Goal: Task Accomplishment & Management: Complete application form

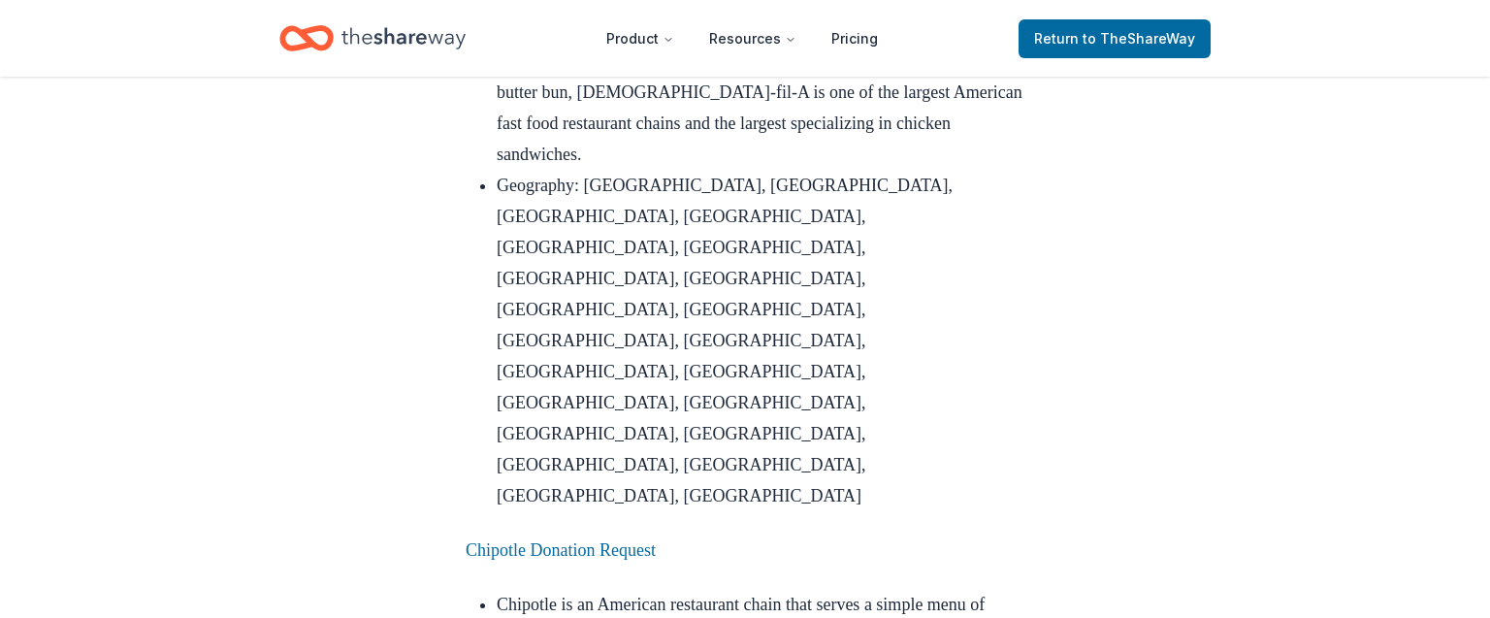
scroll to position [6660, 0]
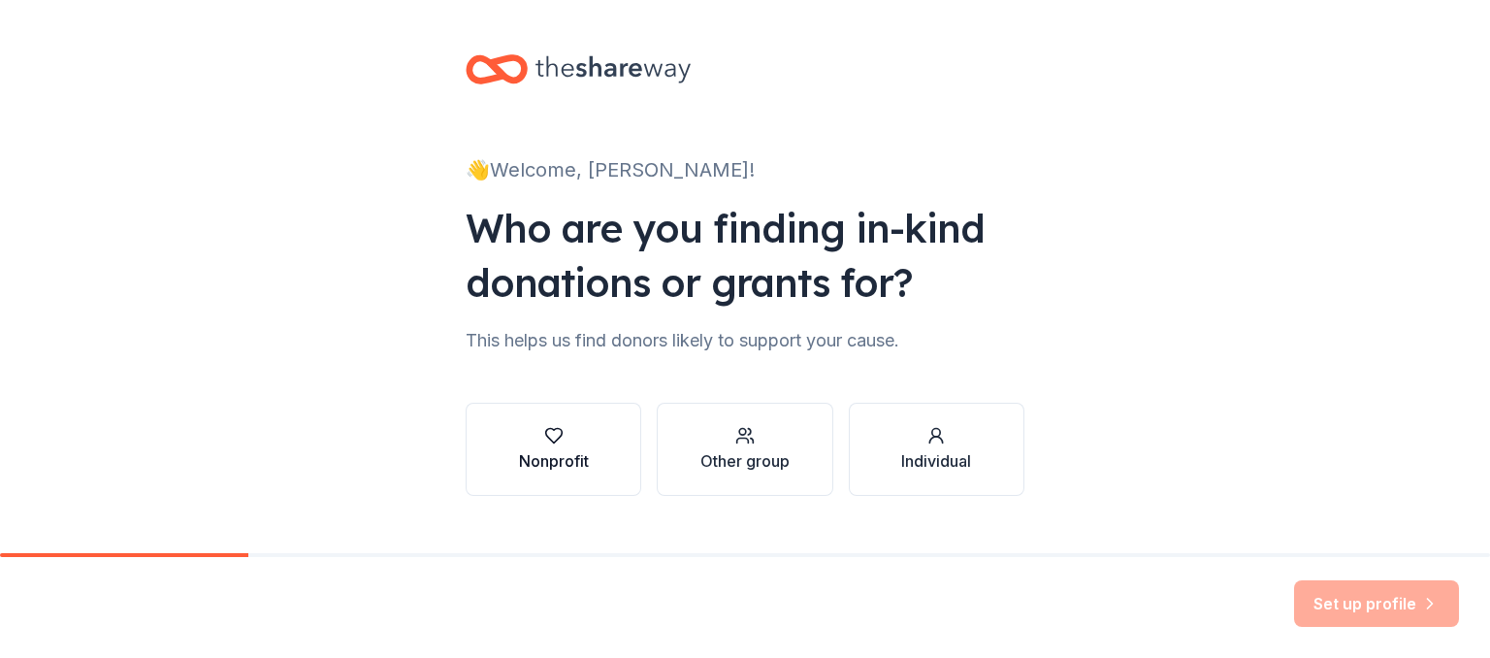
click at [552, 437] on icon "button" at bounding box center [553, 435] width 19 height 19
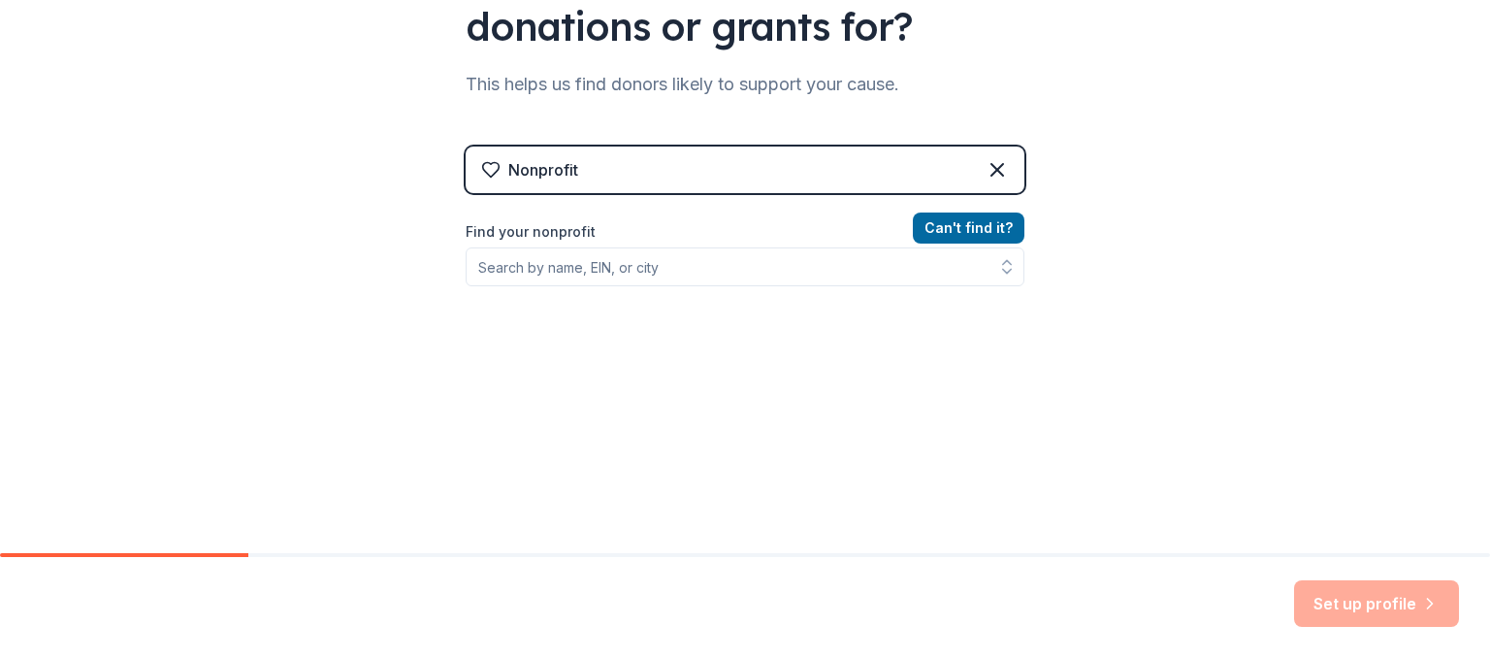
scroll to position [276, 0]
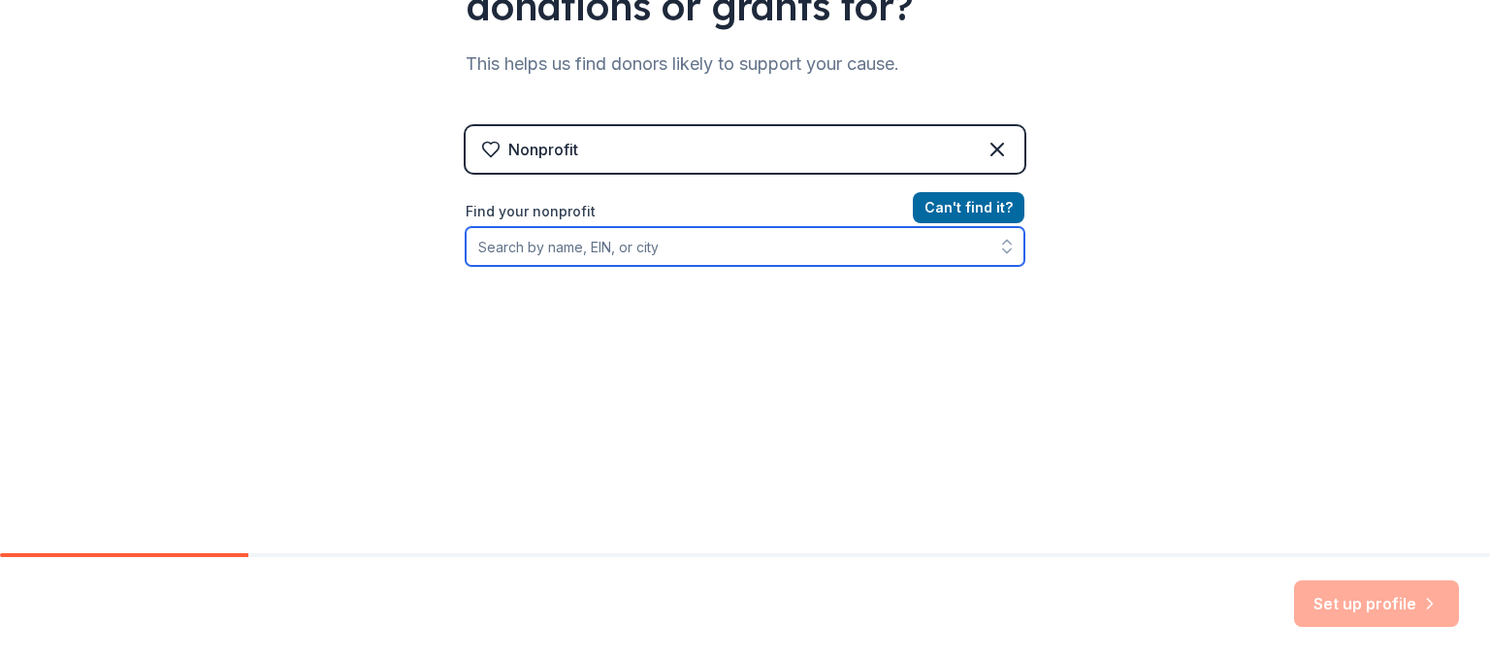
click at [673, 250] on input "Find your nonprofit" at bounding box center [745, 246] width 559 height 39
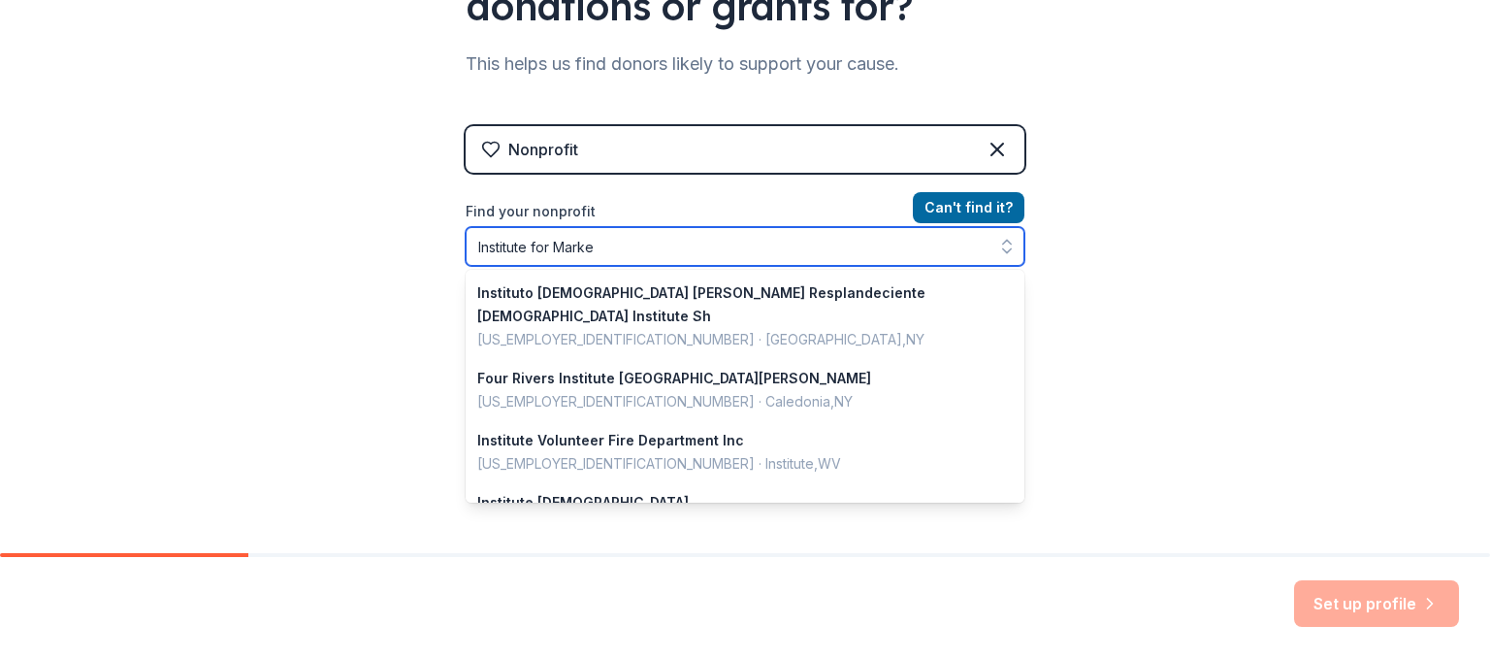
type input "Institute for Market"
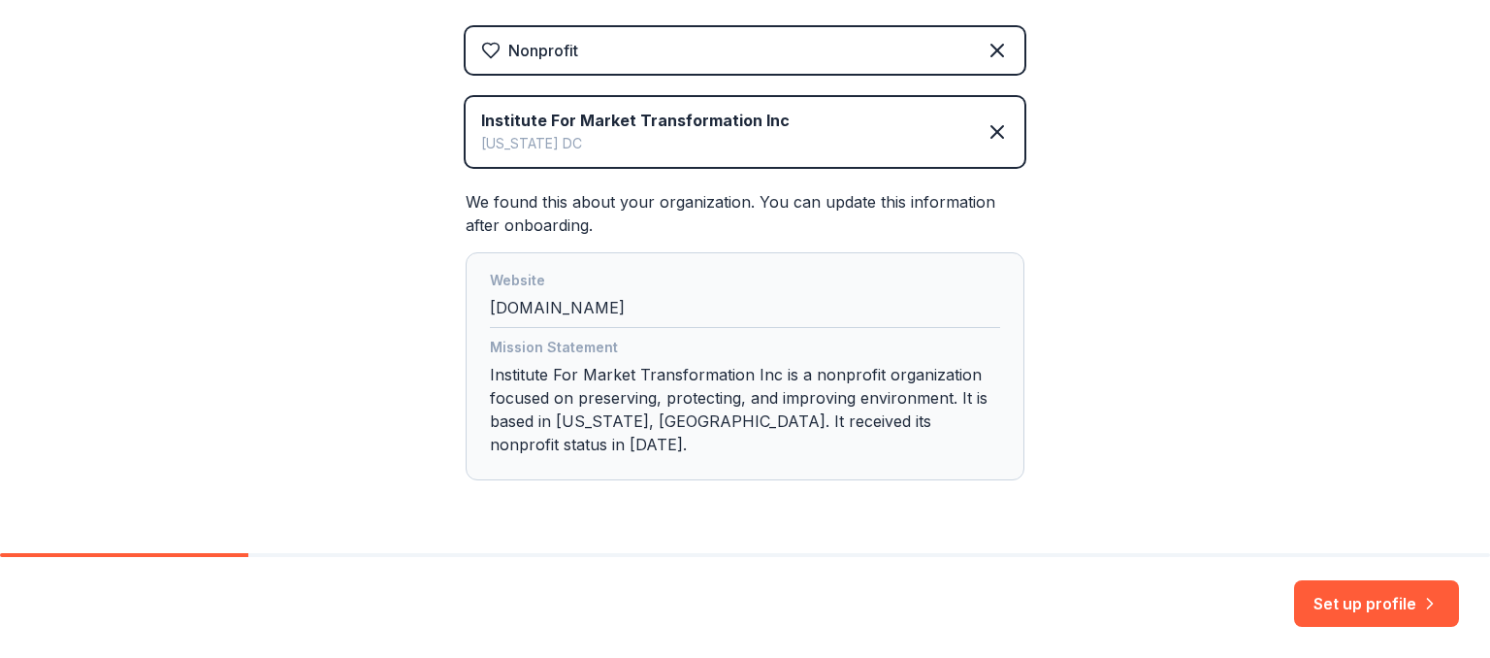
scroll to position [411, 0]
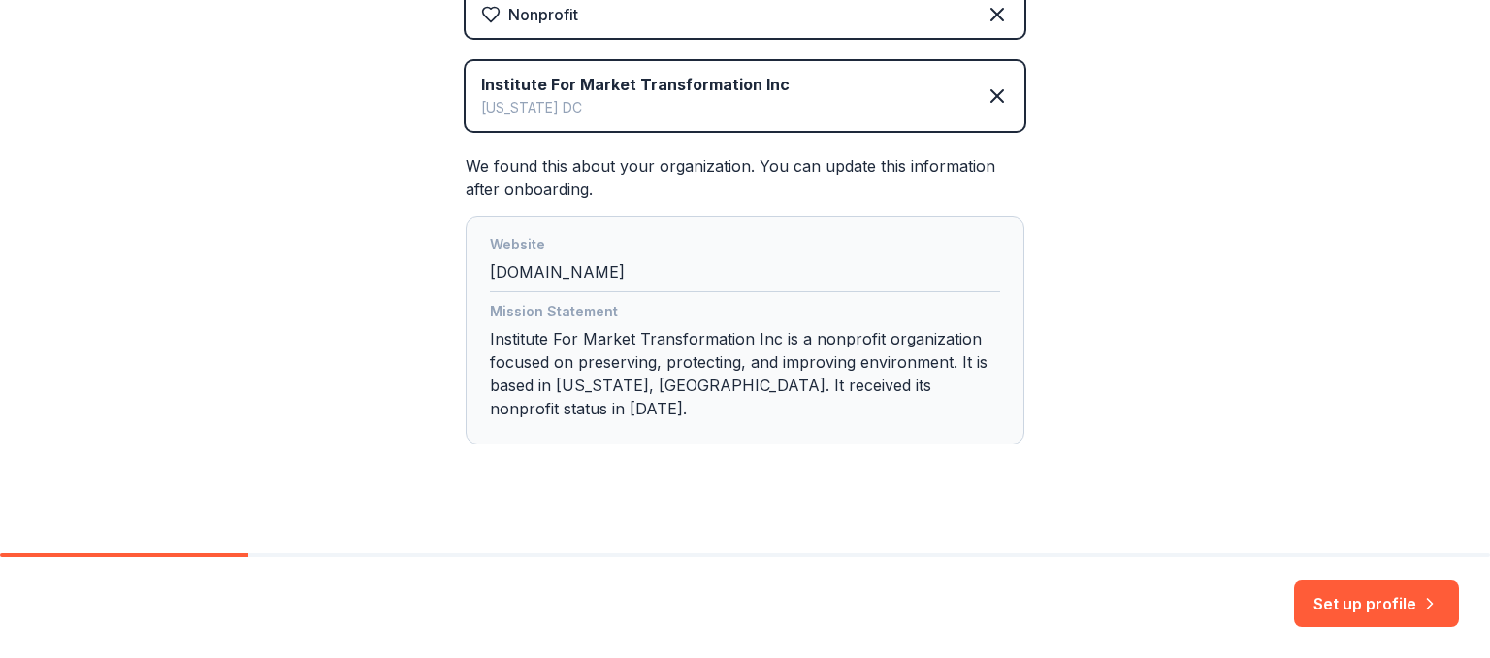
click at [775, 368] on div "Mission Statement Institute For Market Transformation Inc is a nonprofit organi…" at bounding box center [745, 364] width 510 height 128
click at [1371, 616] on button "Set up profile" at bounding box center [1376, 603] width 165 height 47
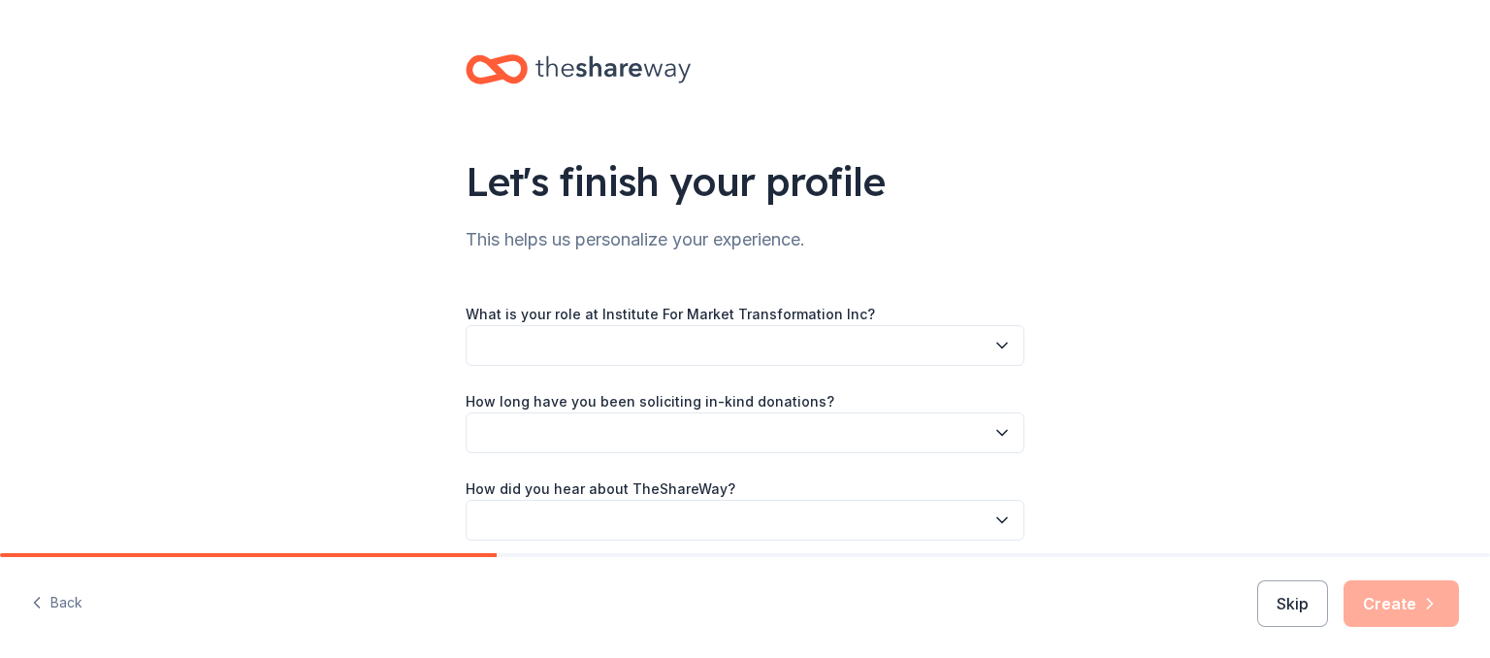
scroll to position [81, 0]
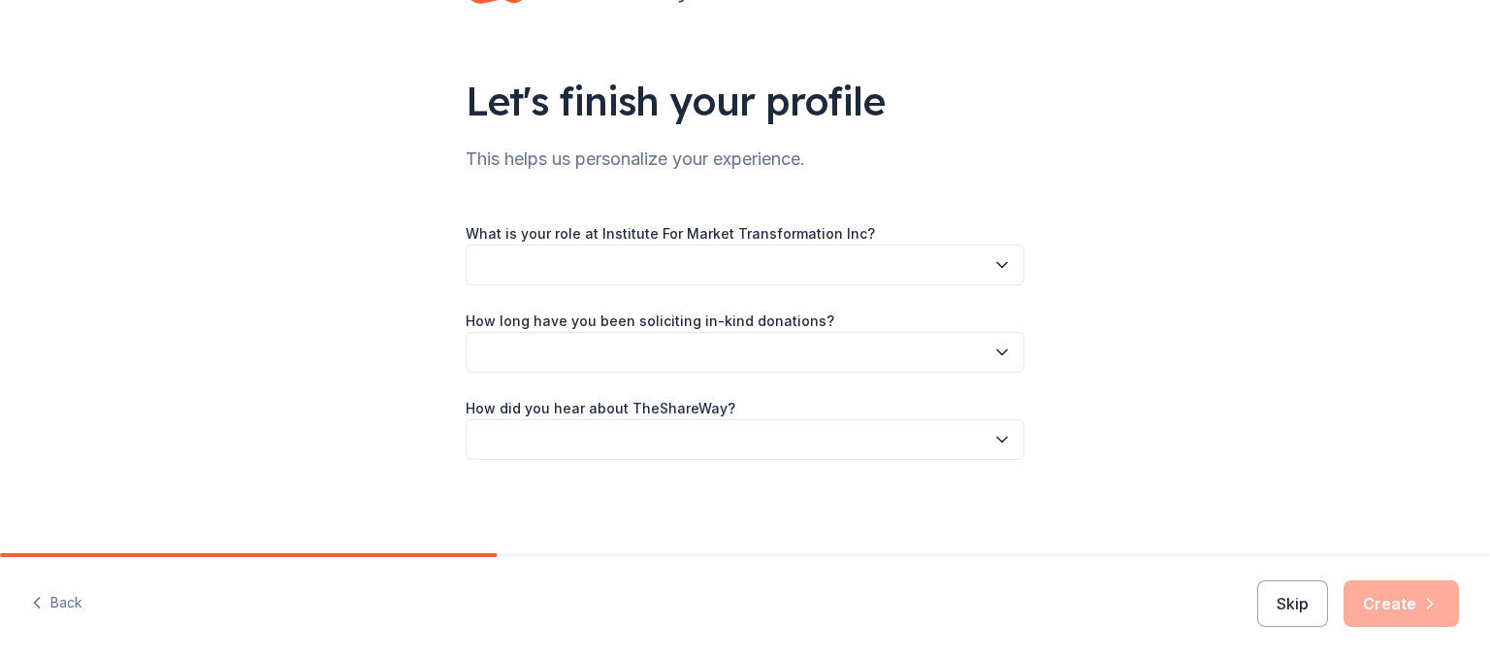
click at [951, 258] on button "button" at bounding box center [745, 264] width 559 height 41
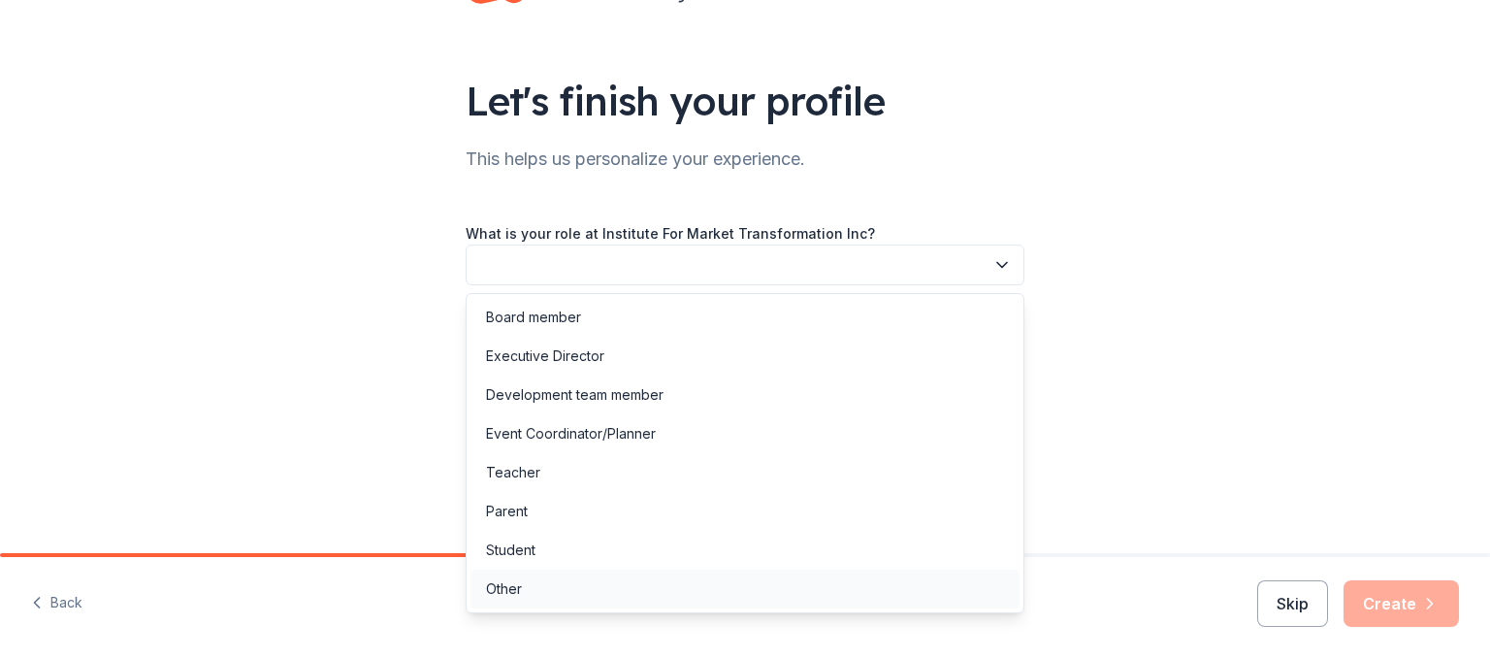
click at [503, 595] on div "Other" at bounding box center [504, 588] width 36 height 23
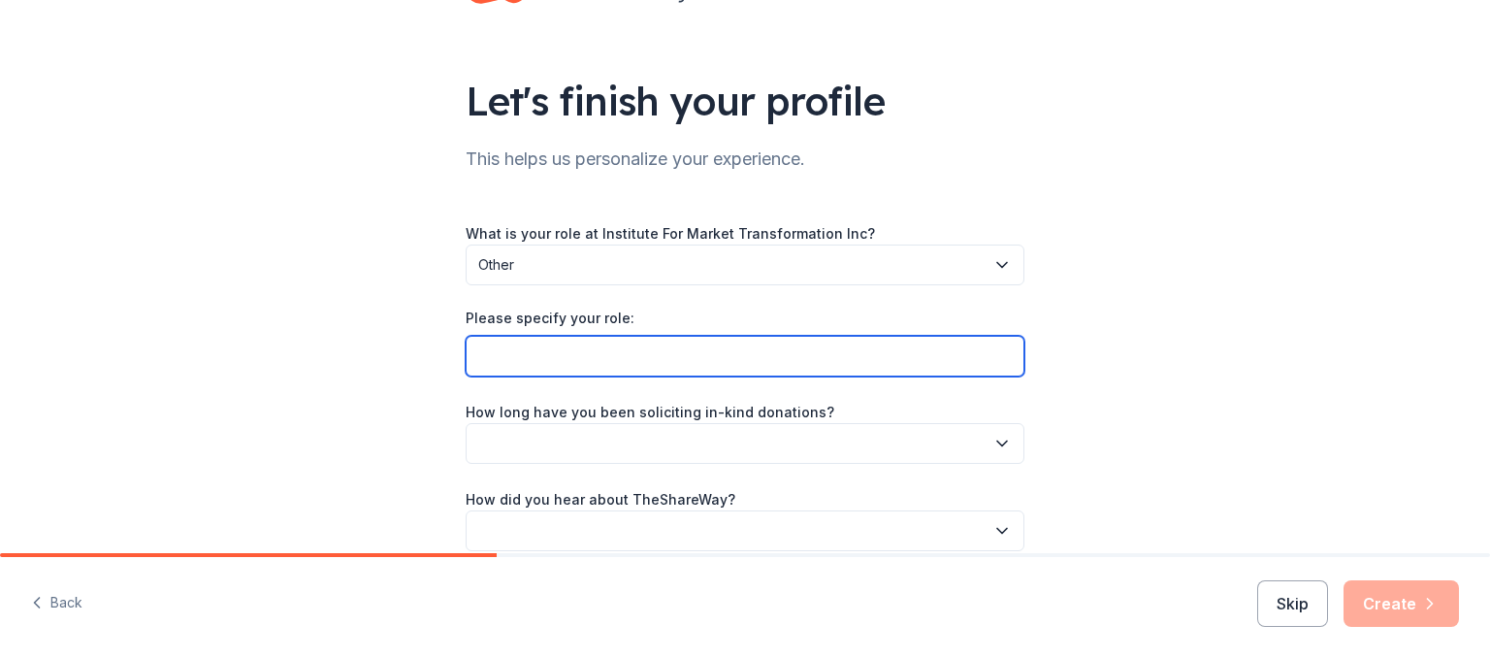
click at [677, 357] on input "Please specify your role:" at bounding box center [745, 356] width 559 height 41
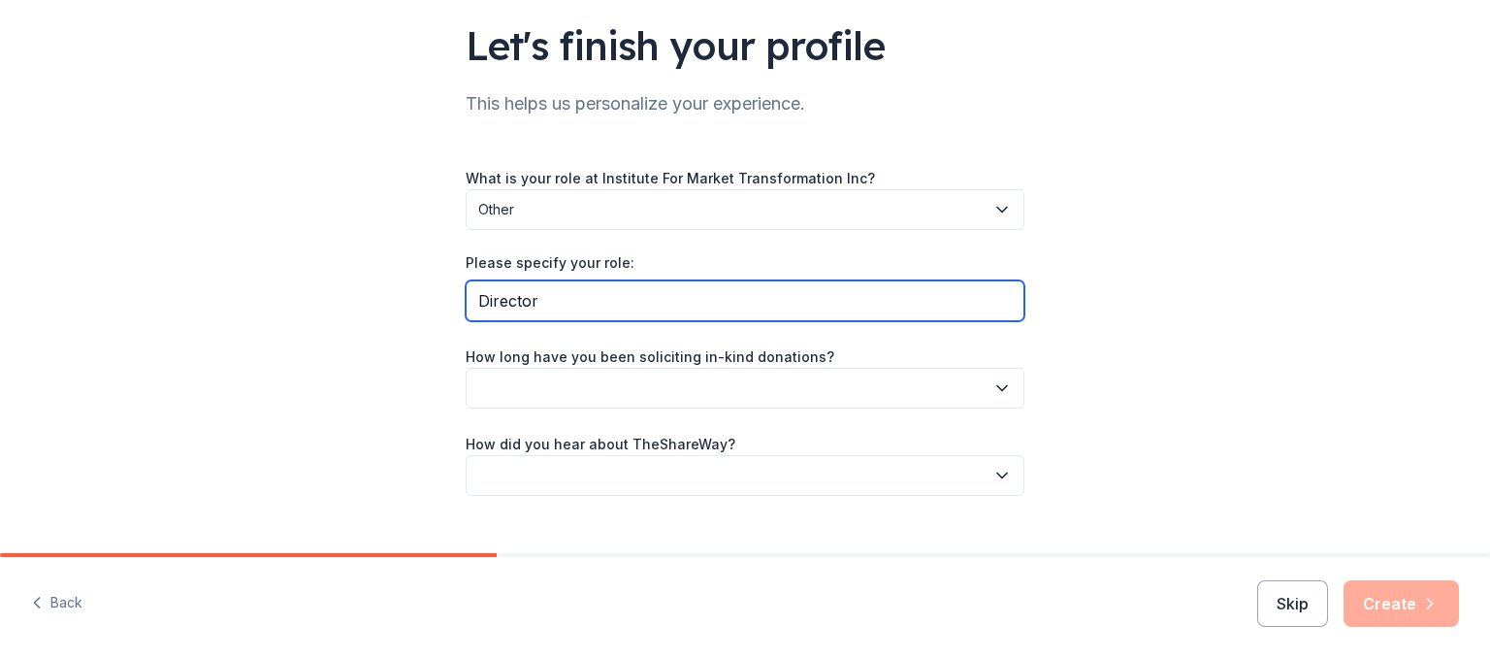
scroll to position [171, 0]
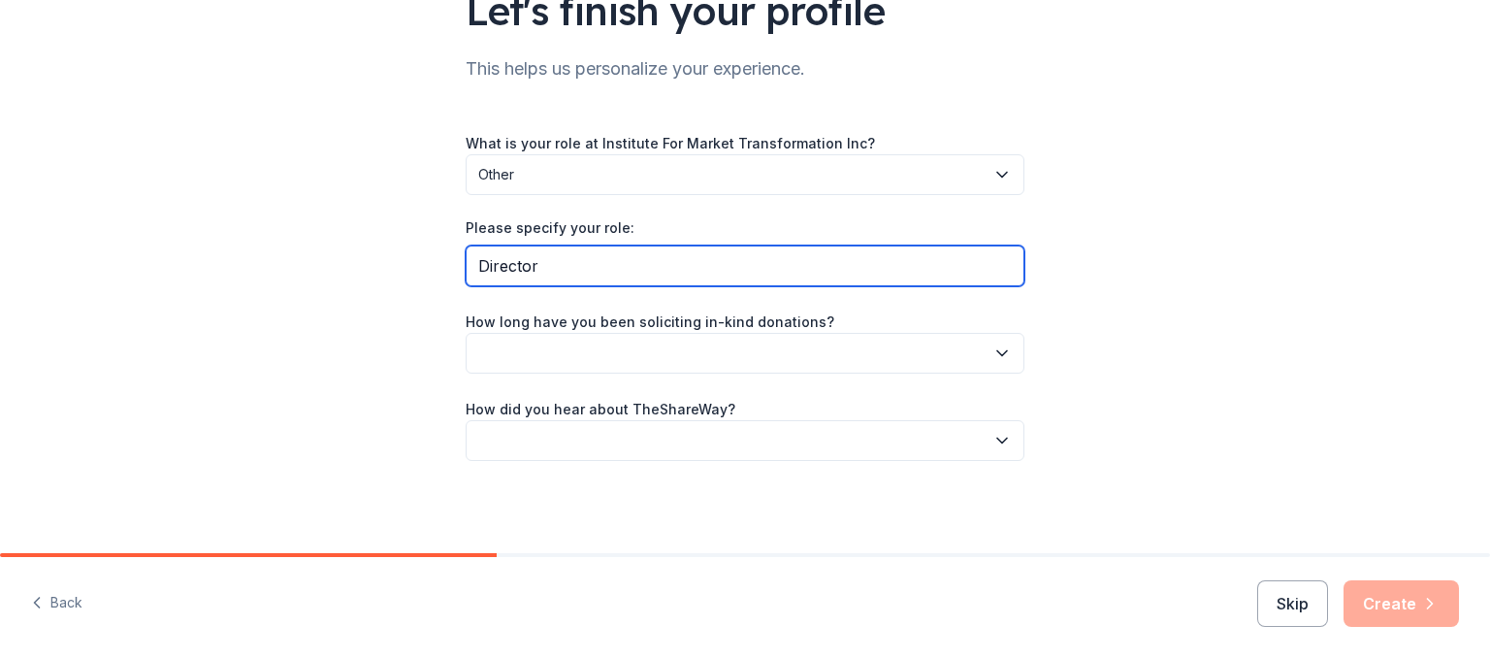
type input "Director"
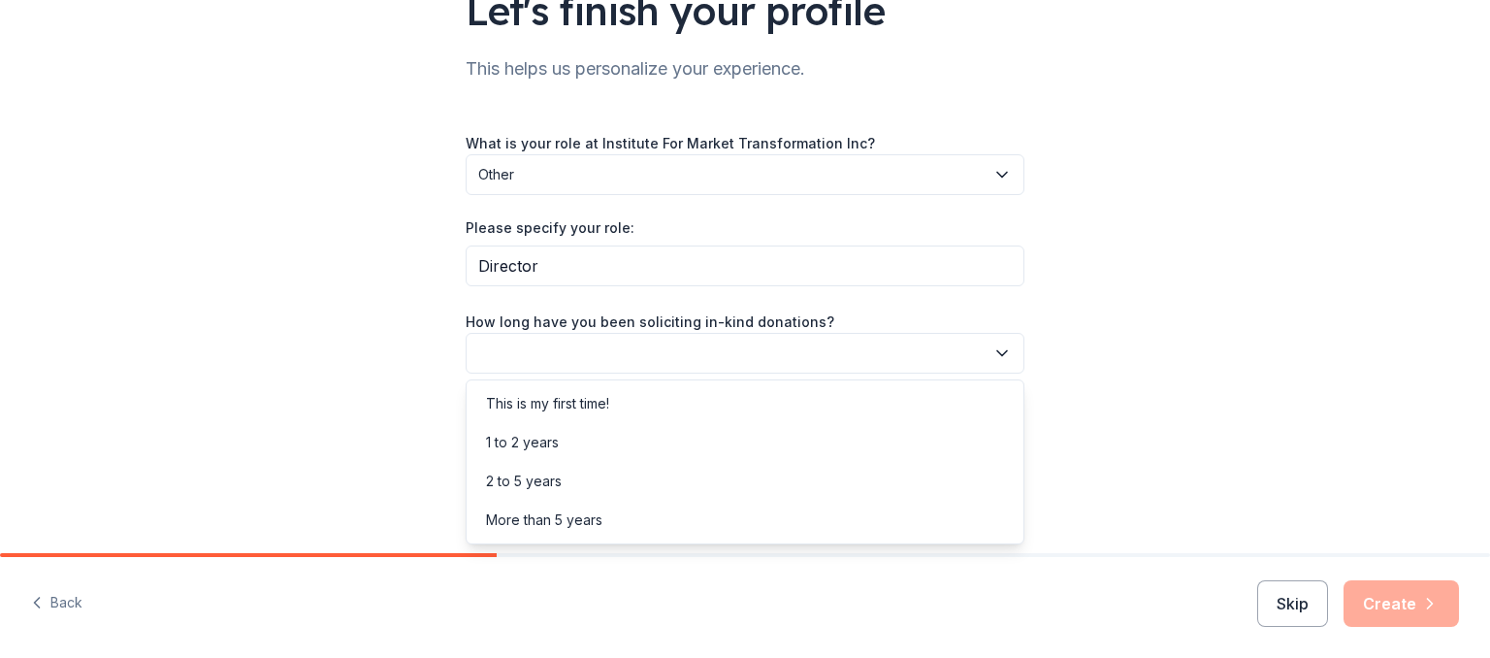
click at [798, 359] on button "button" at bounding box center [745, 353] width 559 height 41
click at [821, 405] on div "This is my first time!" at bounding box center [744, 403] width 549 height 39
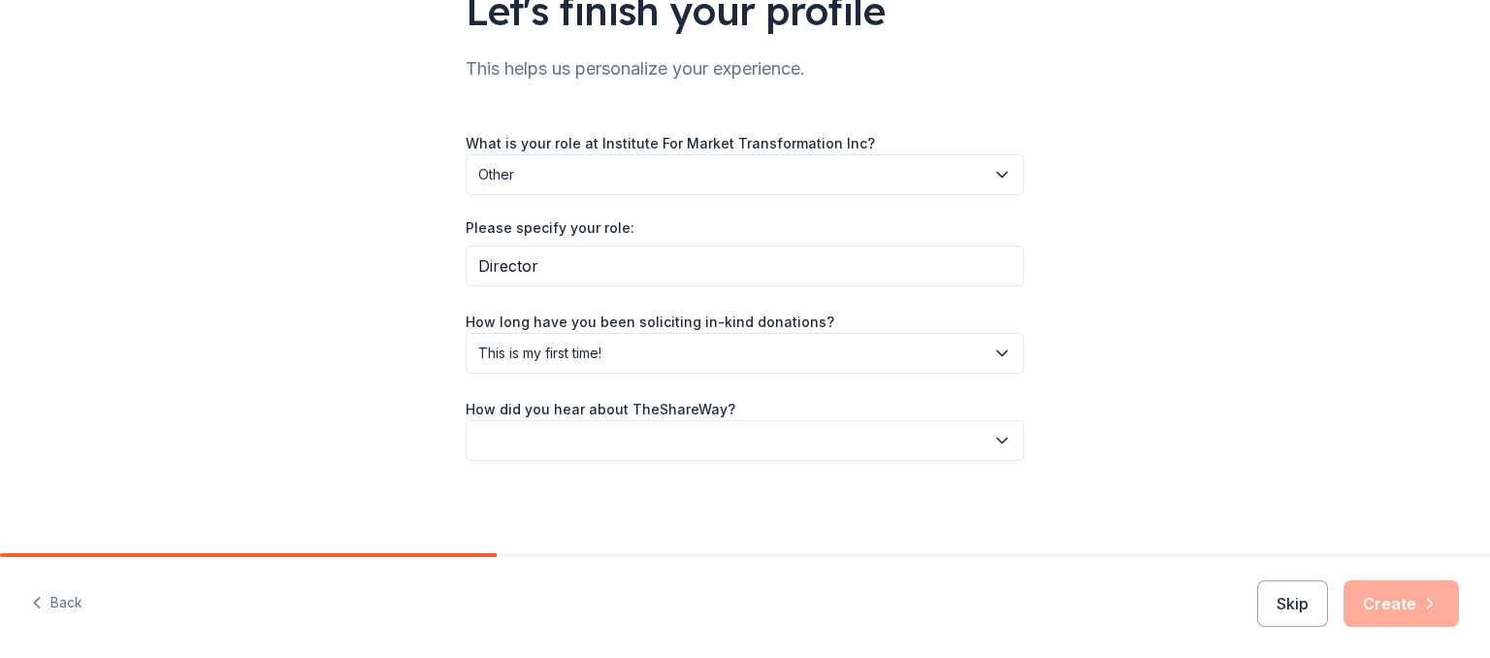
click at [816, 436] on button "button" at bounding box center [745, 440] width 559 height 41
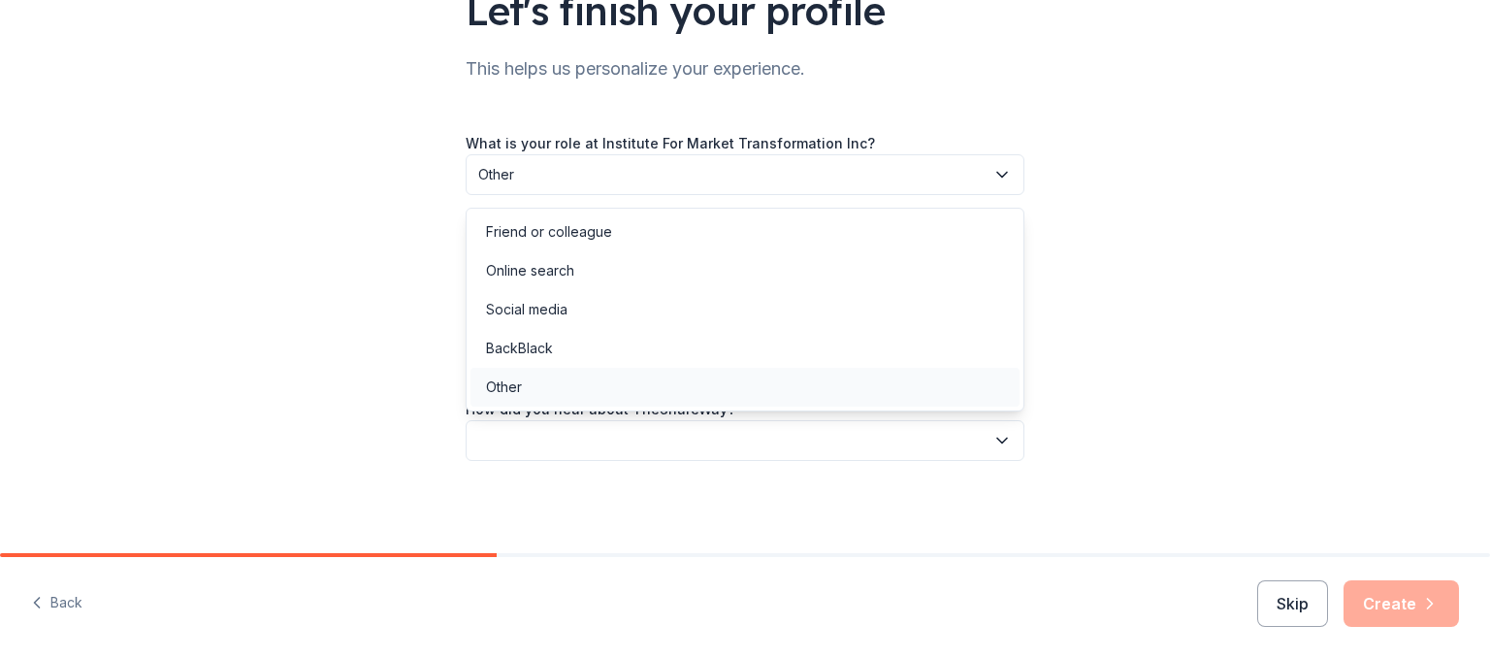
click at [691, 393] on div "Other" at bounding box center [744, 387] width 549 height 39
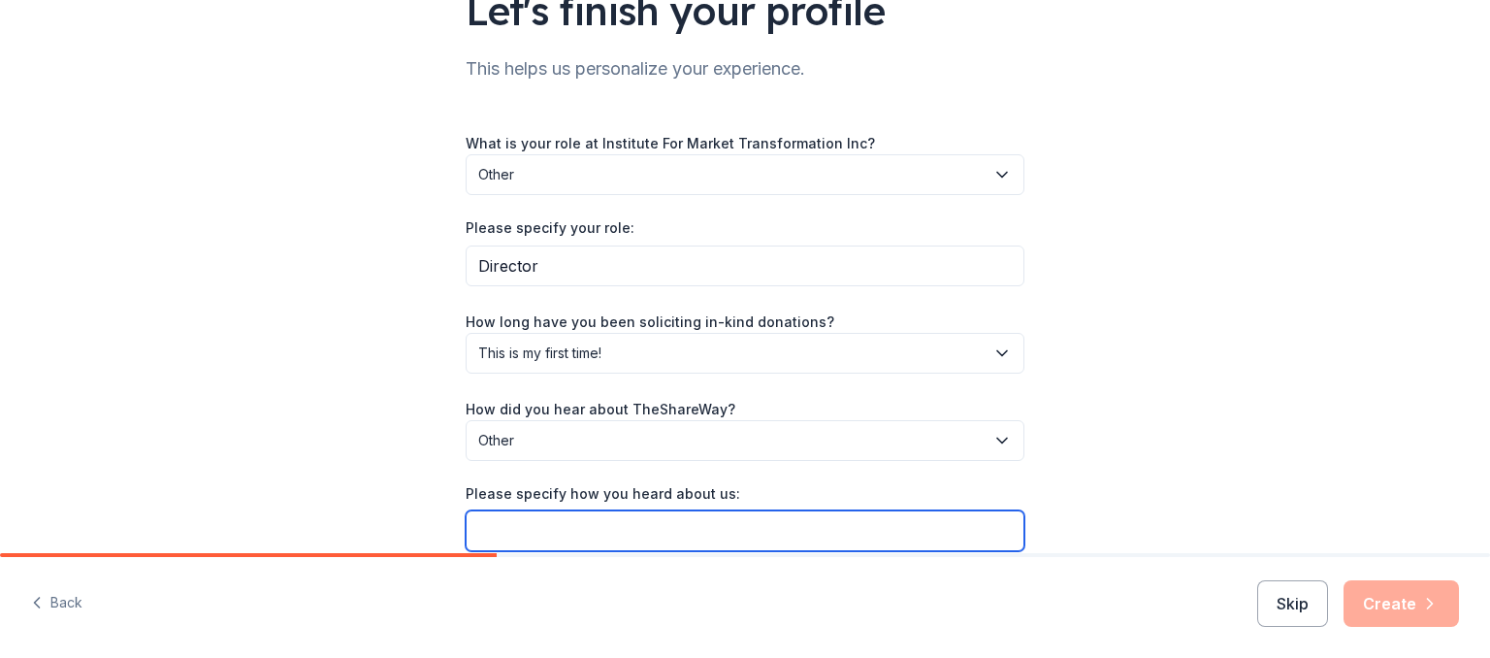
click at [651, 520] on input "Please specify how you heard about us:" at bounding box center [745, 530] width 559 height 41
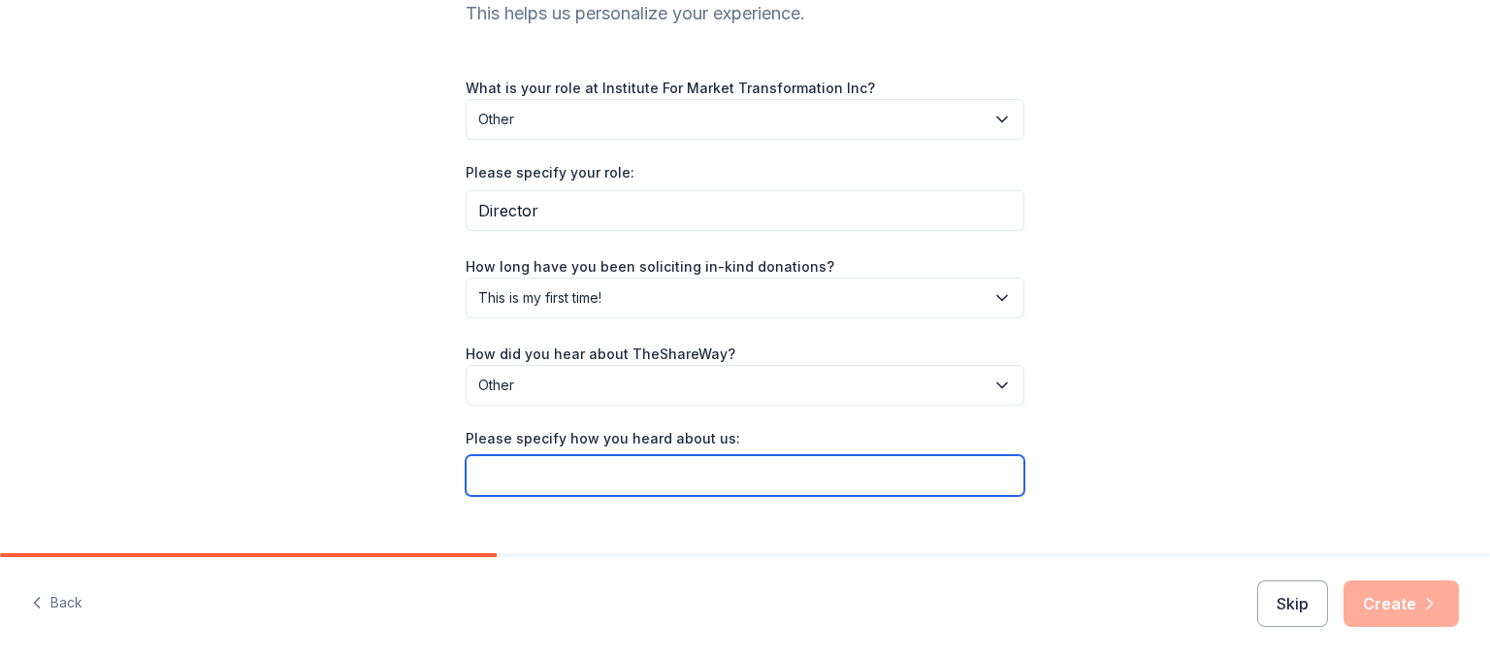
scroll to position [261, 0]
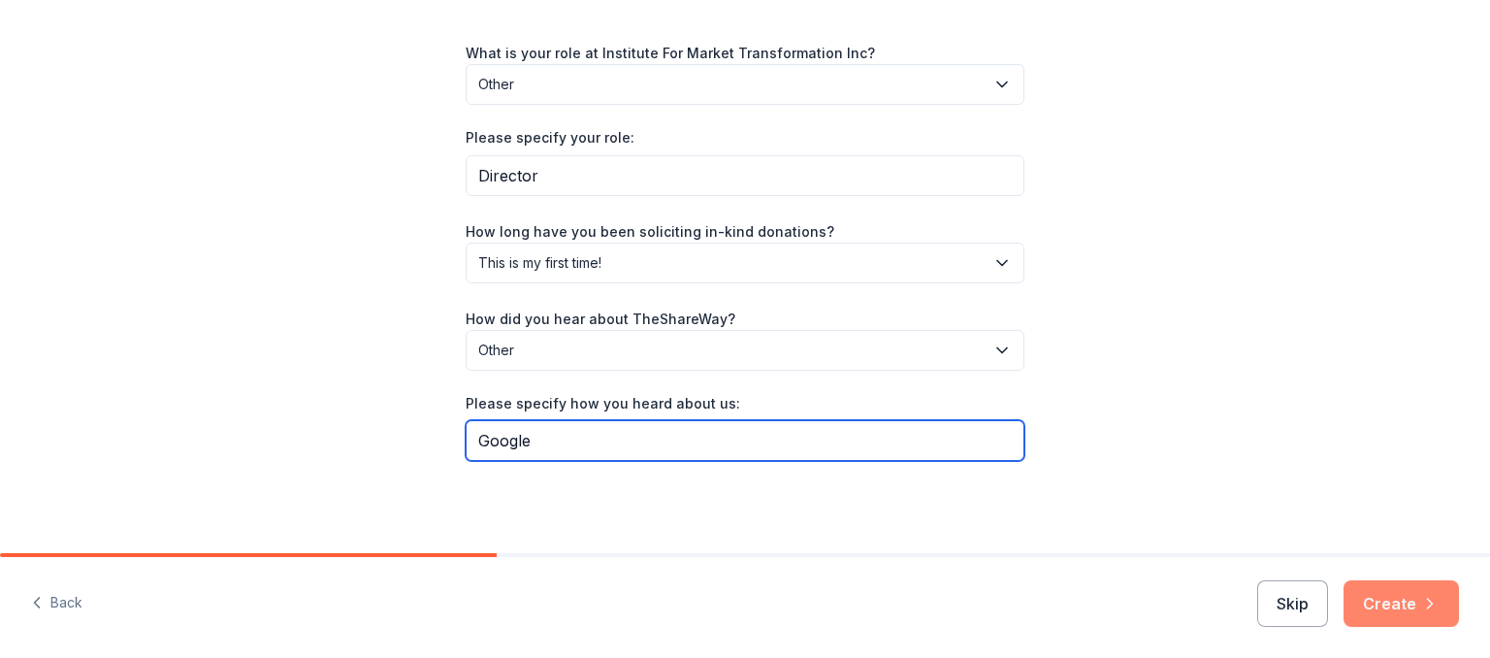
type input "Google"
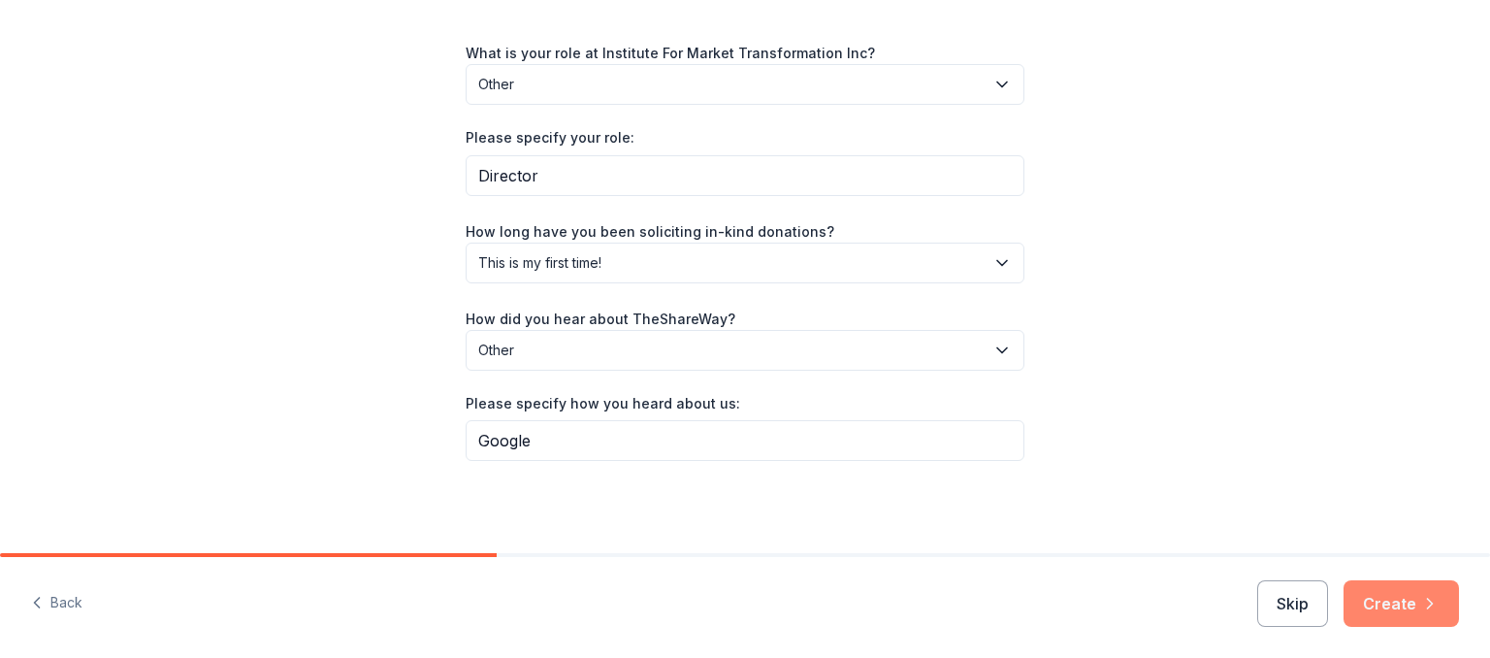
click at [1374, 599] on button "Create" at bounding box center [1400, 603] width 115 height 47
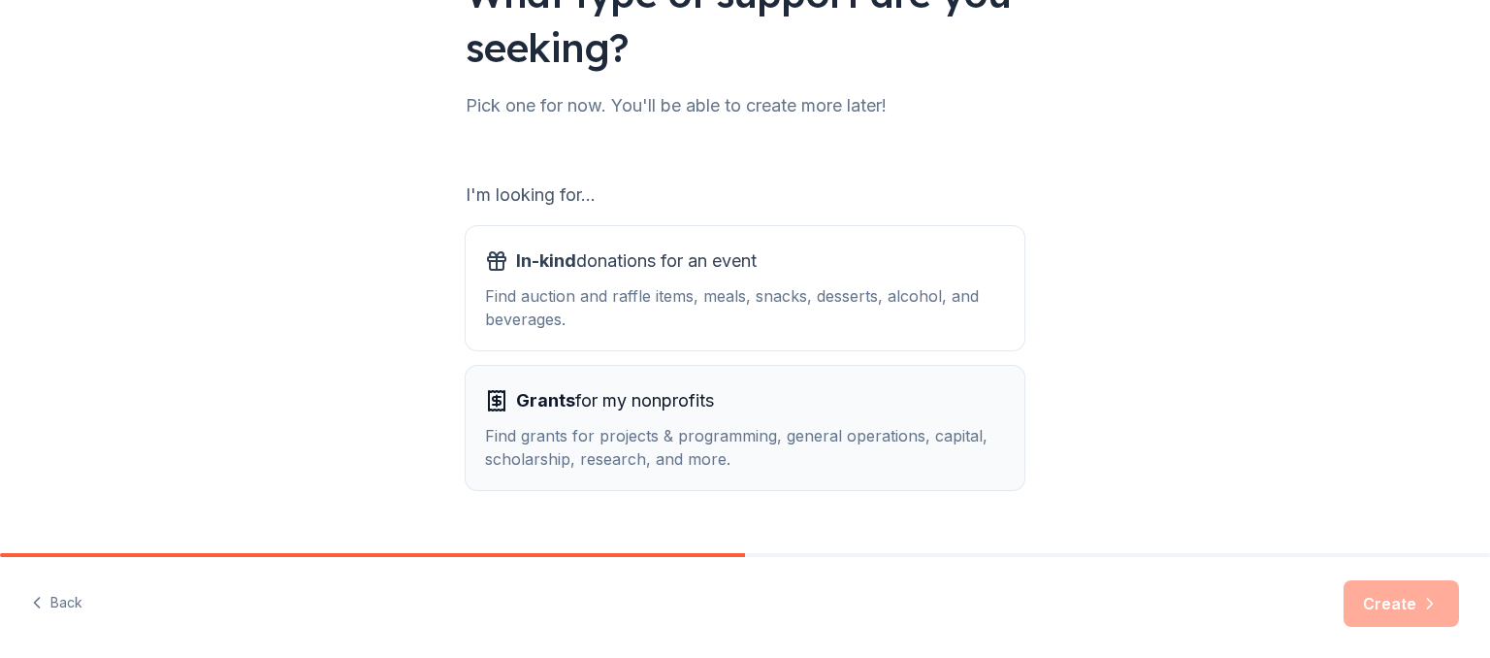
scroll to position [223, 0]
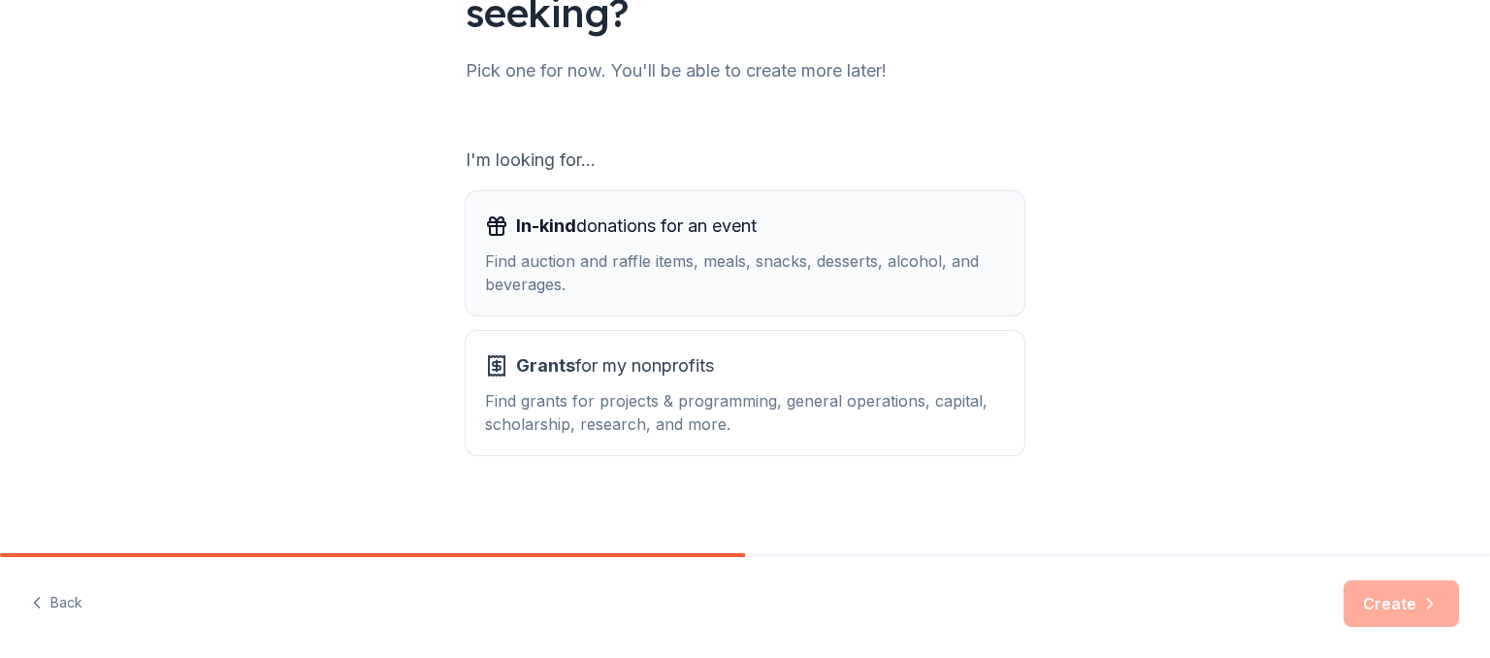
click at [592, 260] on div "Find auction and raffle items, meals, snacks, desserts, alcohol, and beverages." at bounding box center [745, 272] width 520 height 47
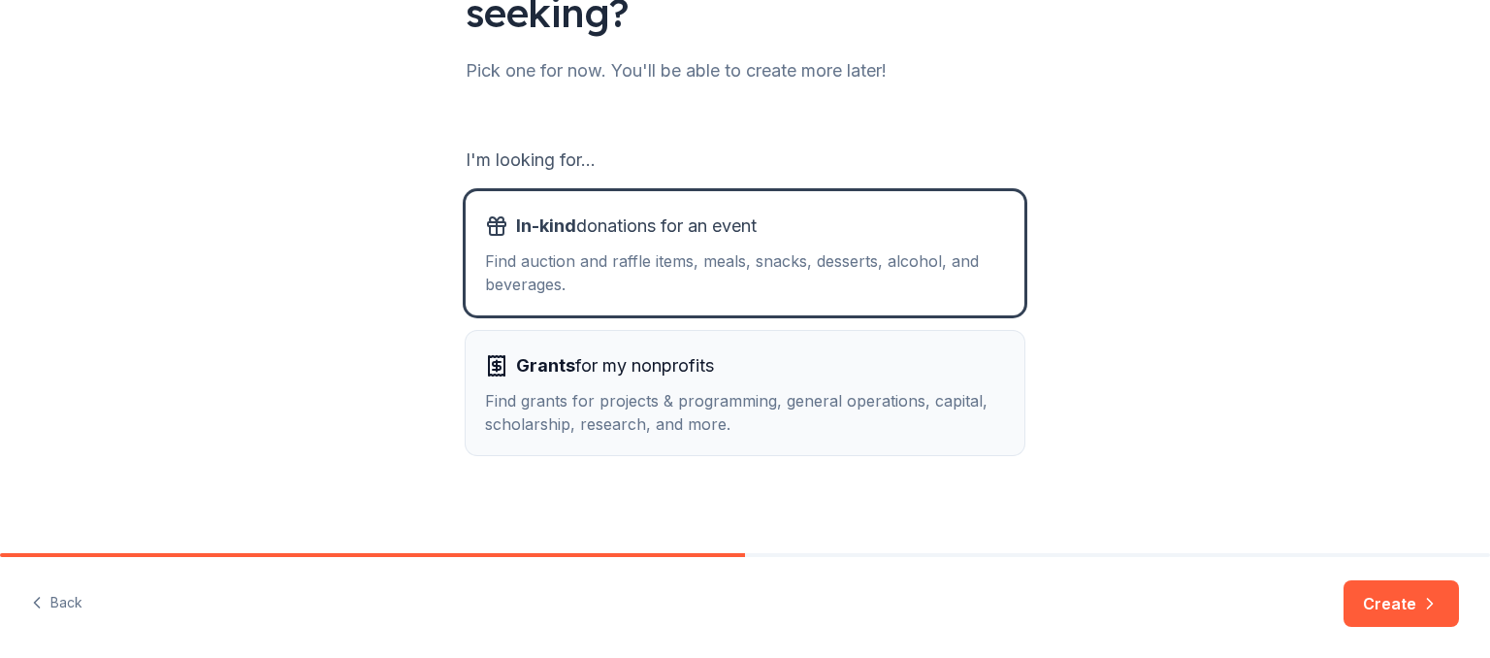
click at [599, 399] on div "Find grants for projects & programming, general operations, capital, scholarshi…" at bounding box center [745, 412] width 520 height 47
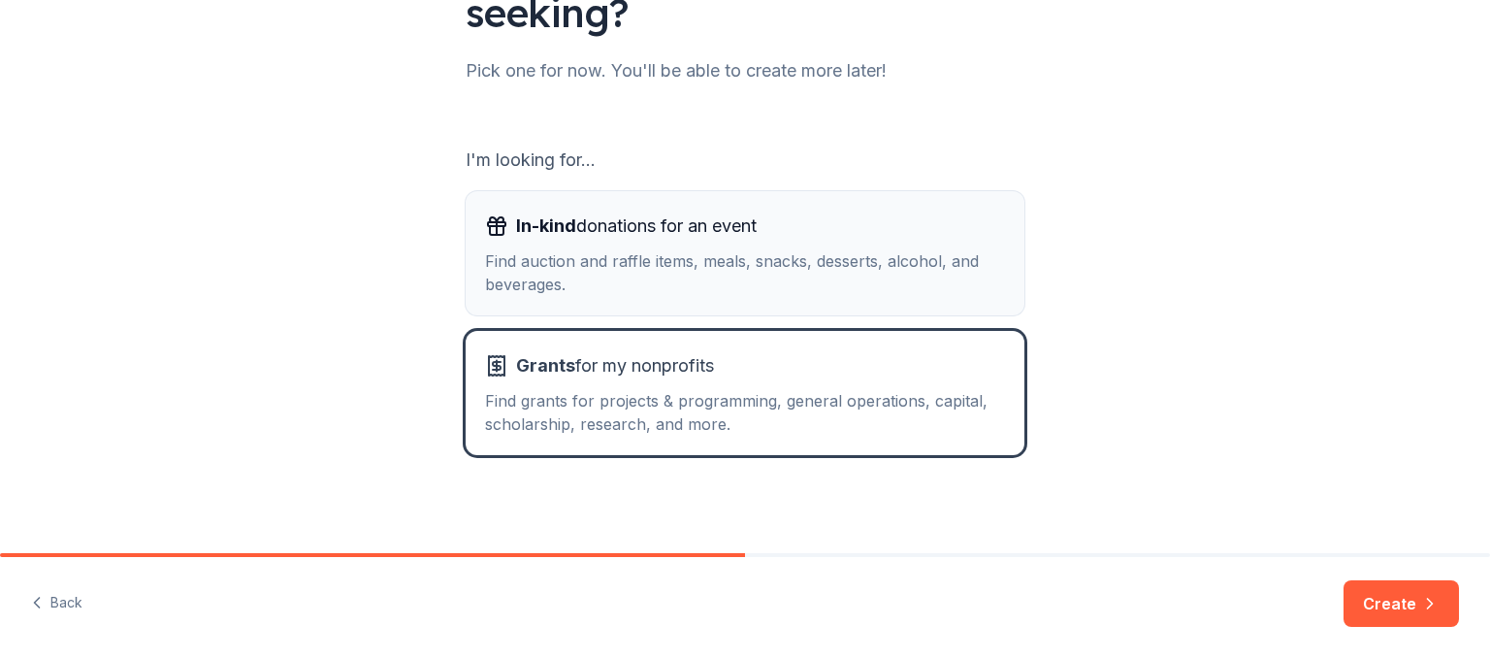
click at [629, 265] on div "Find auction and raffle items, meals, snacks, desserts, alcohol, and beverages." at bounding box center [745, 272] width 520 height 47
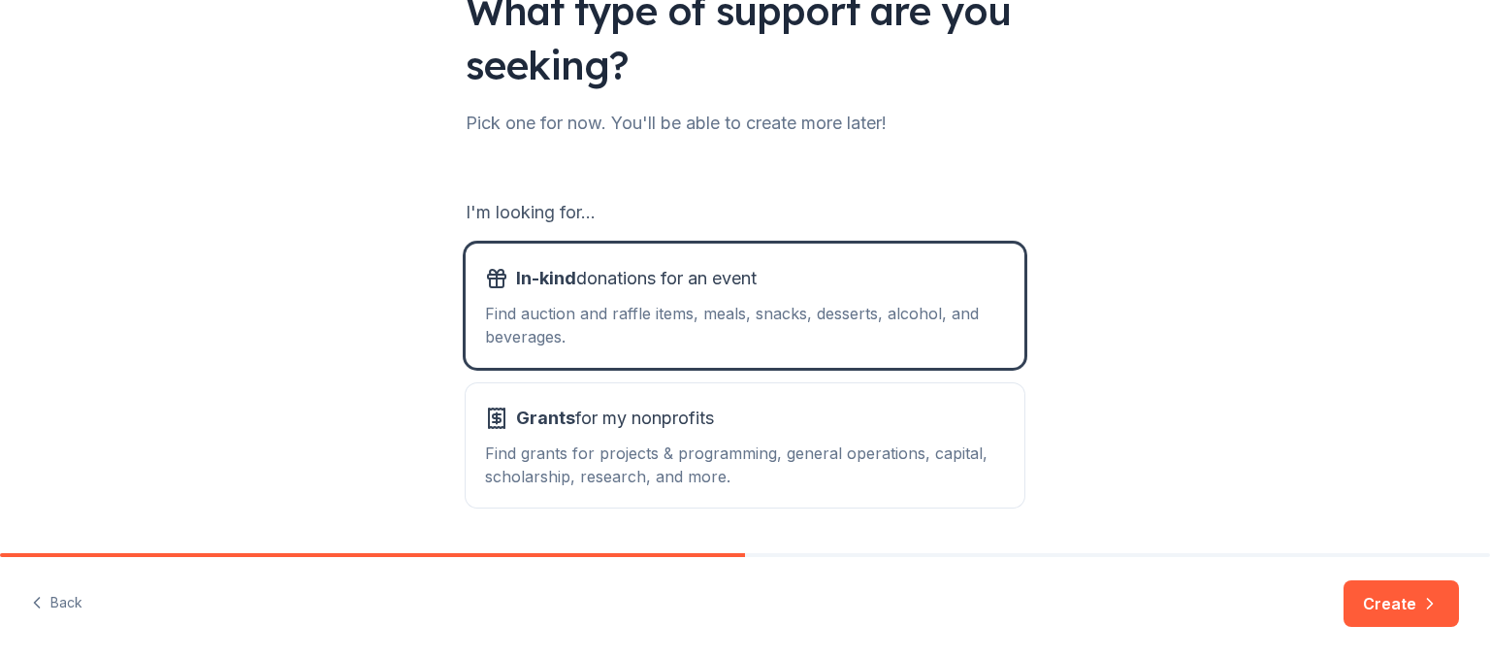
scroll to position [118, 0]
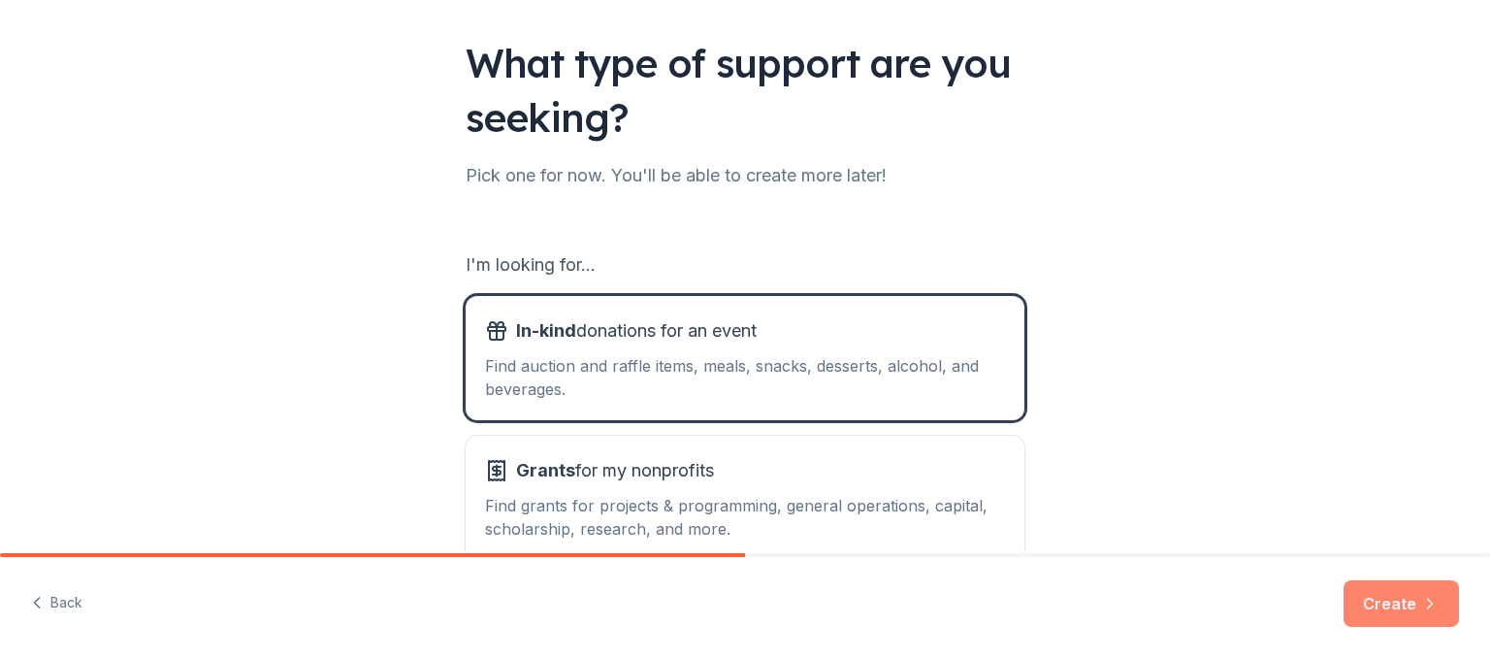
click at [1391, 608] on button "Create" at bounding box center [1400, 603] width 115 height 47
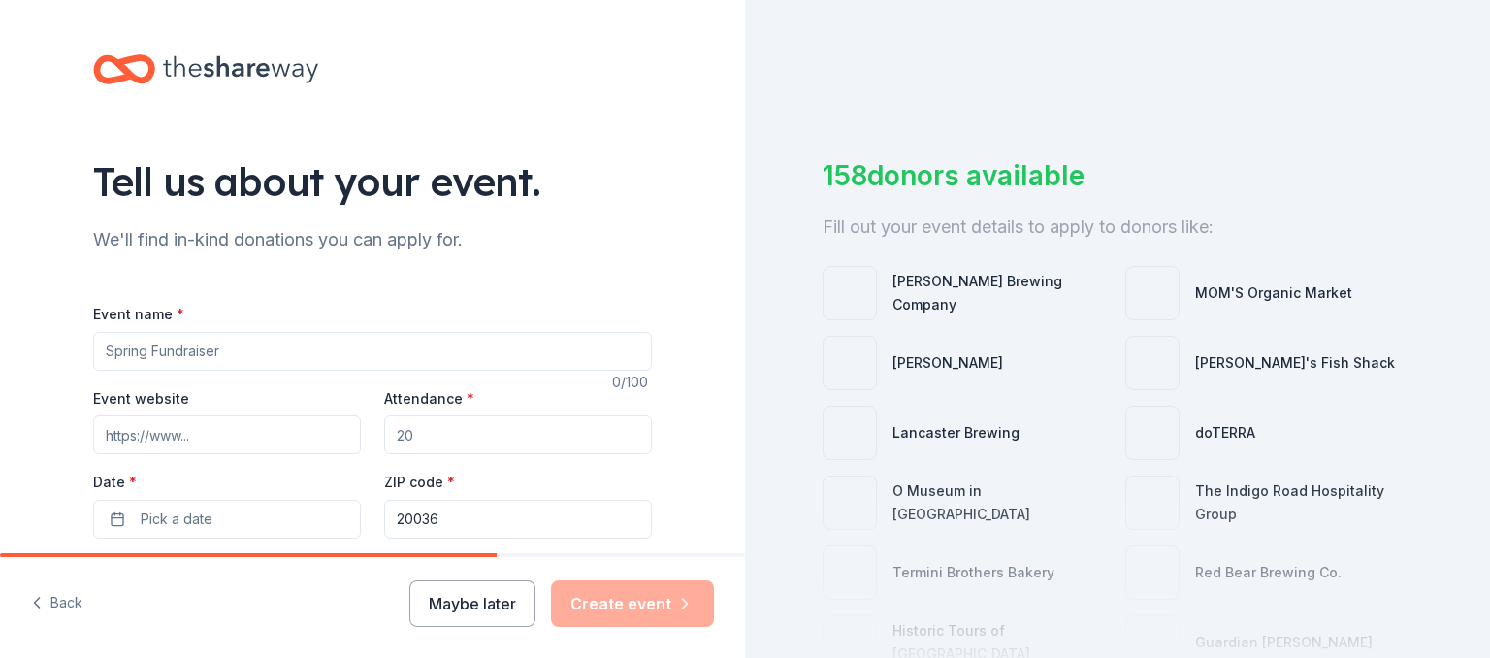
scroll to position [112, 0]
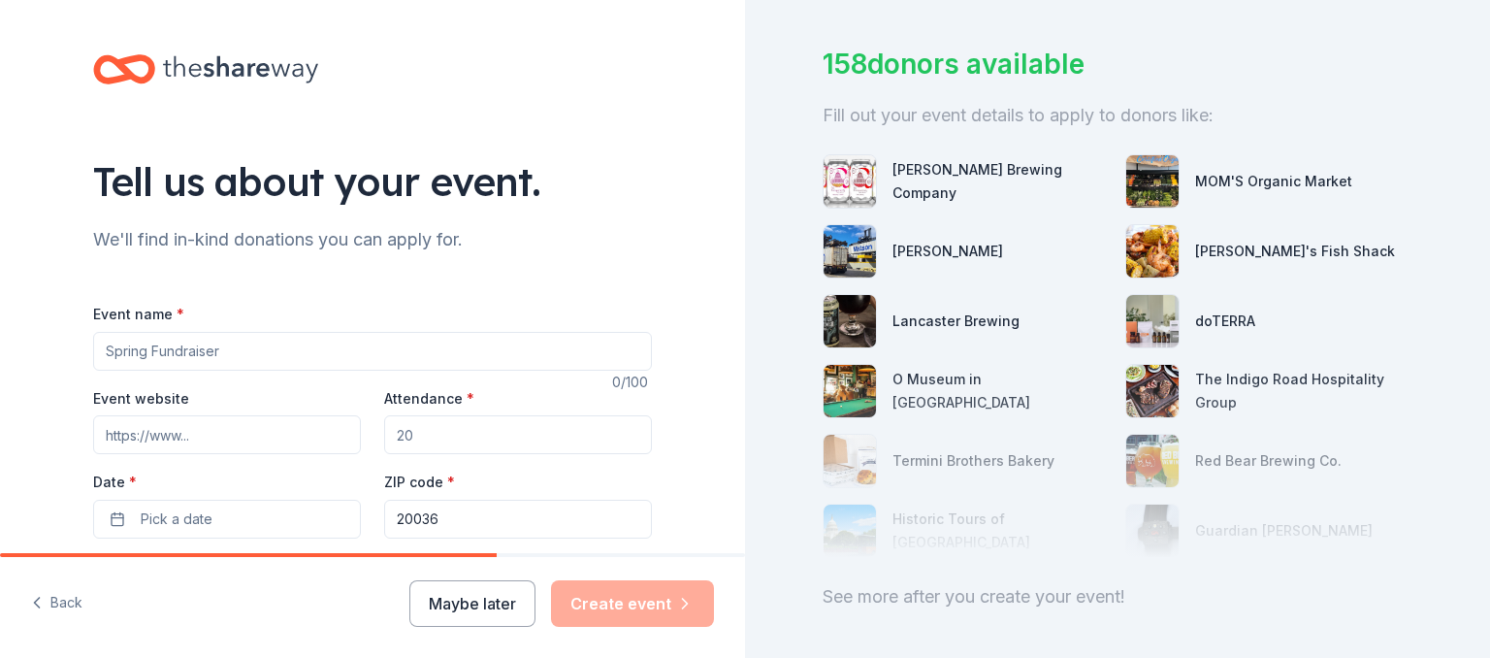
click at [971, 391] on div at bounding box center [1118, 461] width 590 height 194
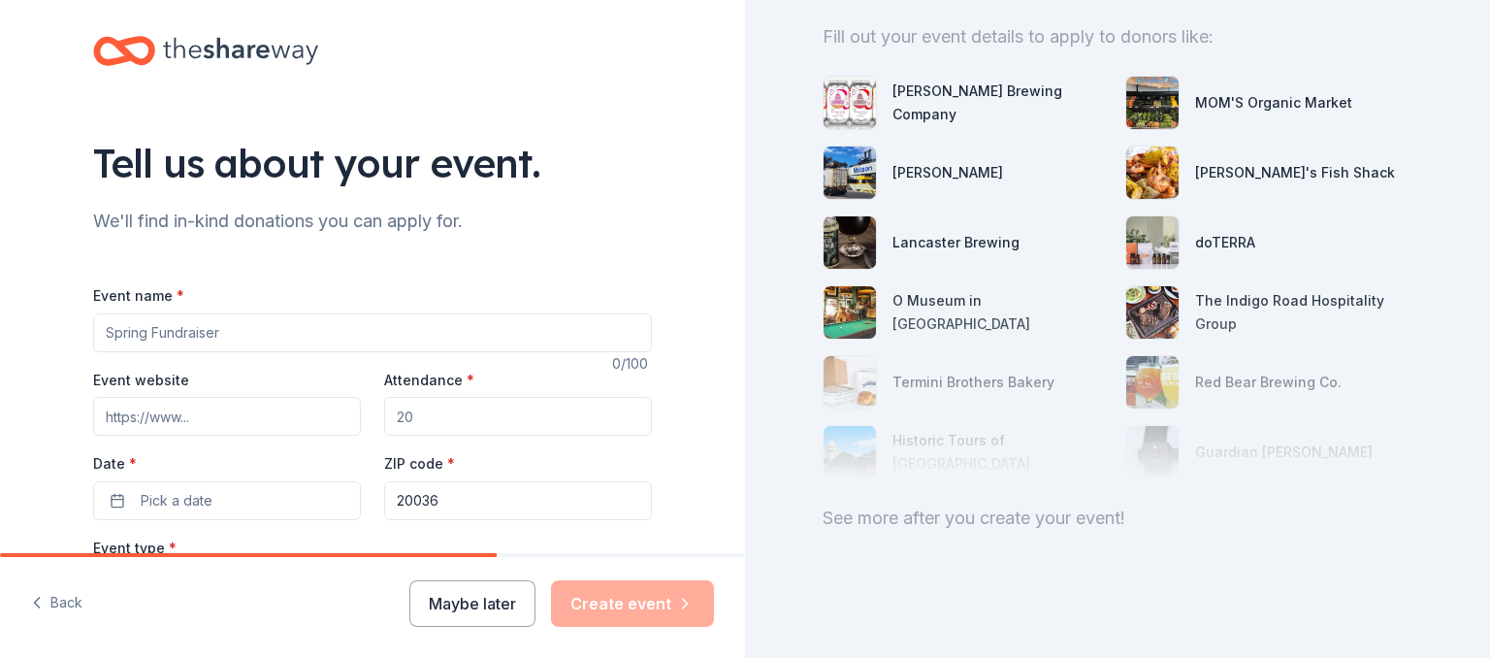
scroll to position [0, 0]
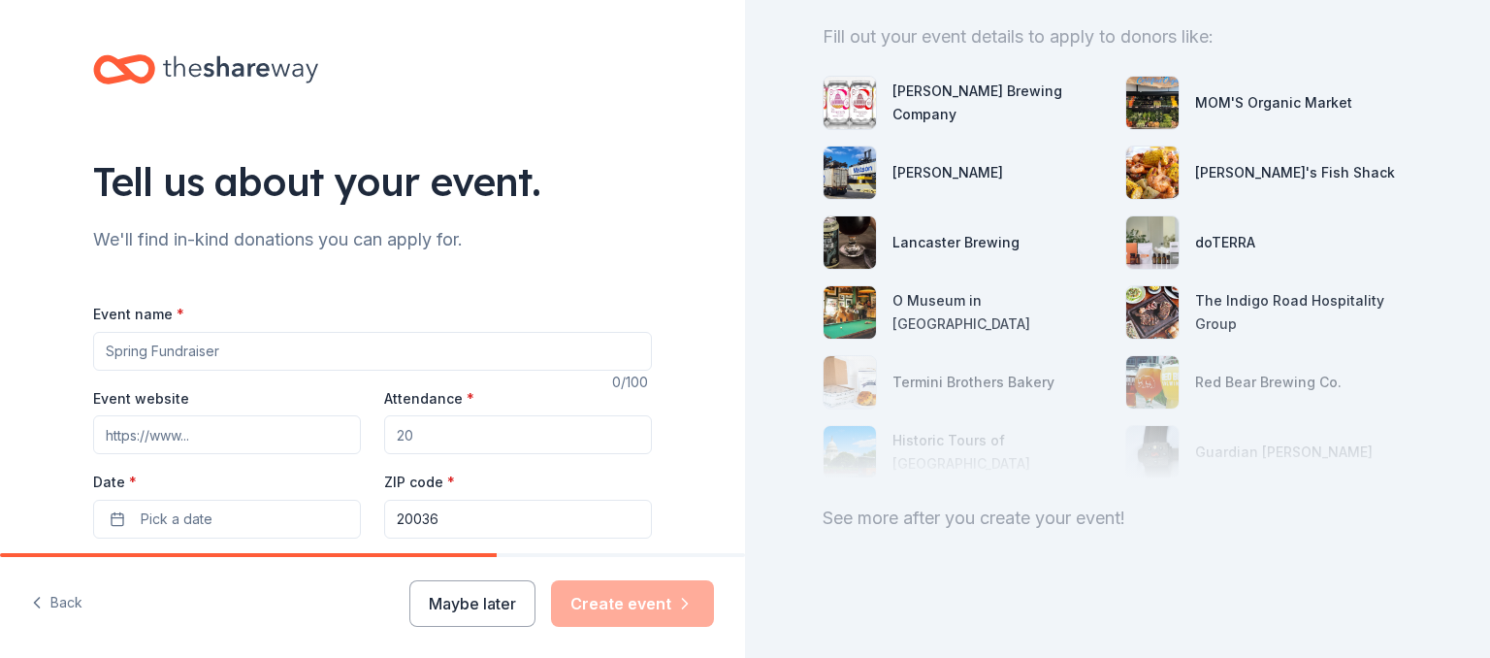
click at [212, 358] on input "Event name *" at bounding box center [372, 351] width 559 height 39
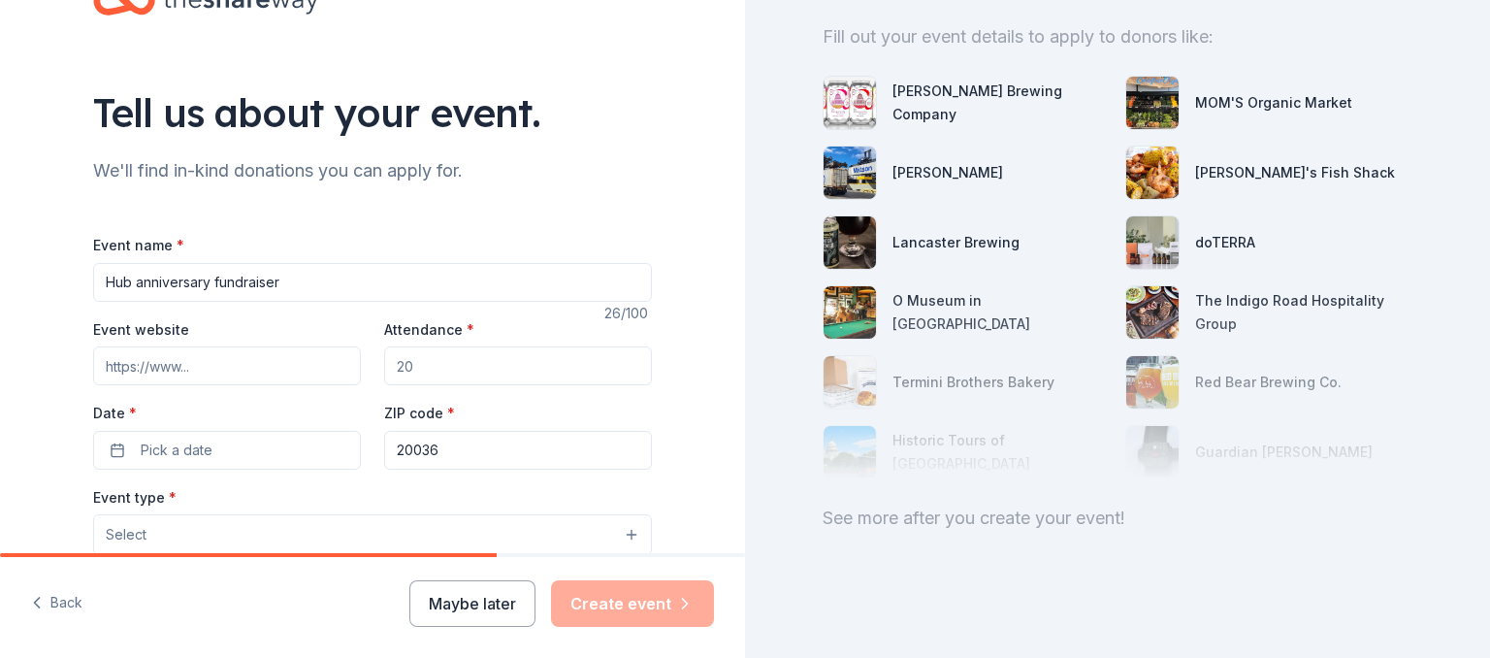
scroll to position [112, 0]
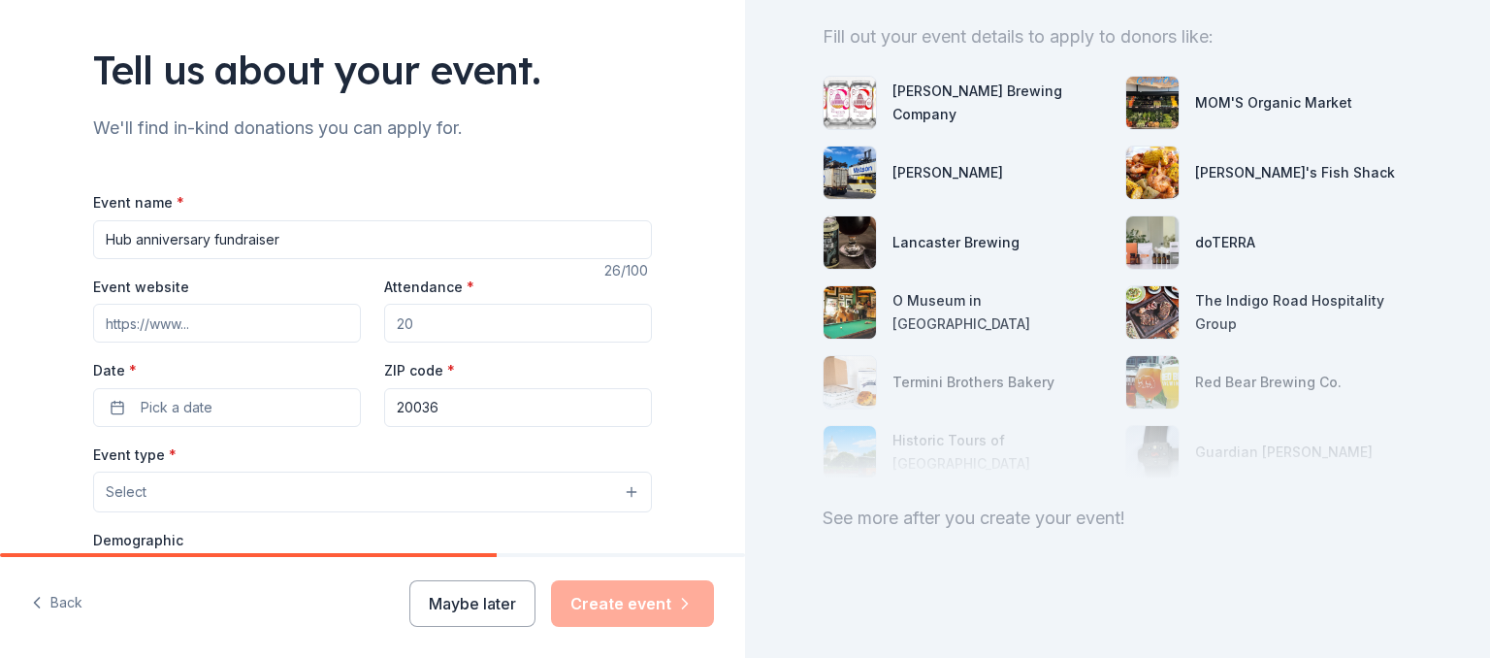
drag, startPoint x: 217, startPoint y: 239, endPoint x: 34, endPoint y: 239, distance: 183.3
click at [93, 239] on input "Hub anniversary fundraiser" at bounding box center [372, 239] width 559 height 39
type input "Building Innovation Hub fundraiser"
drag, startPoint x: 439, startPoint y: 327, endPoint x: 348, endPoint y: 312, distance: 92.3
click at [384, 312] on input "Attendance *" at bounding box center [518, 323] width 268 height 39
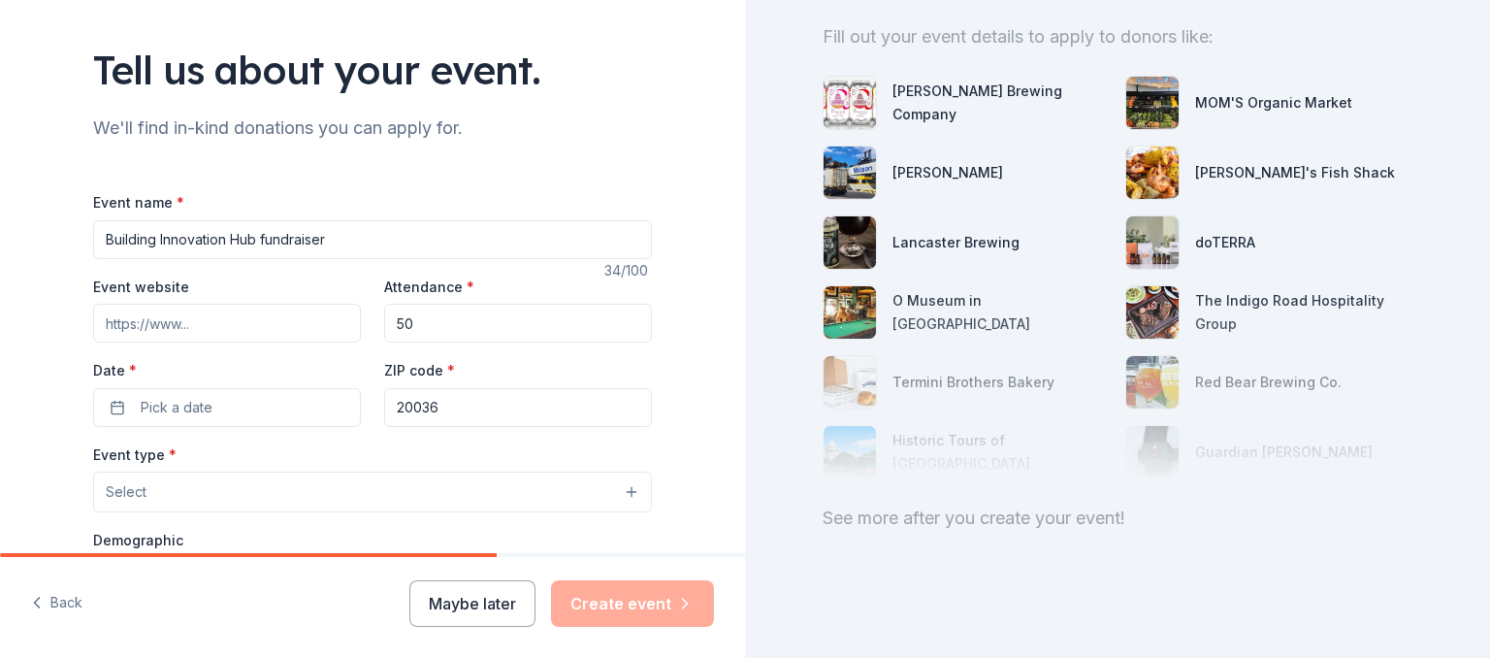
type input "50"
click at [235, 330] on input "Event website" at bounding box center [227, 323] width 268 height 39
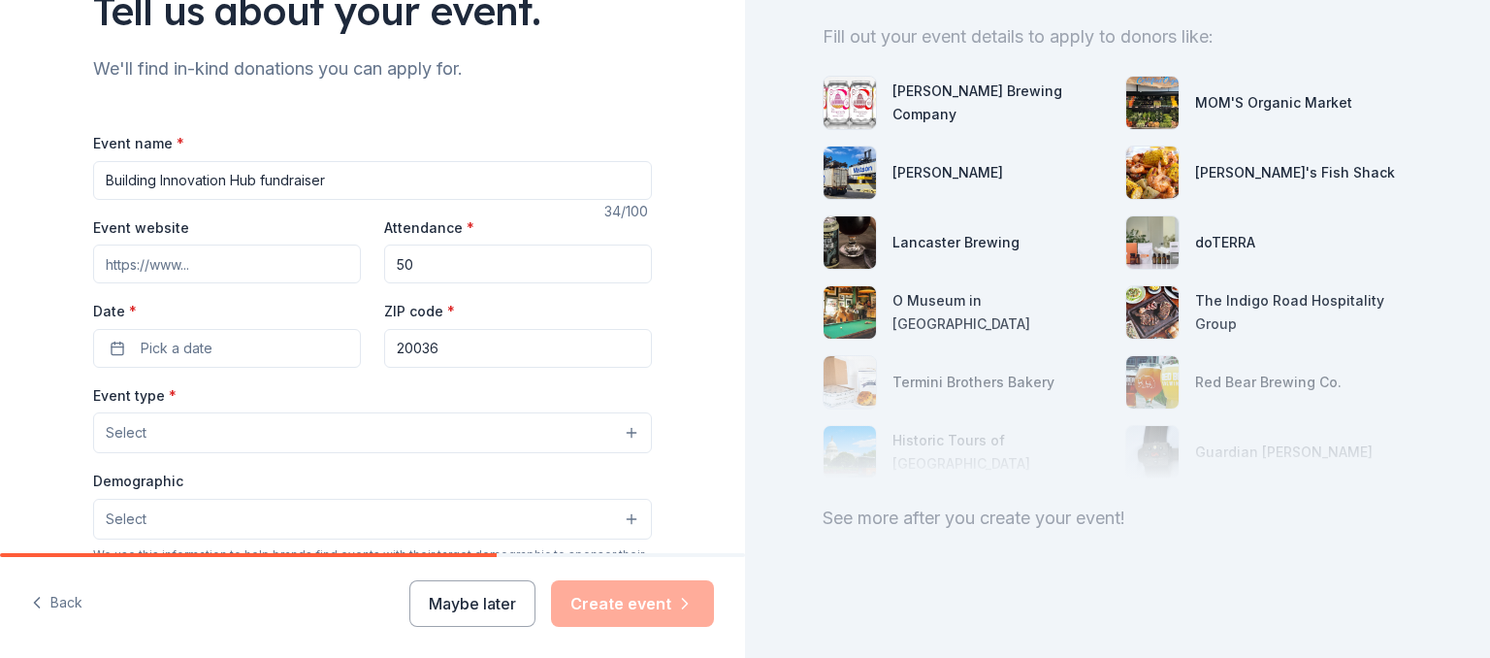
scroll to position [223, 0]
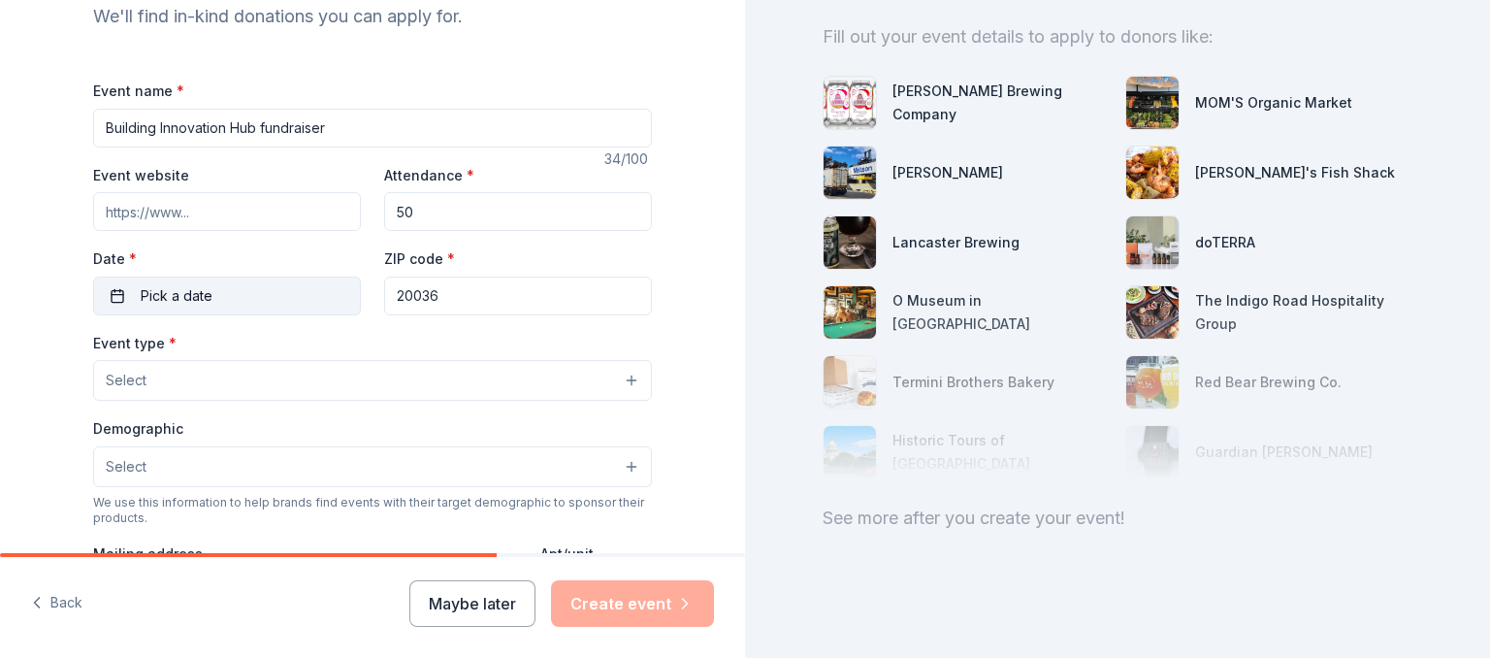
click at [113, 294] on button "Pick a date" at bounding box center [227, 295] width 268 height 39
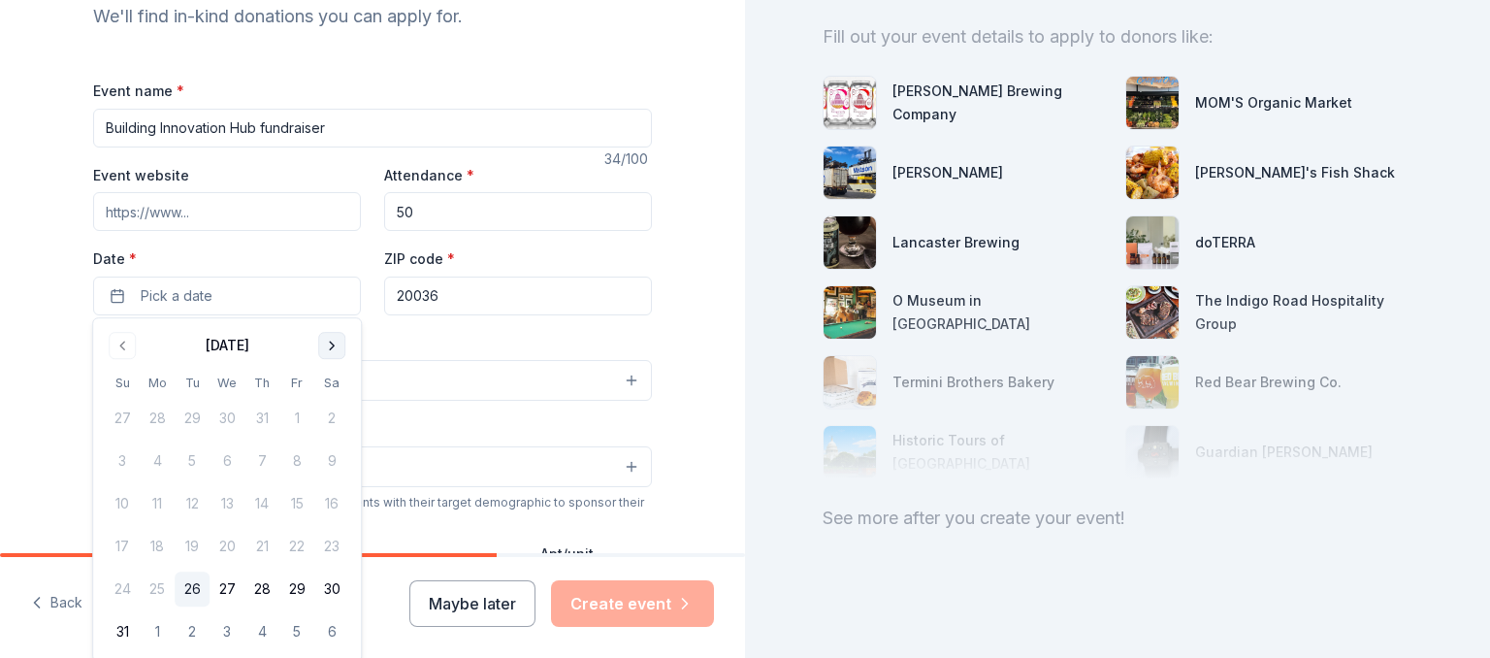
click at [329, 339] on button "Go to next month" at bounding box center [331, 345] width 27 height 27
click at [197, 541] on button "18" at bounding box center [192, 546] width 35 height 35
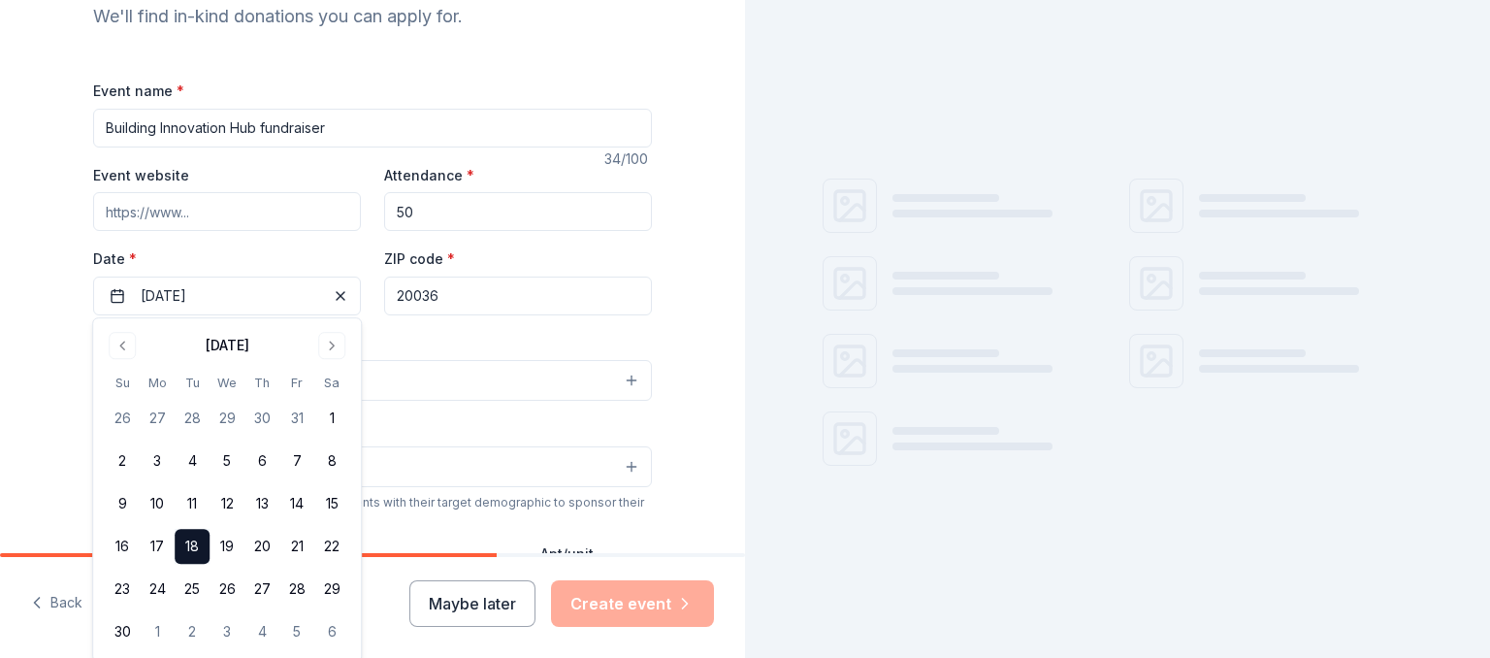
scroll to position [0, 0]
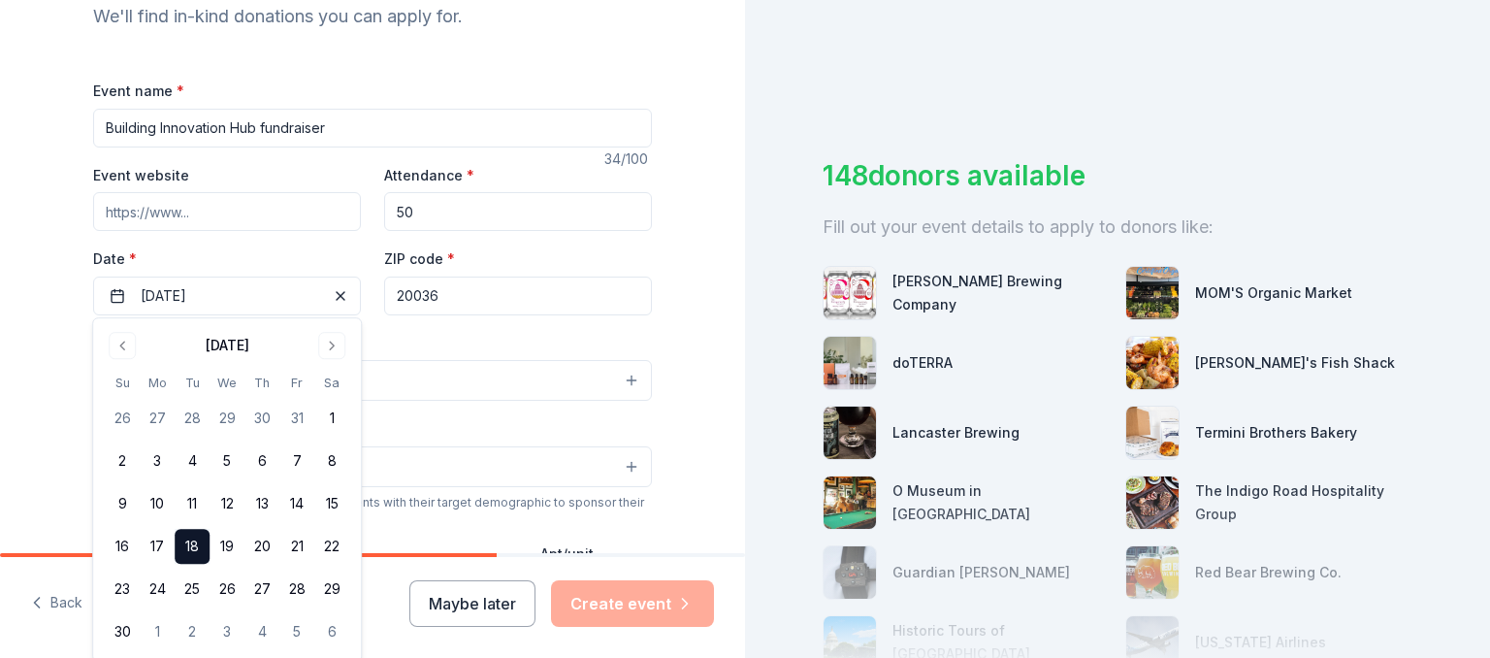
click at [16, 413] on div "Tell us about your event. We'll find in-kind donations you can apply for. Event…" at bounding box center [372, 422] width 745 height 1291
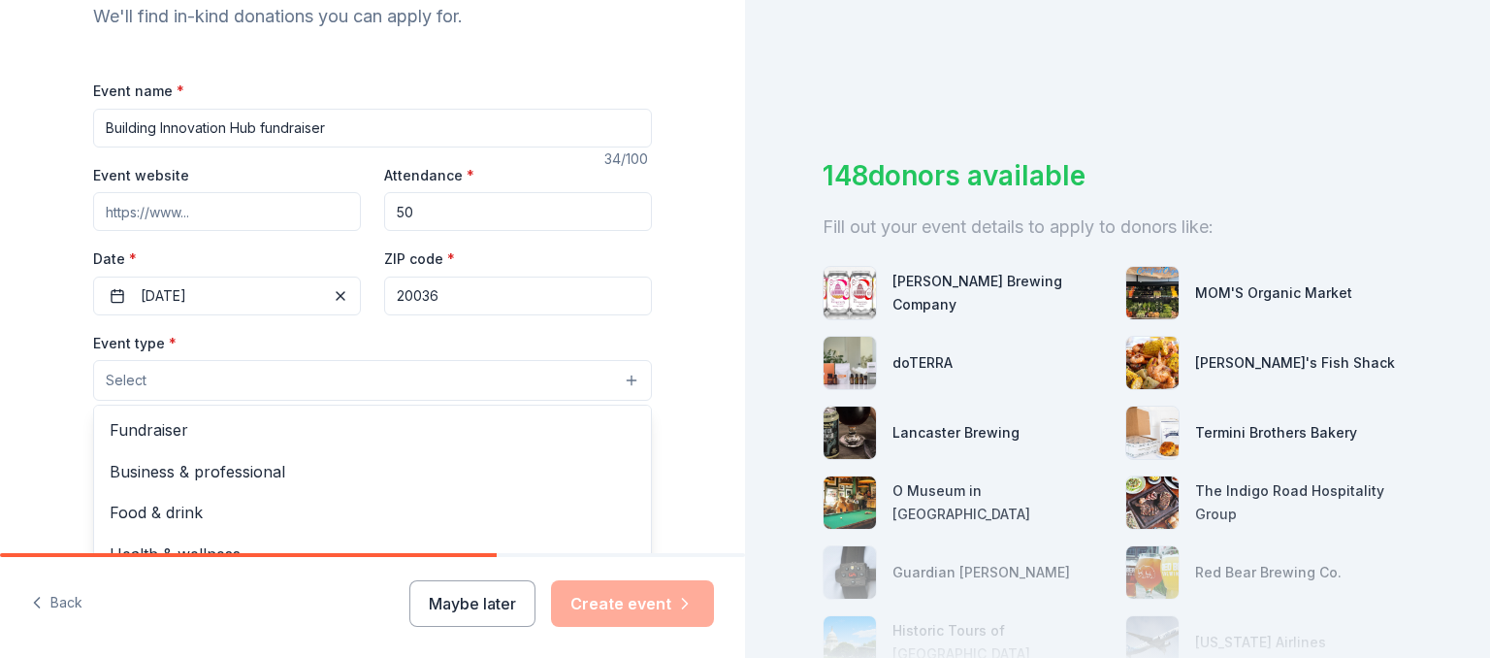
click at [169, 381] on button "Select" at bounding box center [372, 380] width 559 height 41
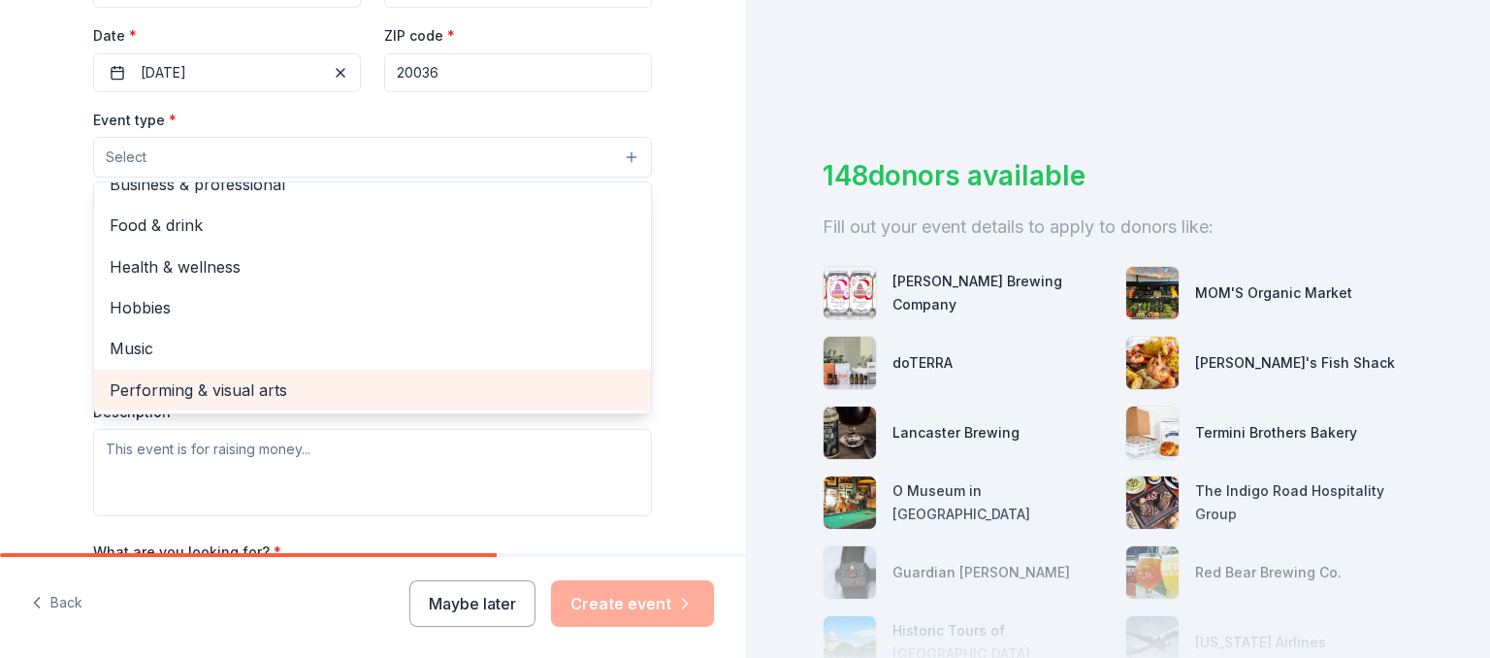
scroll to position [335, 0]
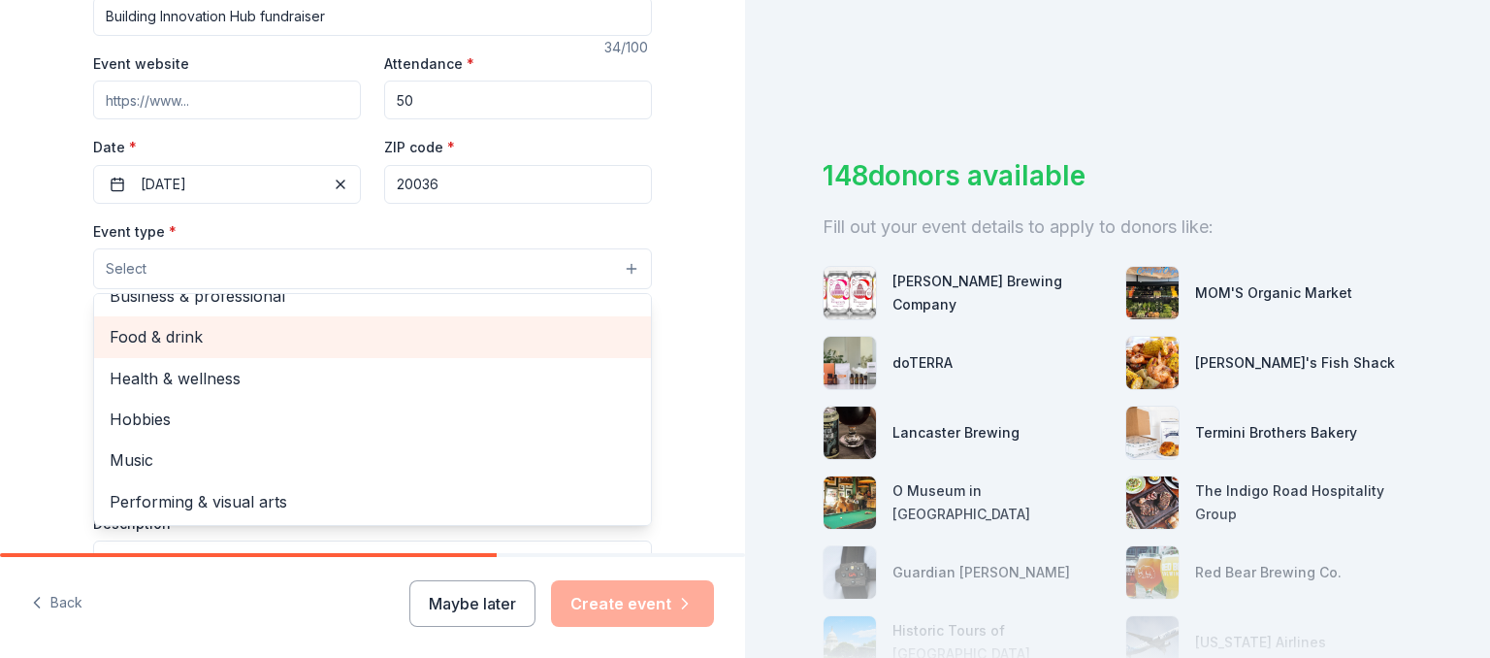
click at [169, 325] on span "Food & drink" at bounding box center [373, 336] width 526 height 25
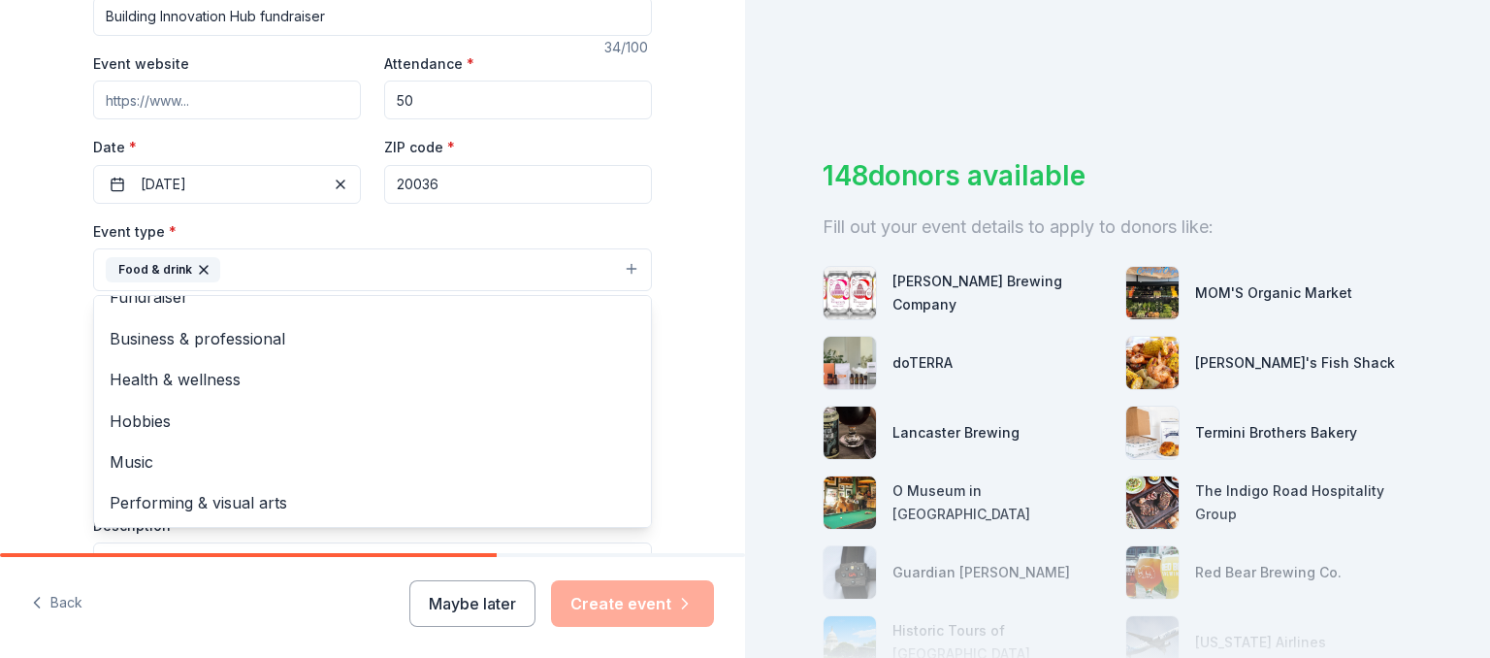
click at [49, 394] on div "Tell us about your event. We'll find in-kind donations you can apply for. Event…" at bounding box center [372, 311] width 745 height 1293
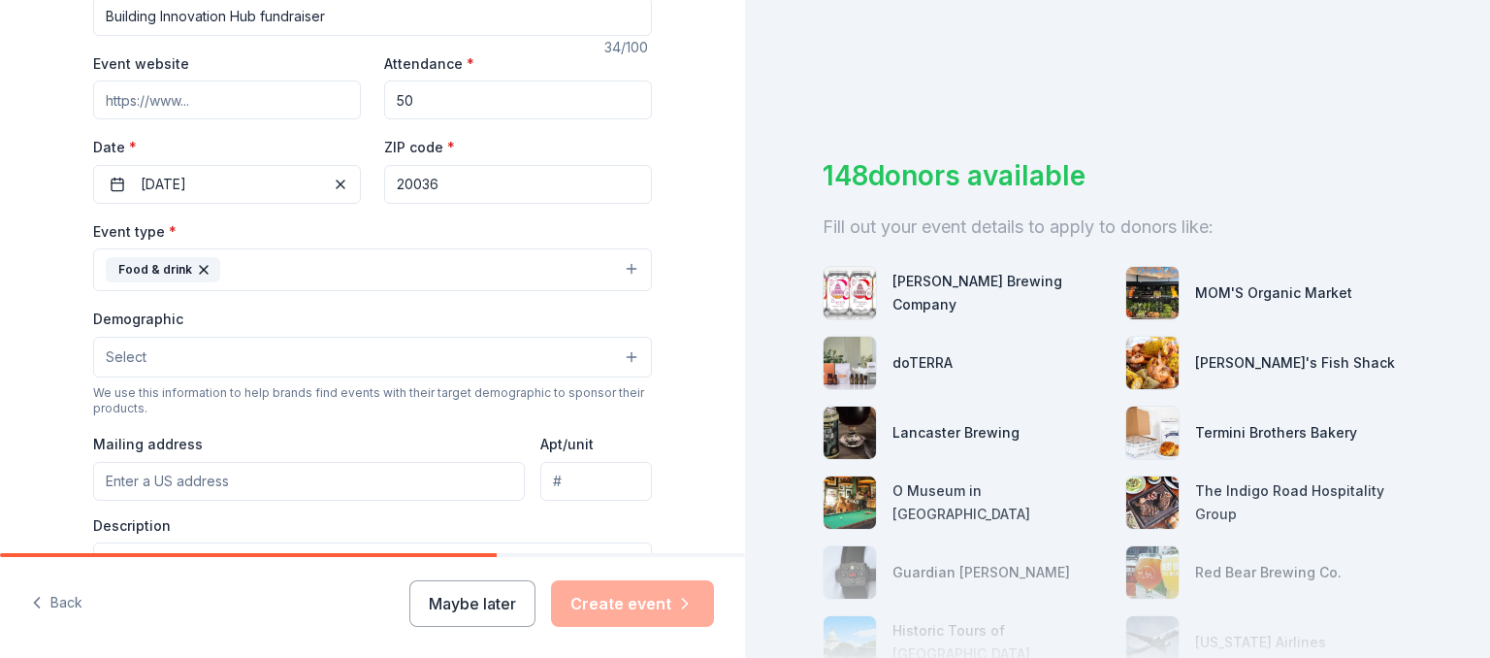
click at [312, 260] on button "Food & drink" at bounding box center [372, 269] width 559 height 43
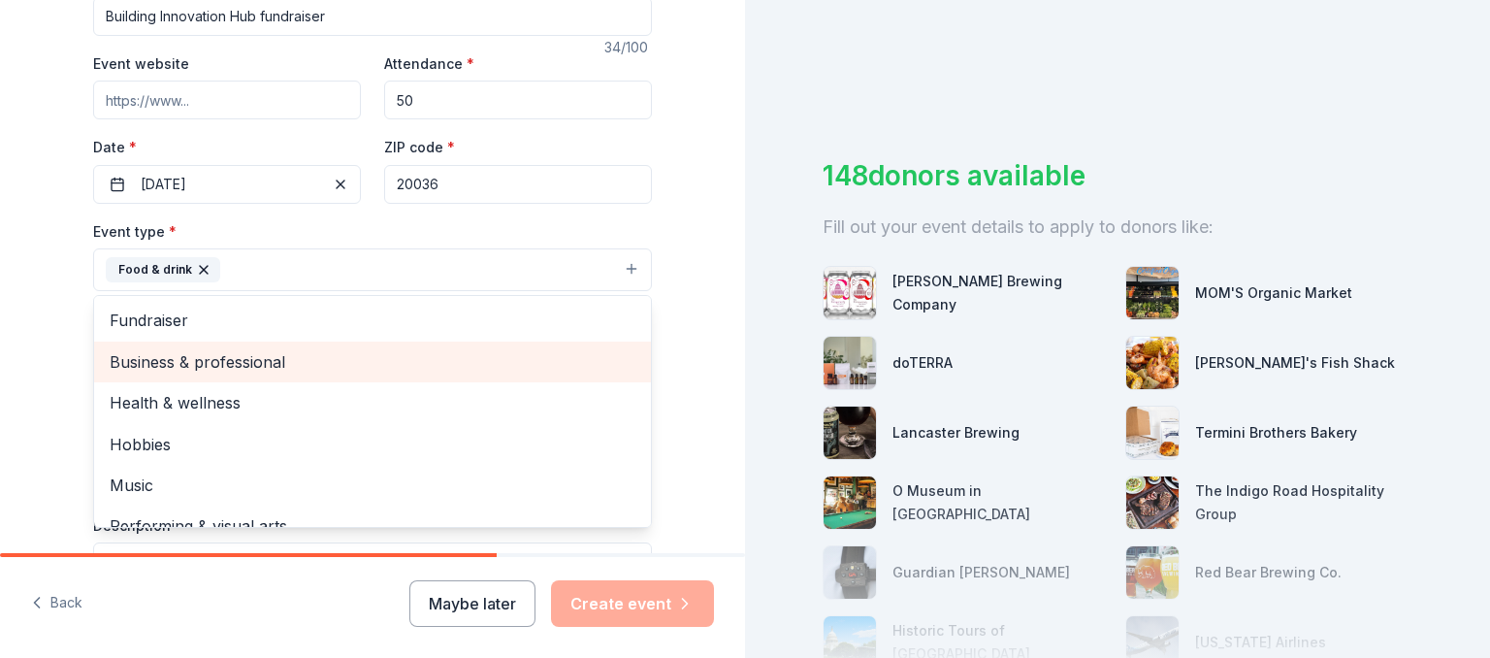
scroll to position [223, 0]
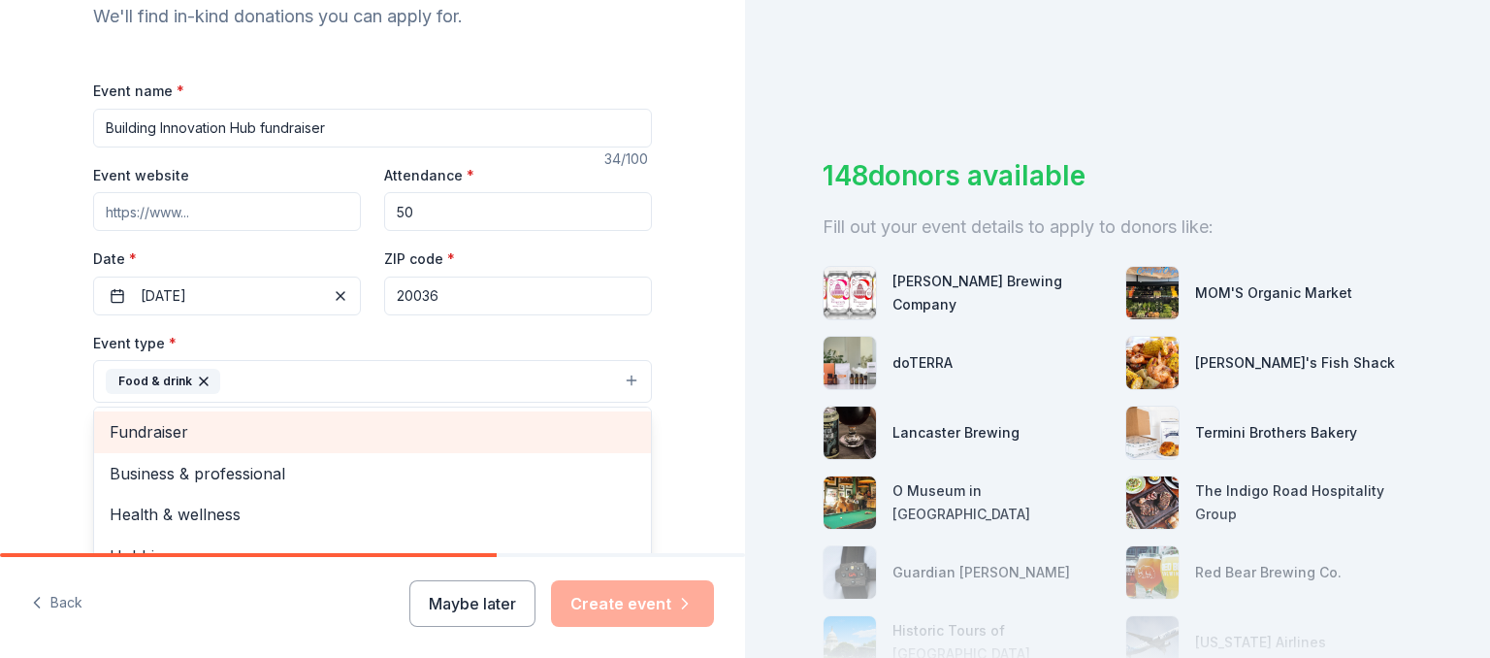
click at [203, 430] on span "Fundraiser" at bounding box center [373, 431] width 526 height 25
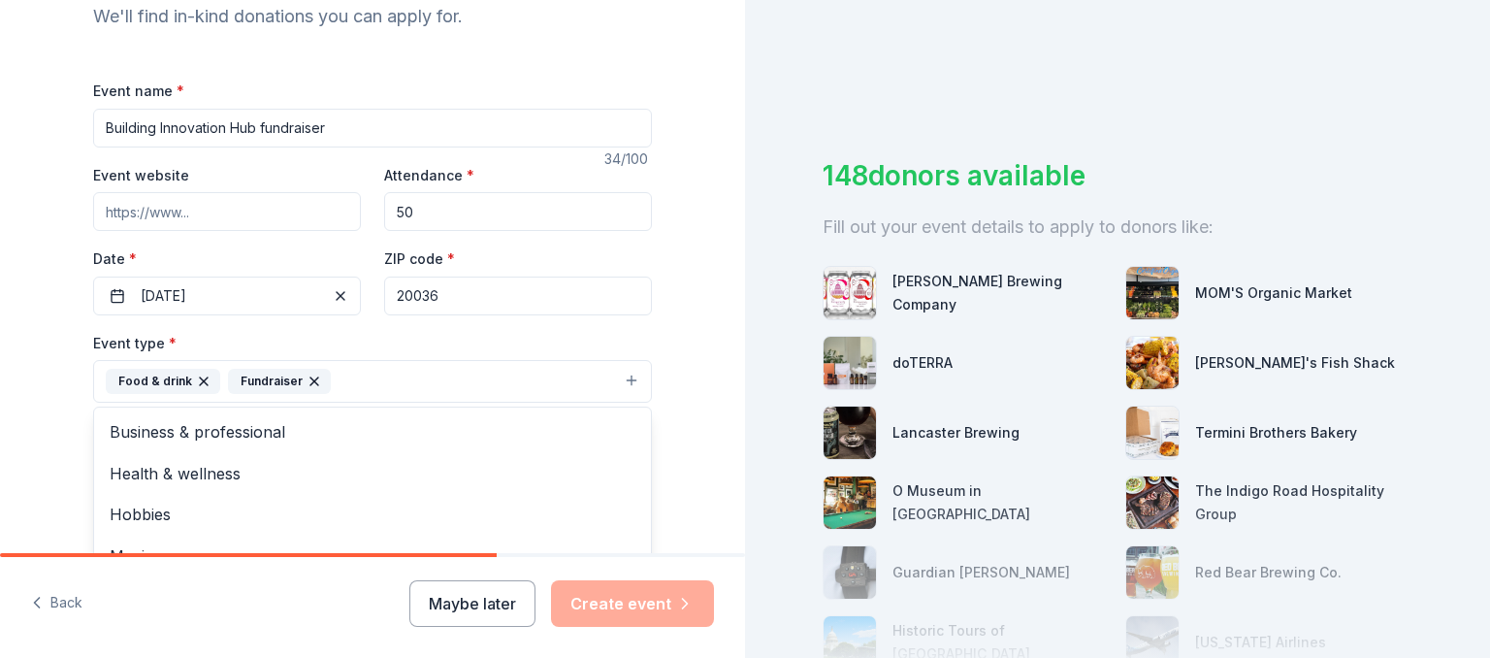
click at [33, 420] on div "Tell us about your event. We'll find in-kind donations you can apply for. Event…" at bounding box center [372, 423] width 745 height 1293
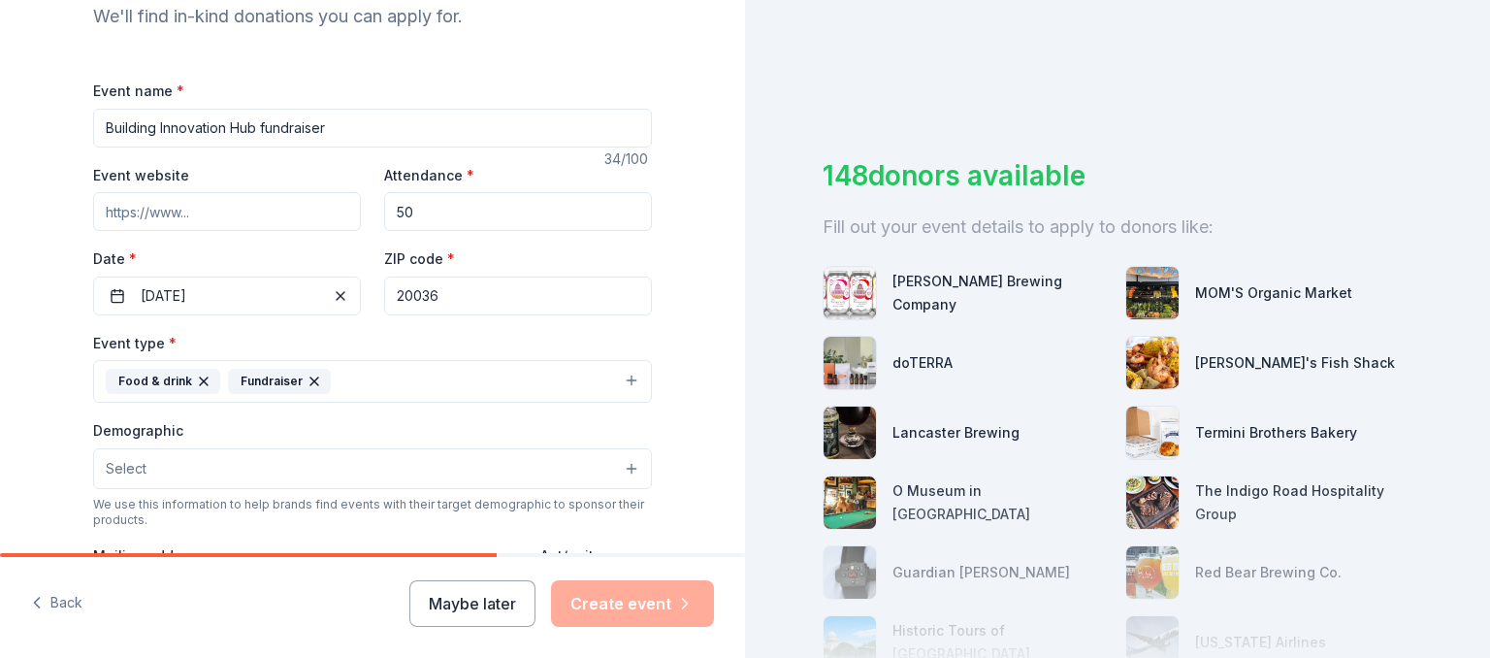
drag, startPoint x: 307, startPoint y: 126, endPoint x: 263, endPoint y: 137, distance: 44.9
click at [263, 137] on input "Building Innovation Hub fundraiser" at bounding box center [372, 128] width 559 height 39
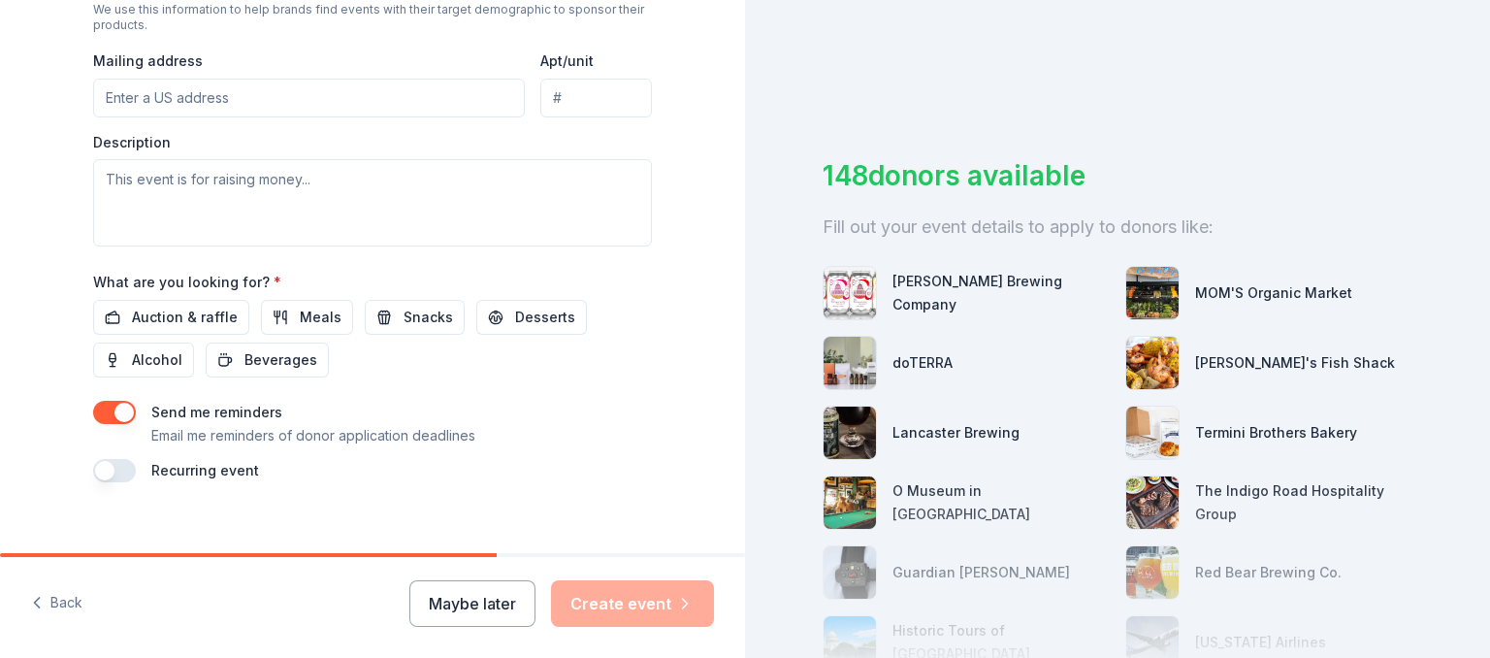
scroll to position [736, 0]
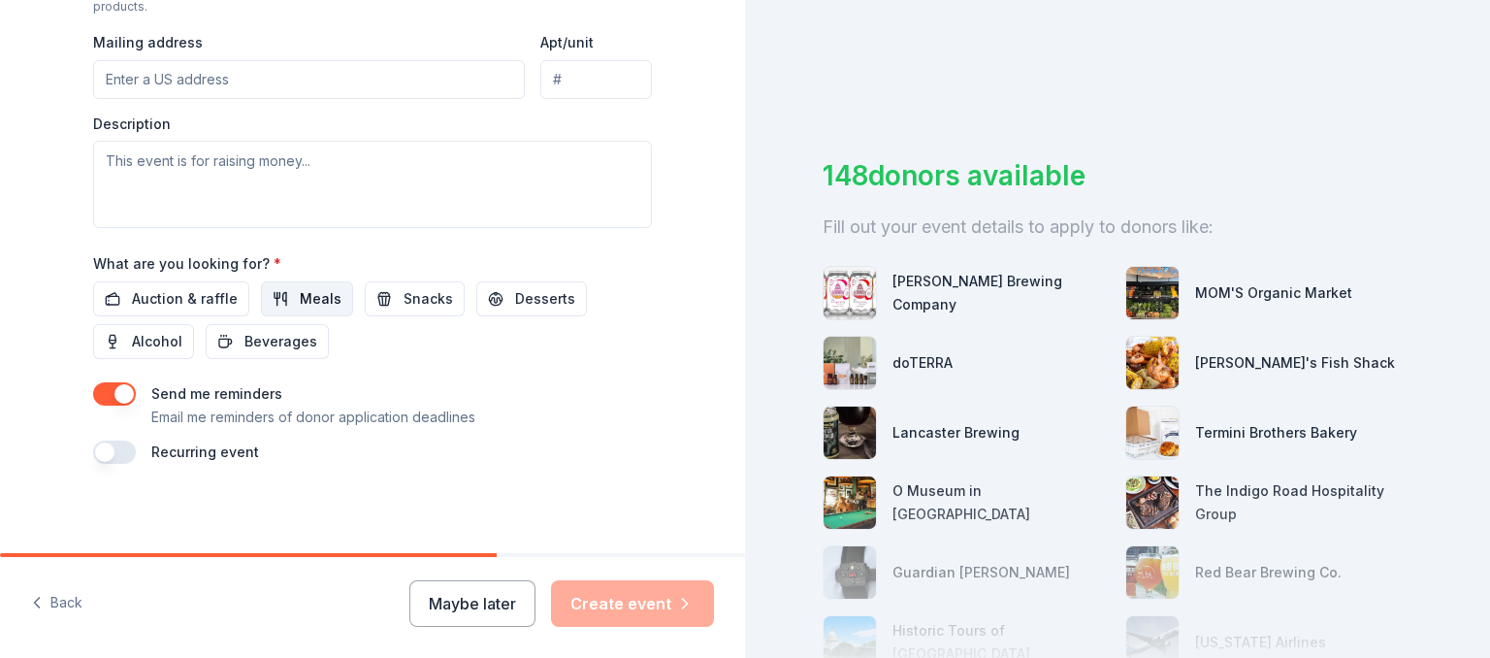
type input "Building Innovation Hub"
click at [323, 287] on span "Meals" at bounding box center [321, 298] width 42 height 23
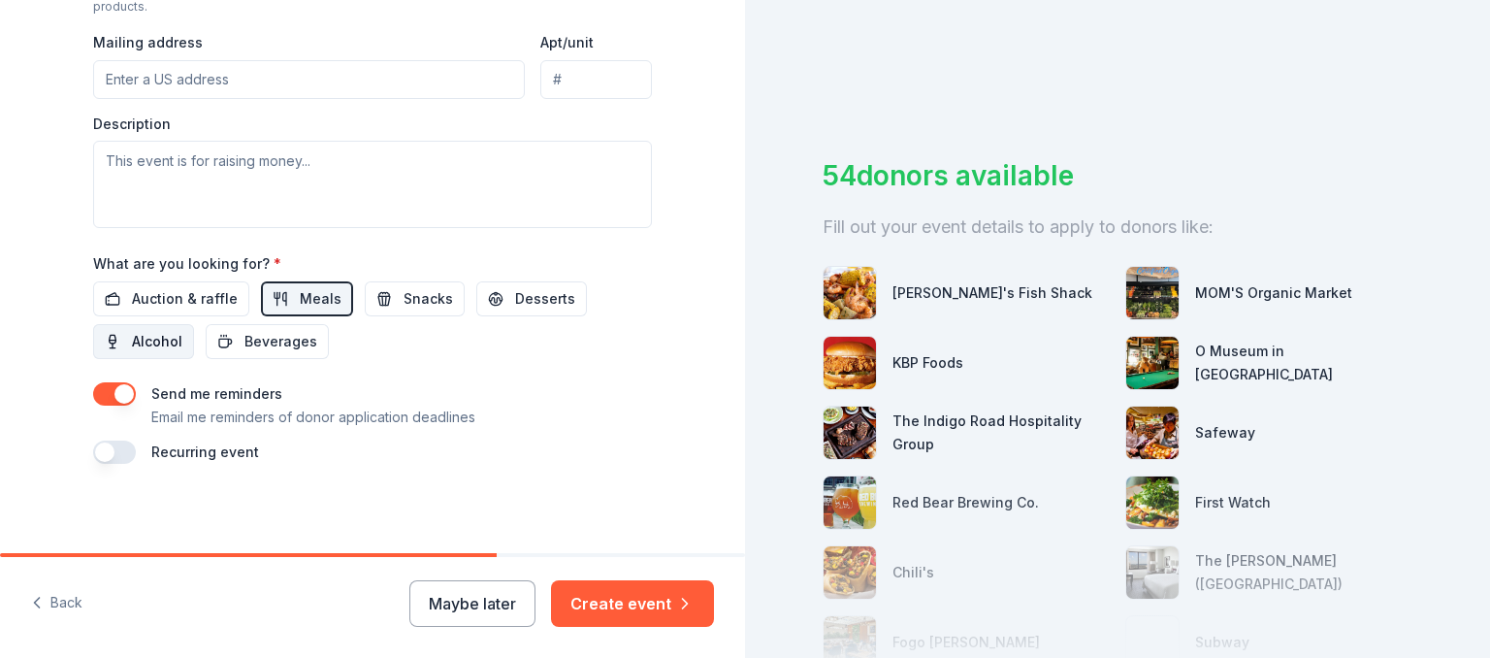
click at [167, 347] on span "Alcohol" at bounding box center [157, 341] width 50 height 23
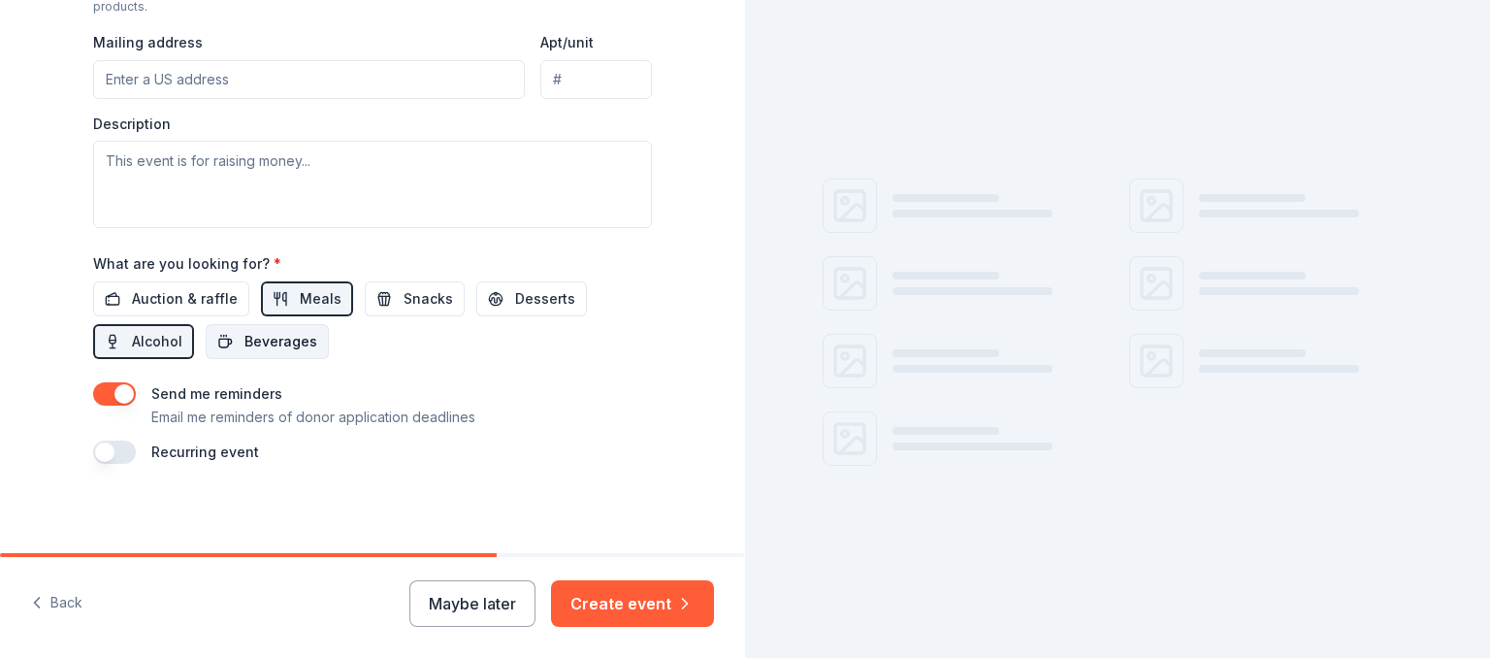
click at [290, 343] on span "Beverages" at bounding box center [280, 341] width 73 height 23
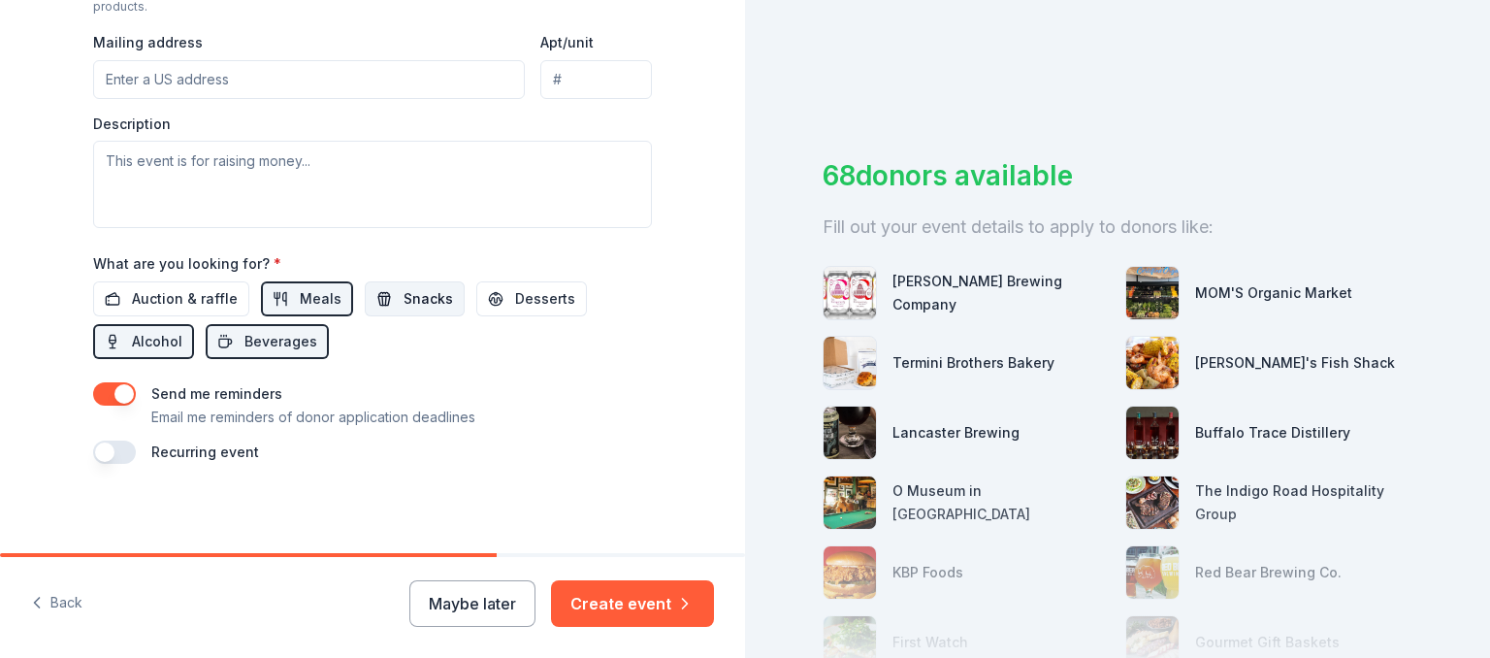
click at [404, 292] on span "Snacks" at bounding box center [428, 298] width 49 height 23
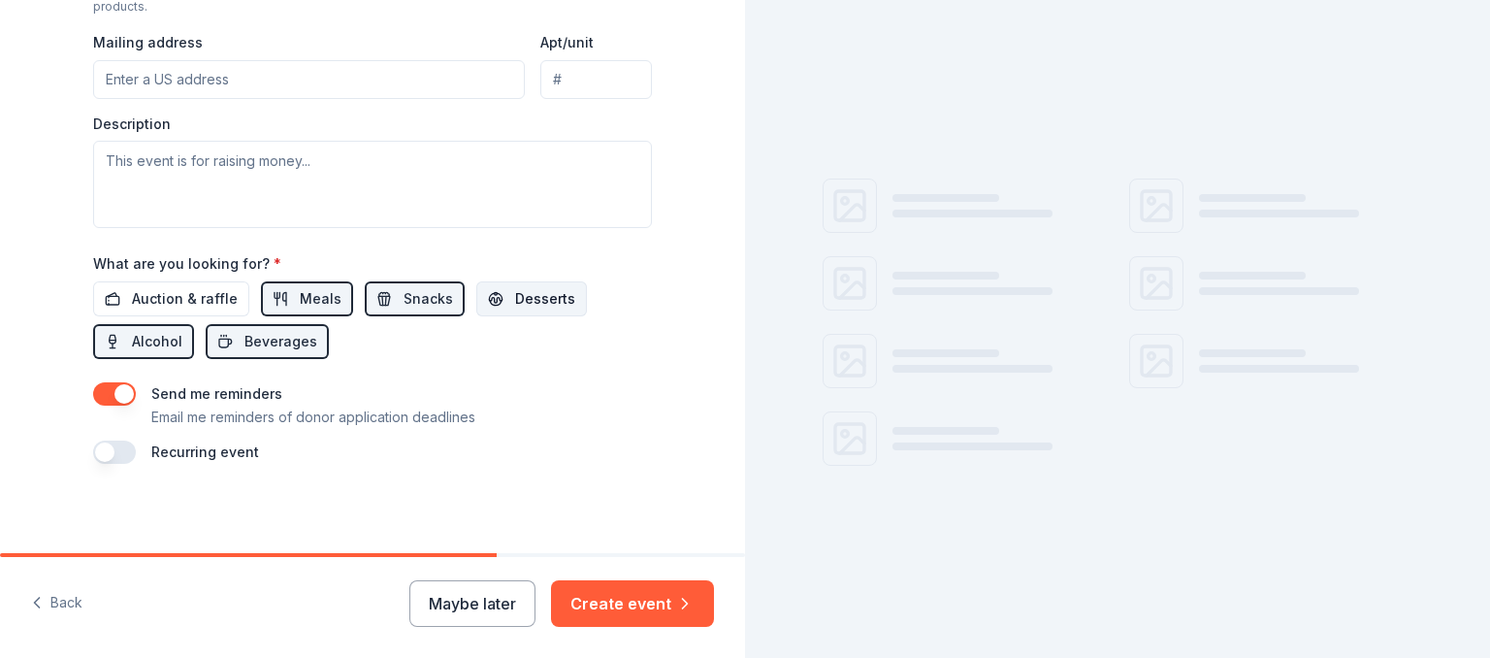
click at [549, 293] on span "Desserts" at bounding box center [545, 298] width 60 height 23
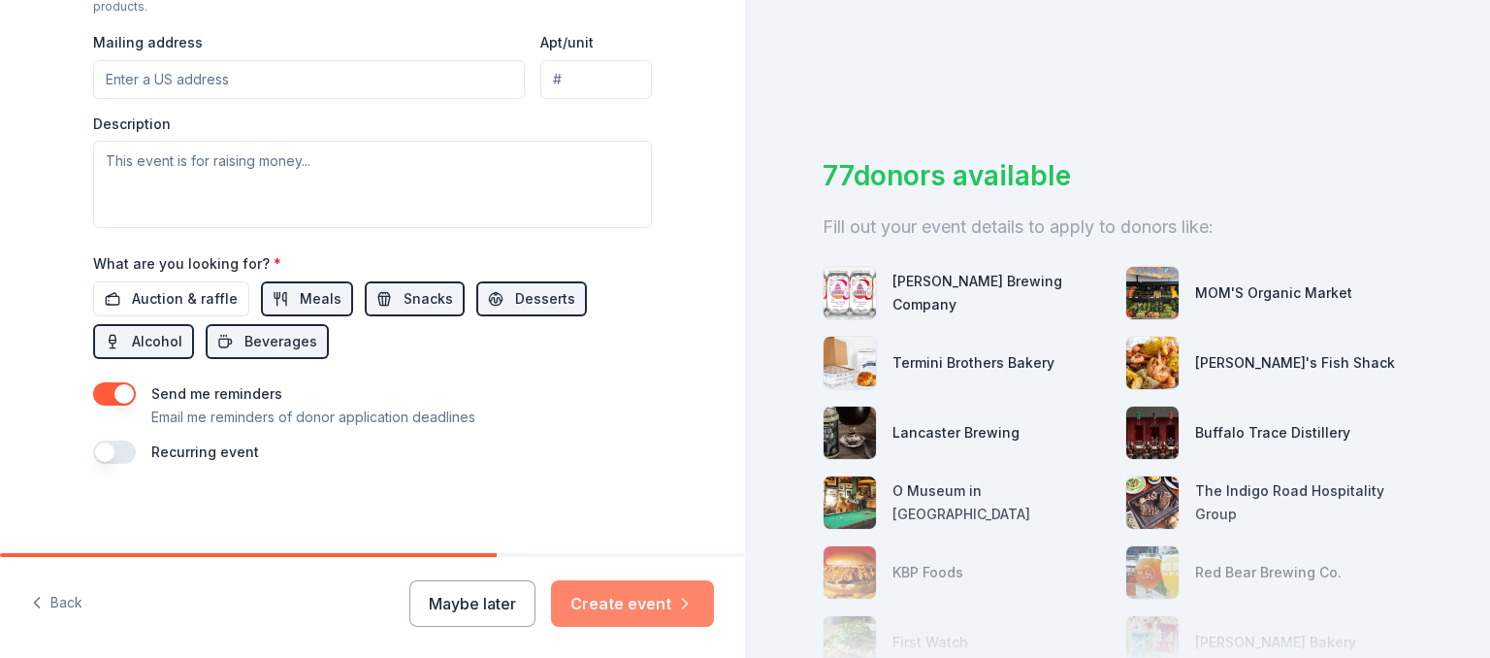
click at [620, 599] on button "Create event" at bounding box center [632, 603] width 163 height 47
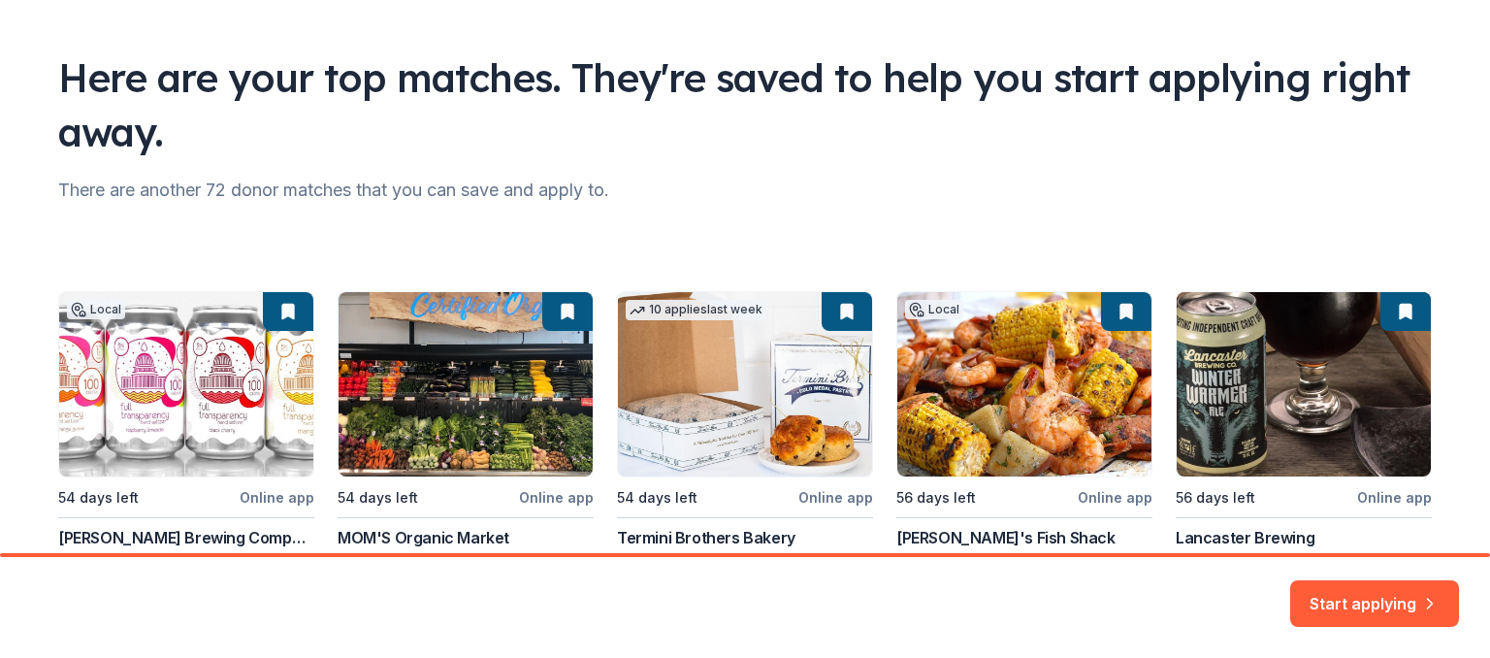
scroll to position [112, 0]
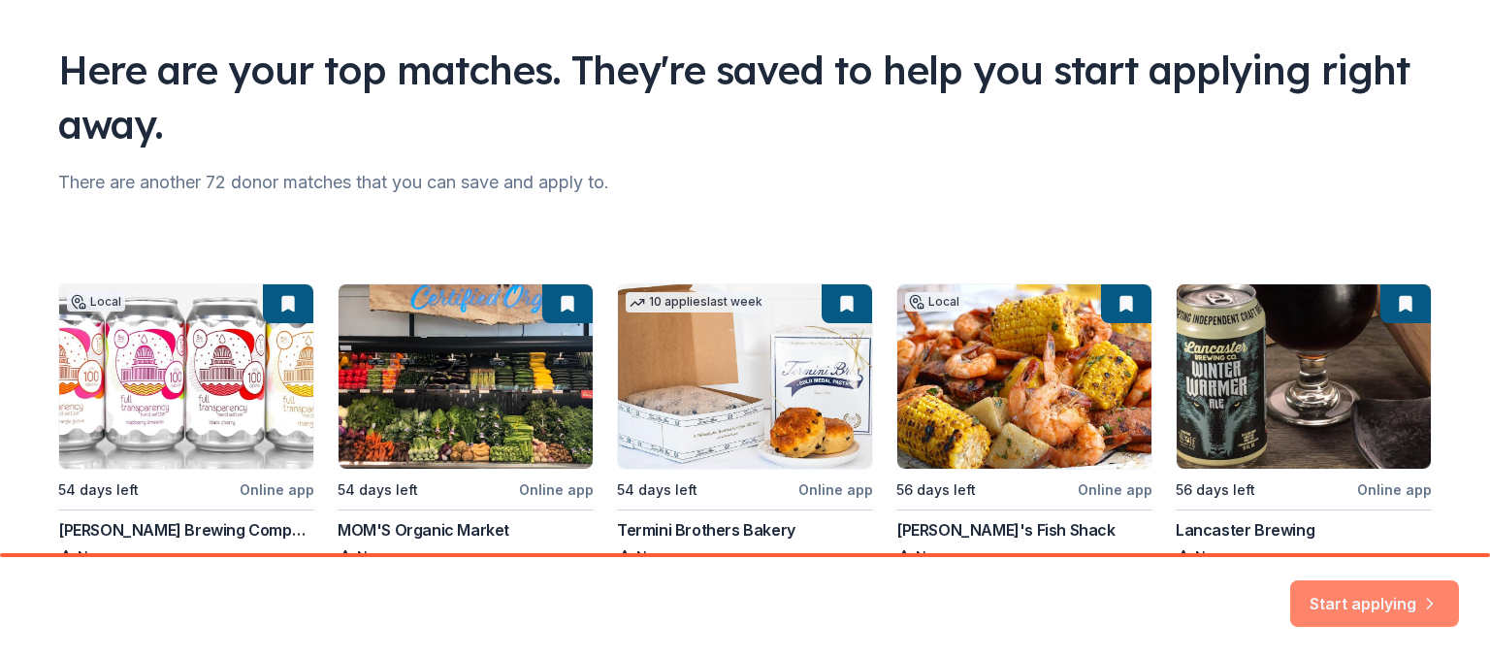
click at [1341, 593] on button "Start applying" at bounding box center [1374, 591] width 169 height 47
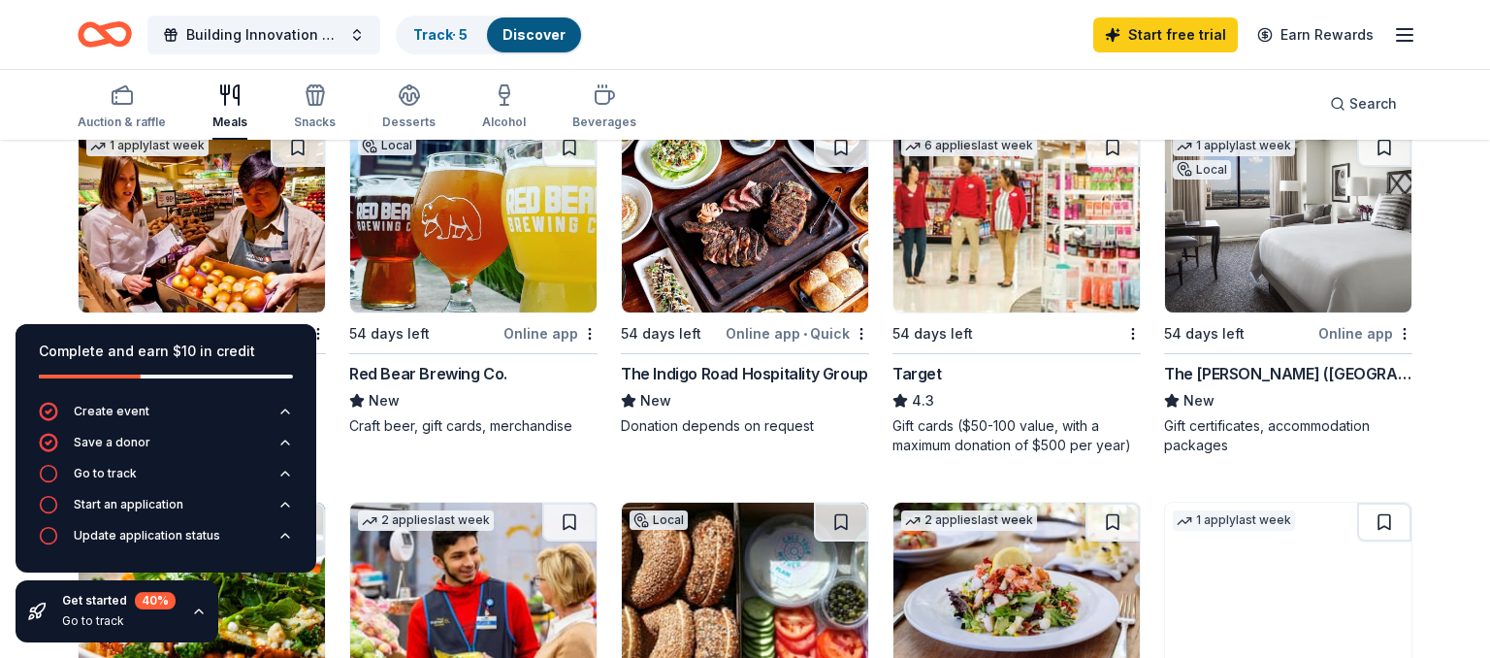
scroll to position [512, 0]
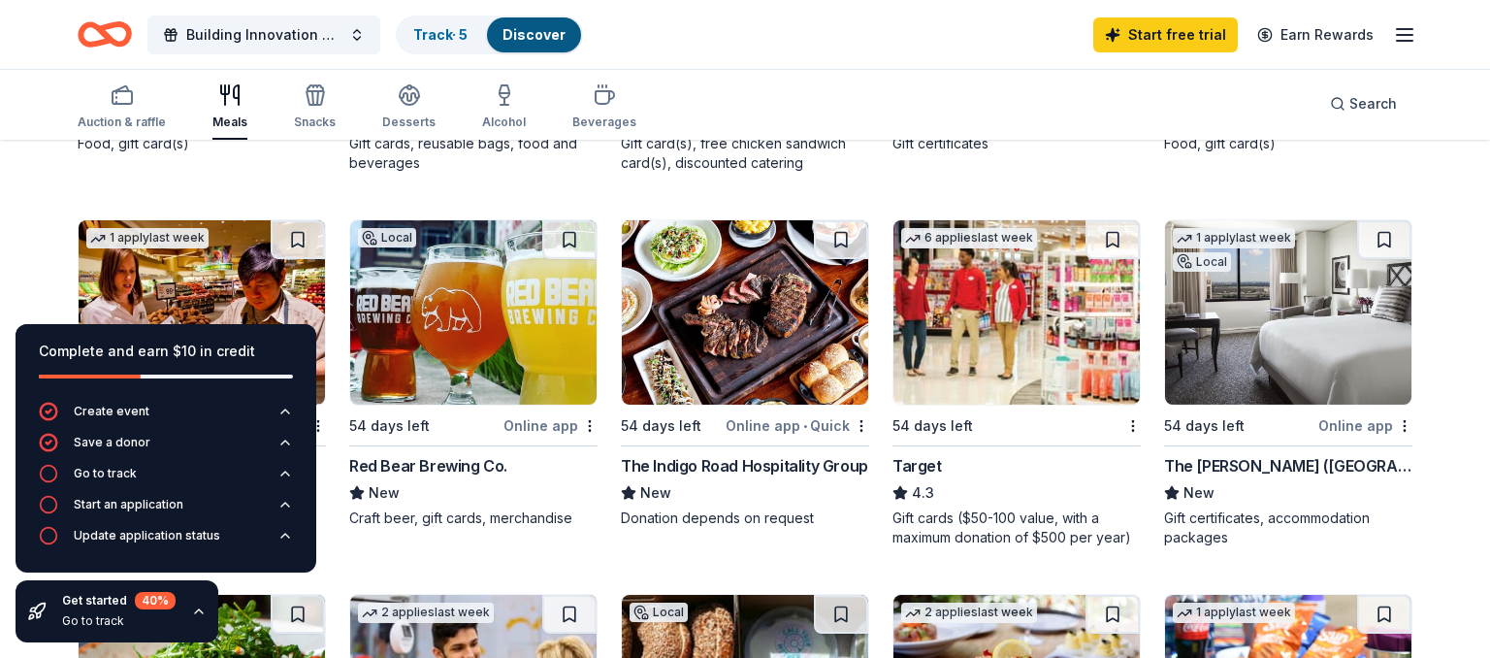
click at [720, 459] on div "The Indigo Road Hospitality Group" at bounding box center [744, 465] width 247 height 23
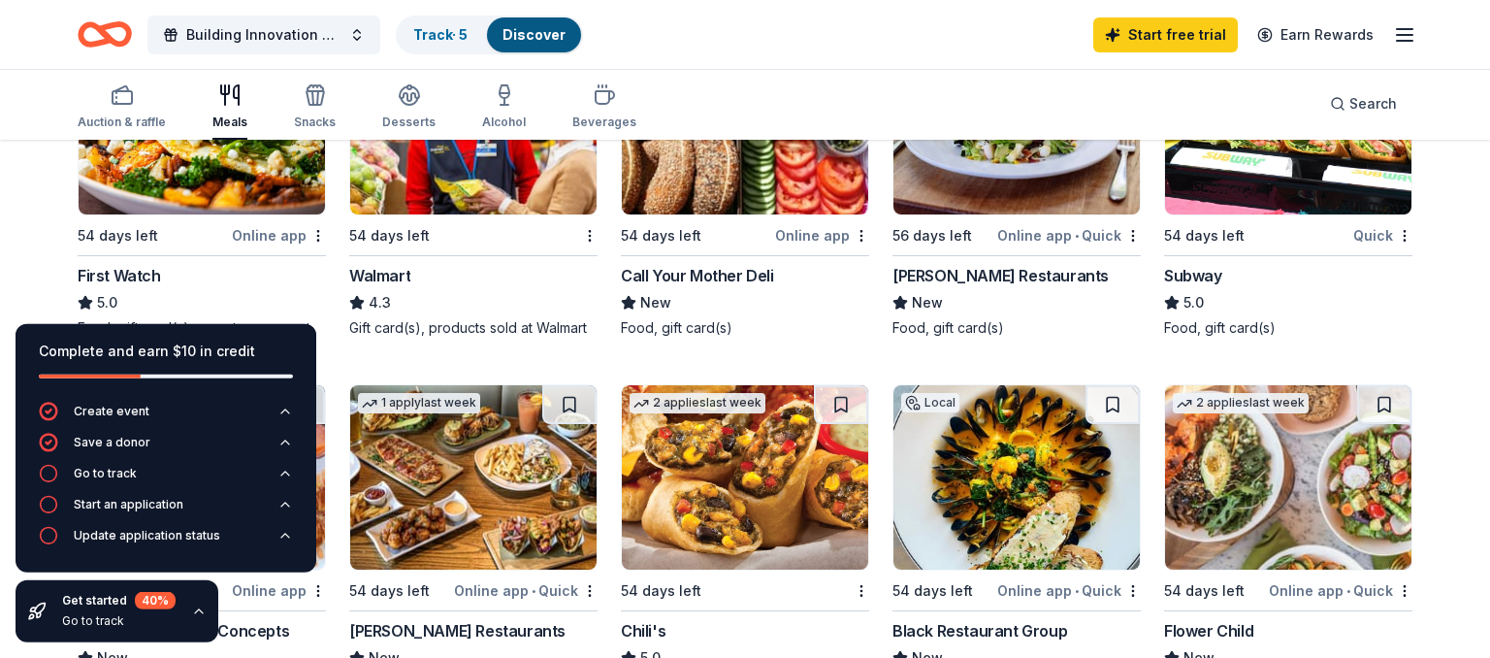
scroll to position [1126, 0]
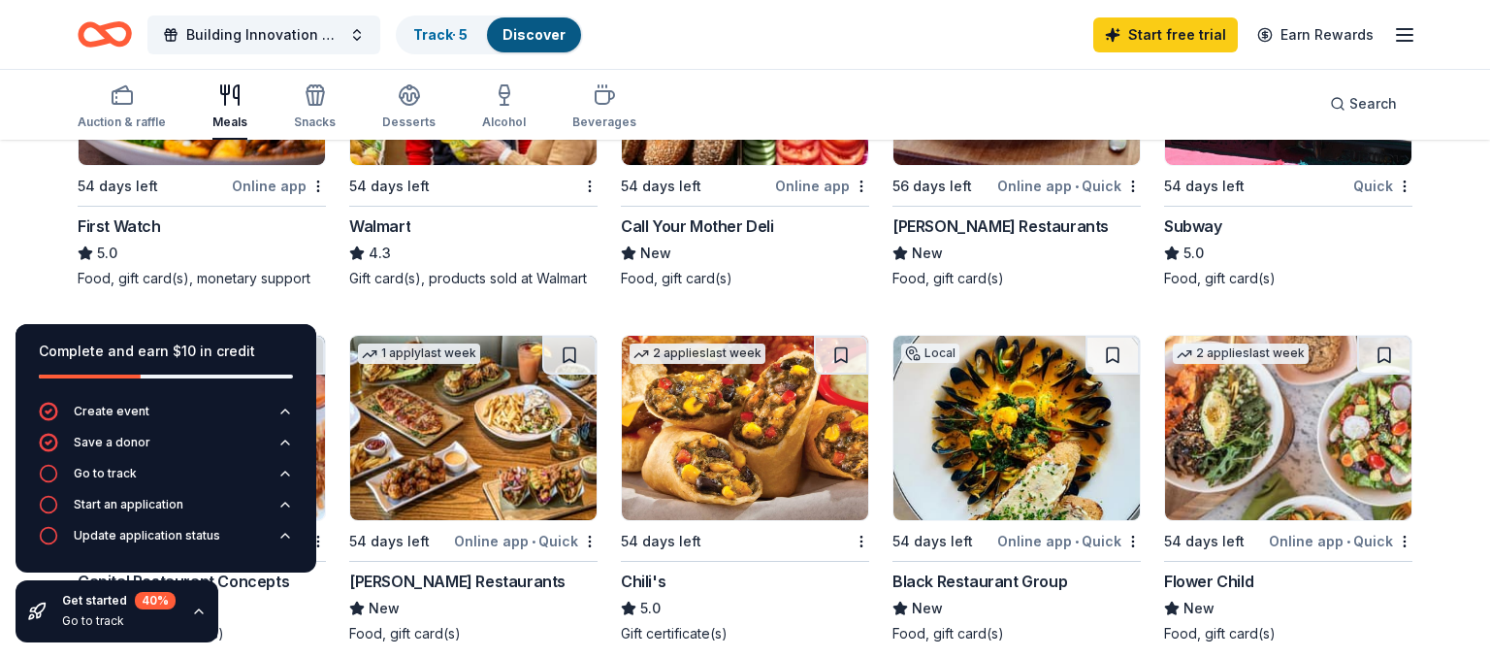
click at [140, 228] on div "First Watch" at bounding box center [119, 225] width 83 height 23
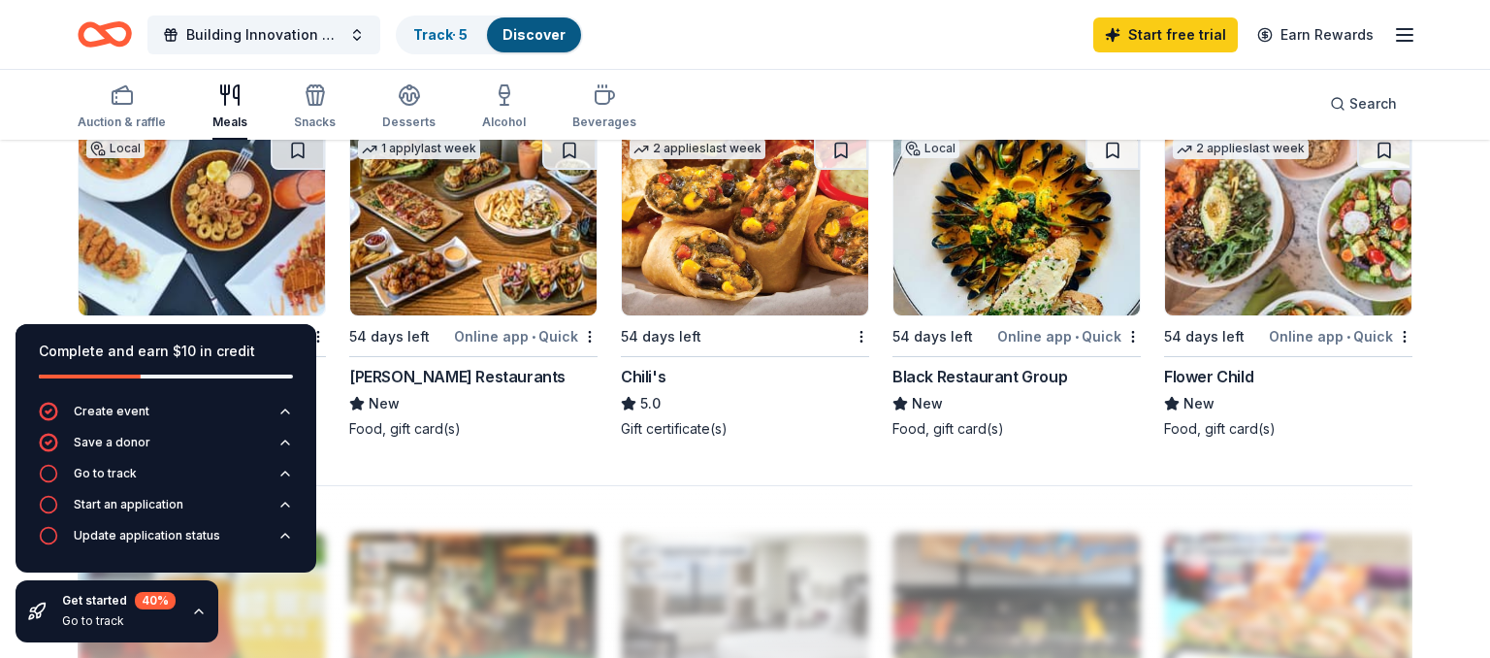
scroll to position [1434, 0]
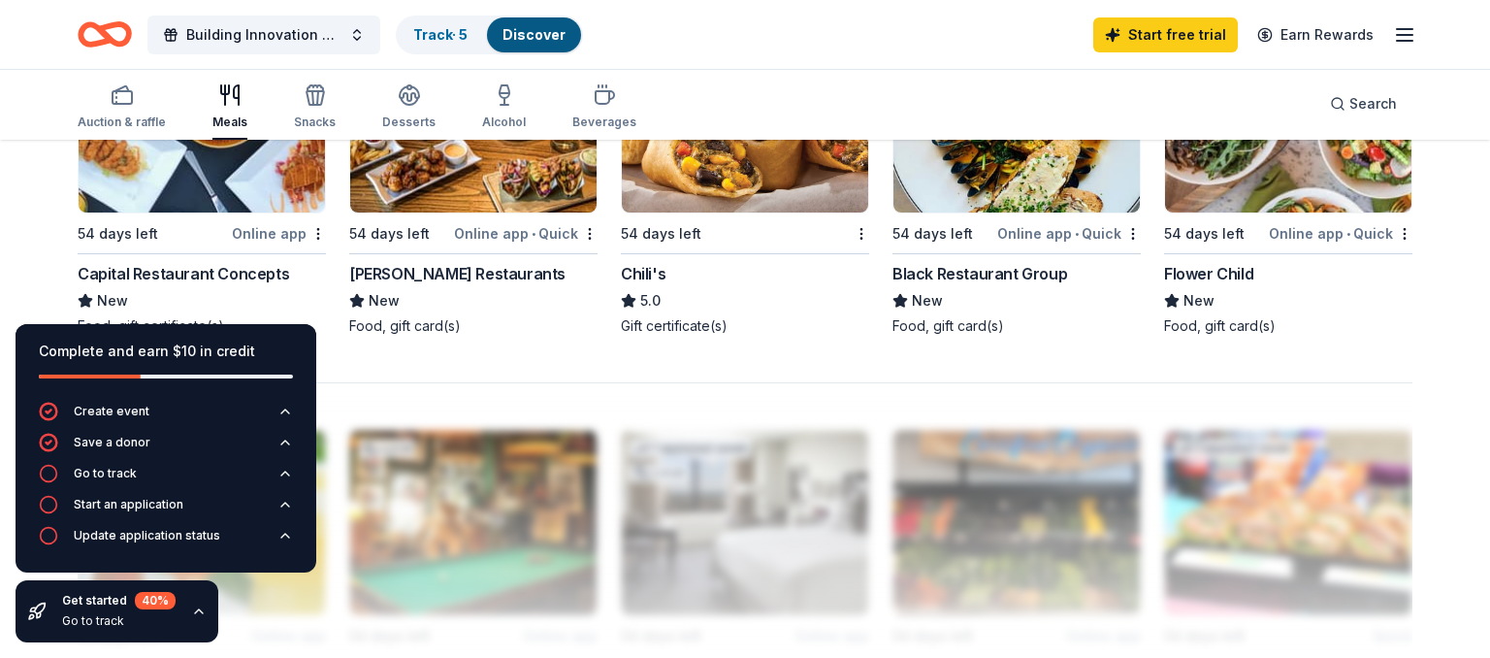
click at [184, 274] on div "Capital Restaurant Concepts" at bounding box center [183, 273] width 211 height 23
click at [469, 274] on div "[PERSON_NAME] Restaurants" at bounding box center [457, 273] width 216 height 23
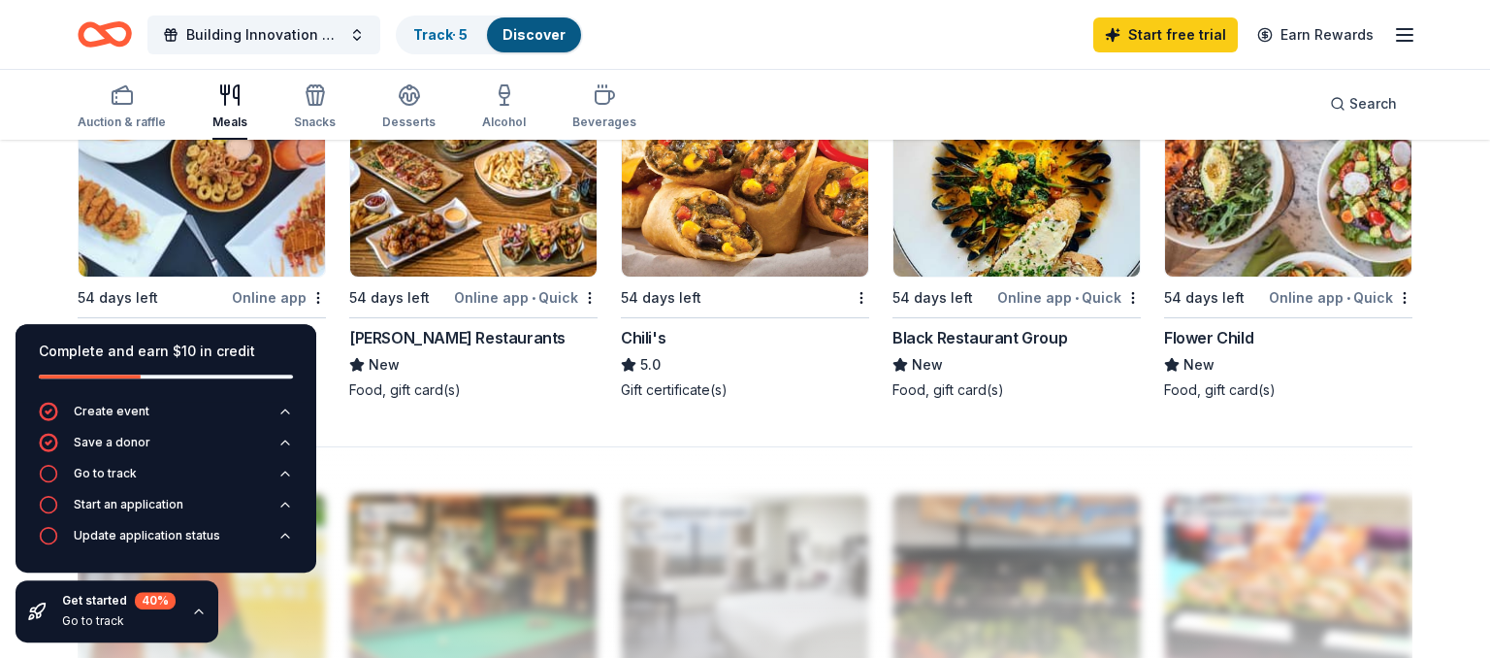
scroll to position [1331, 0]
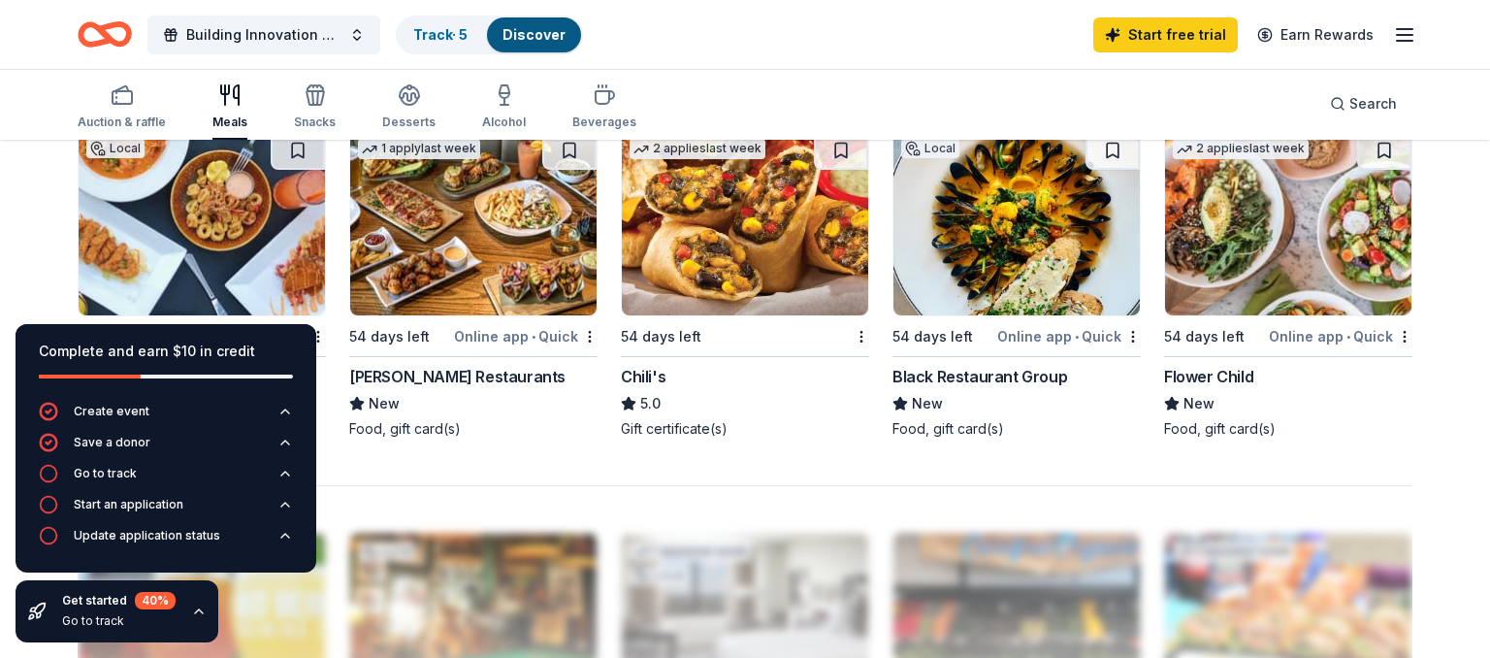
click at [1011, 377] on div "Black Restaurant Group" at bounding box center [979, 376] width 175 height 23
click at [1200, 376] on div "Flower Child" at bounding box center [1208, 376] width 89 height 23
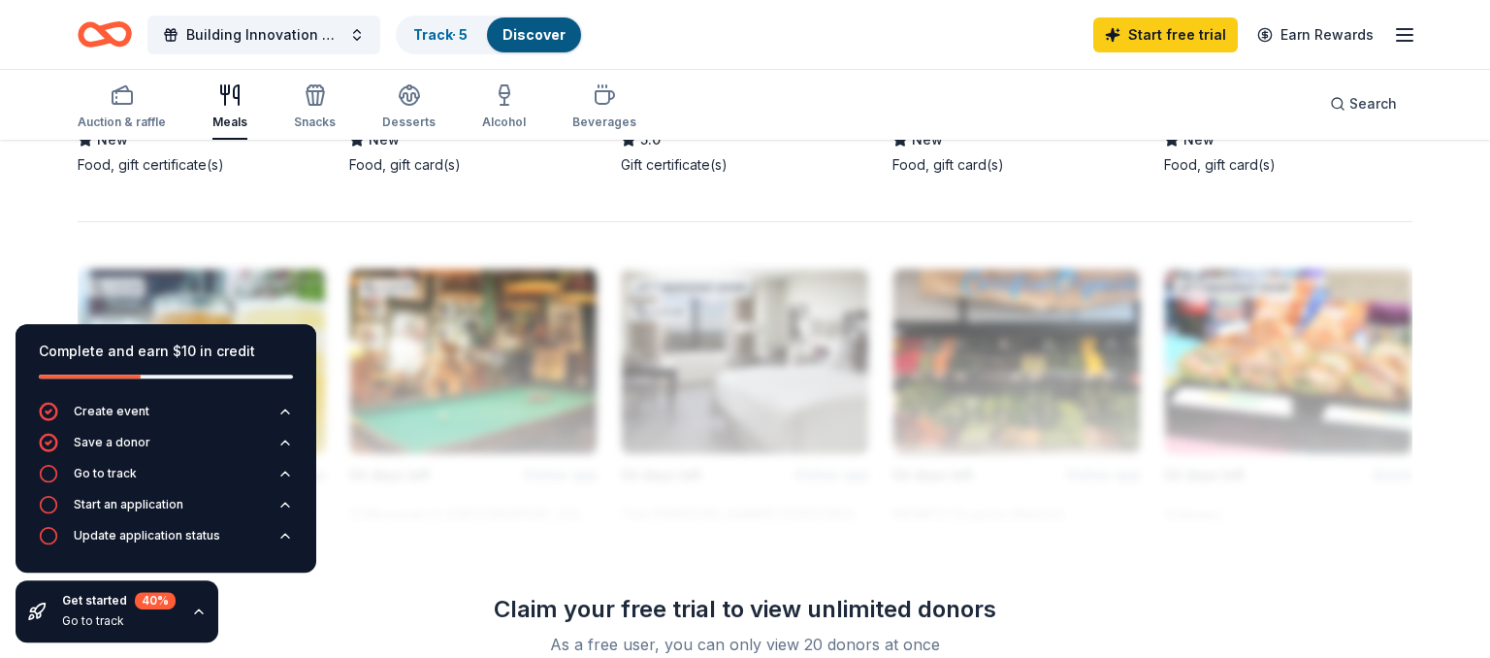
scroll to position [1843, 0]
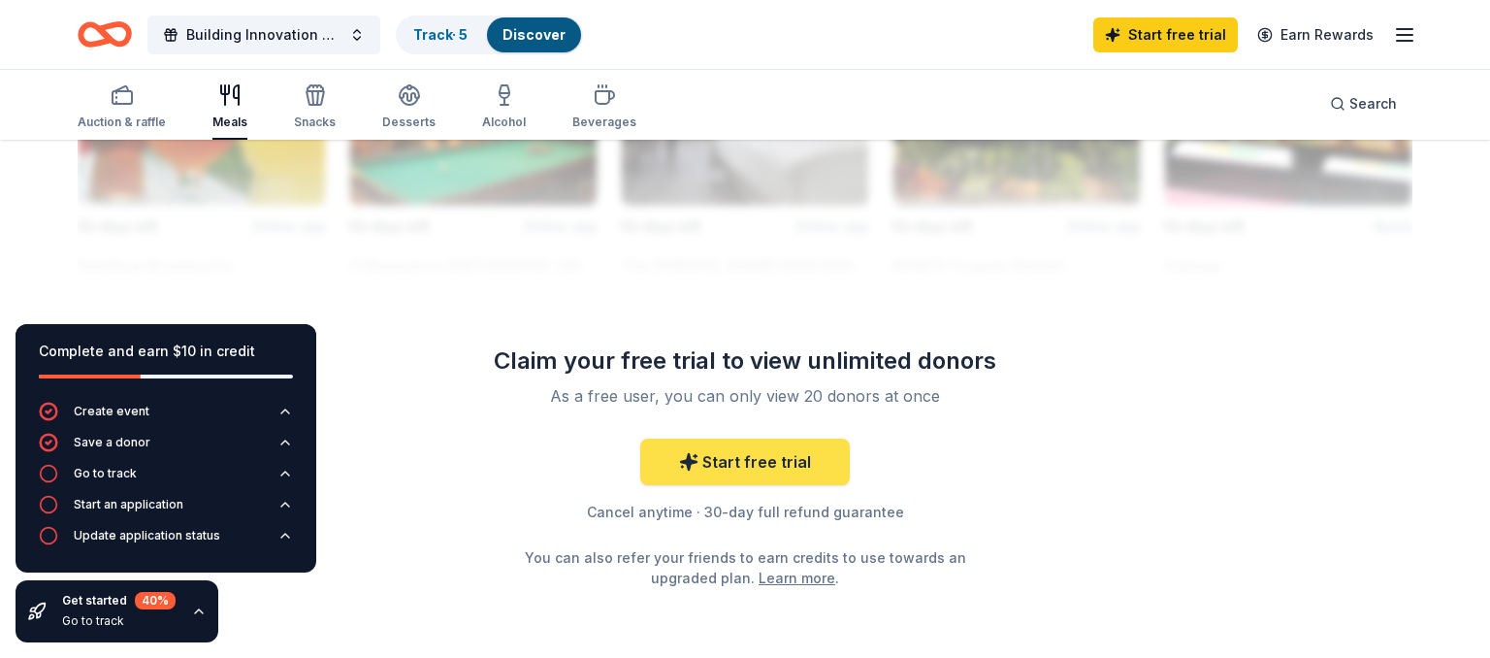
click at [743, 469] on link "Start free trial" at bounding box center [745, 461] width 210 height 47
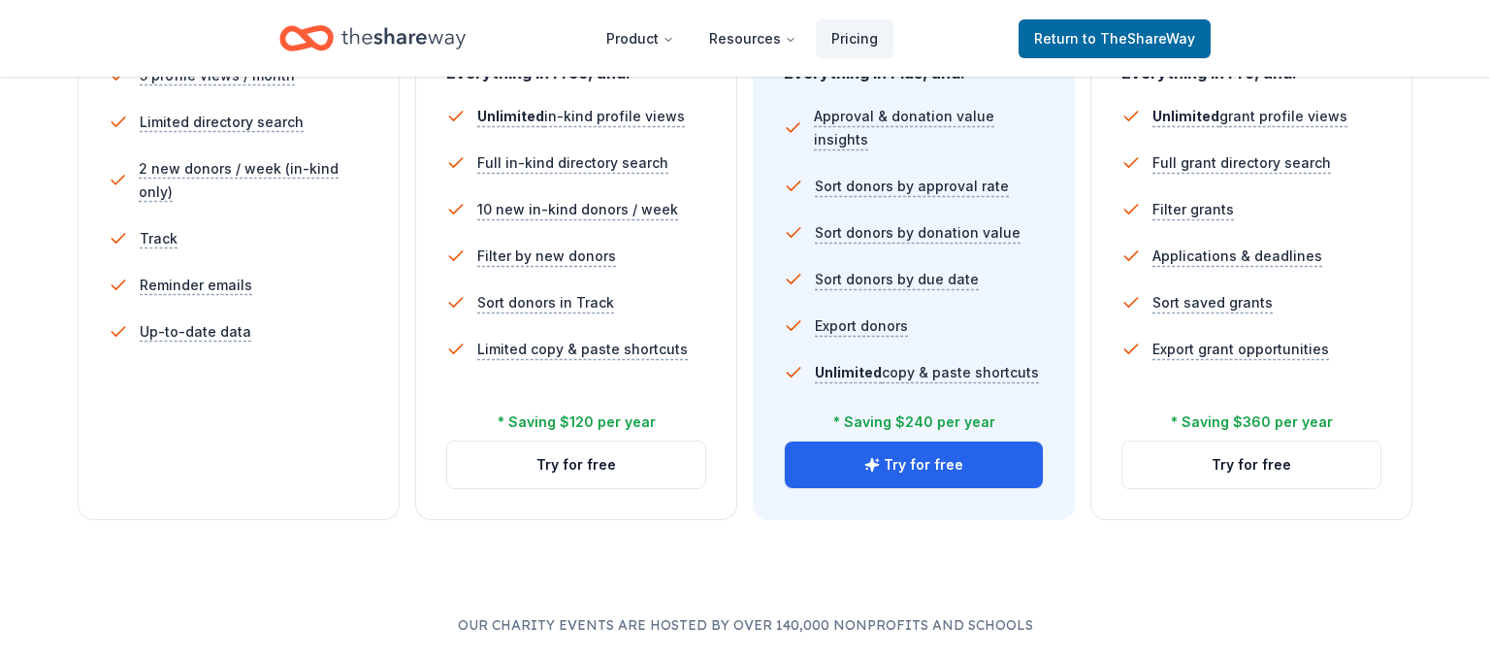
scroll to position [717, 0]
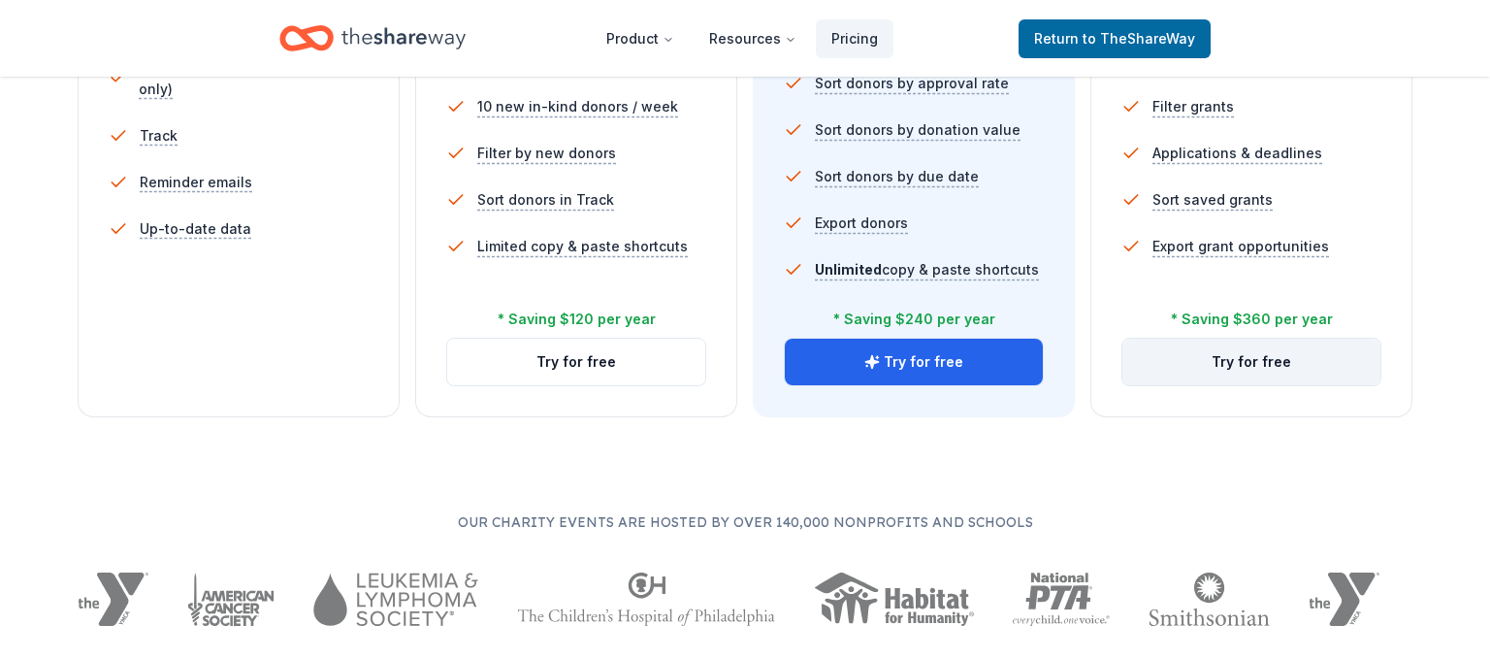
click at [1268, 354] on button "Try for free" at bounding box center [1251, 362] width 258 height 47
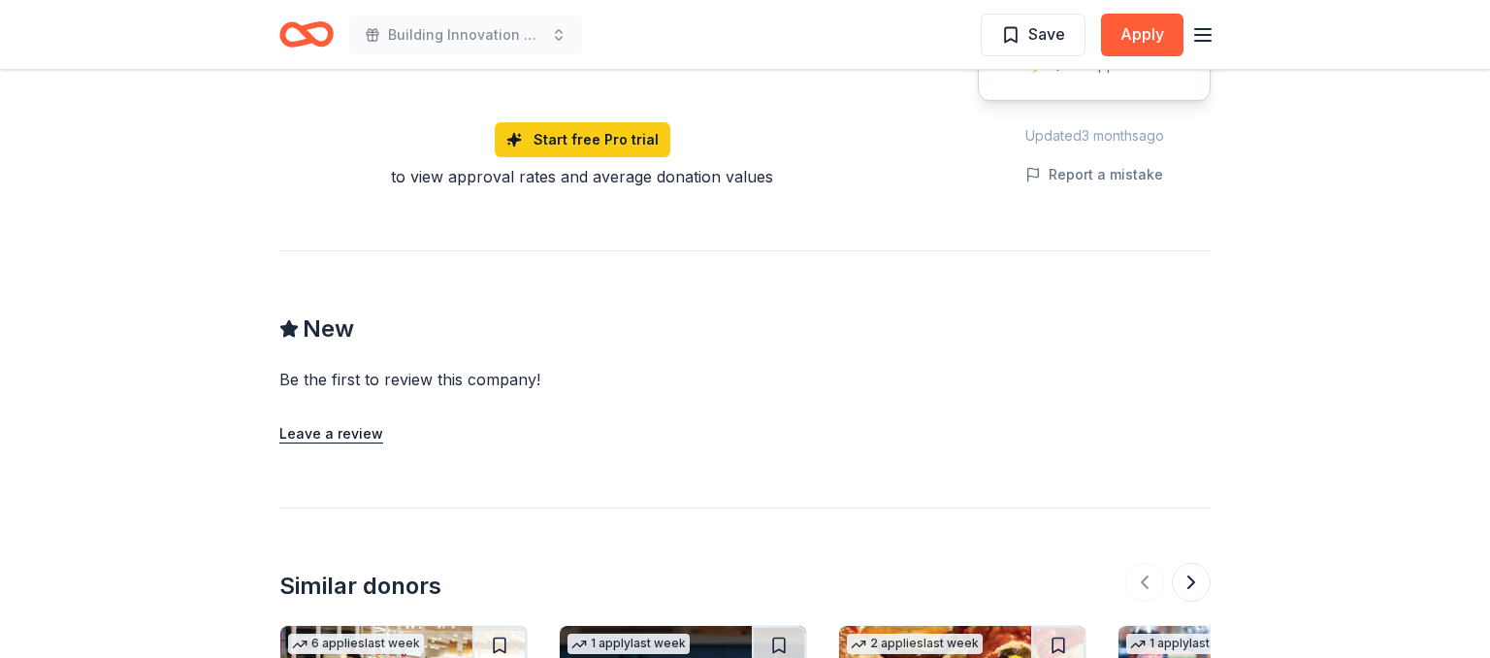
scroll to position [1331, 0]
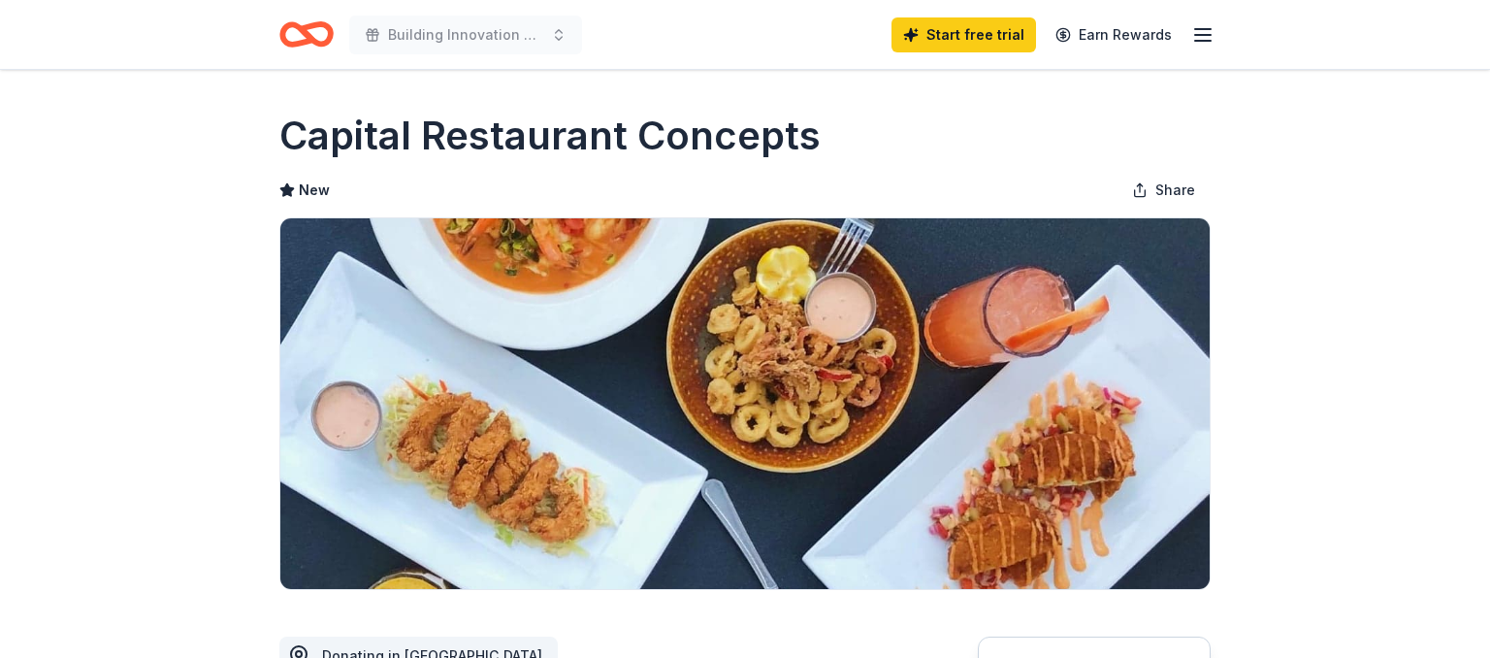
scroll to position [512, 0]
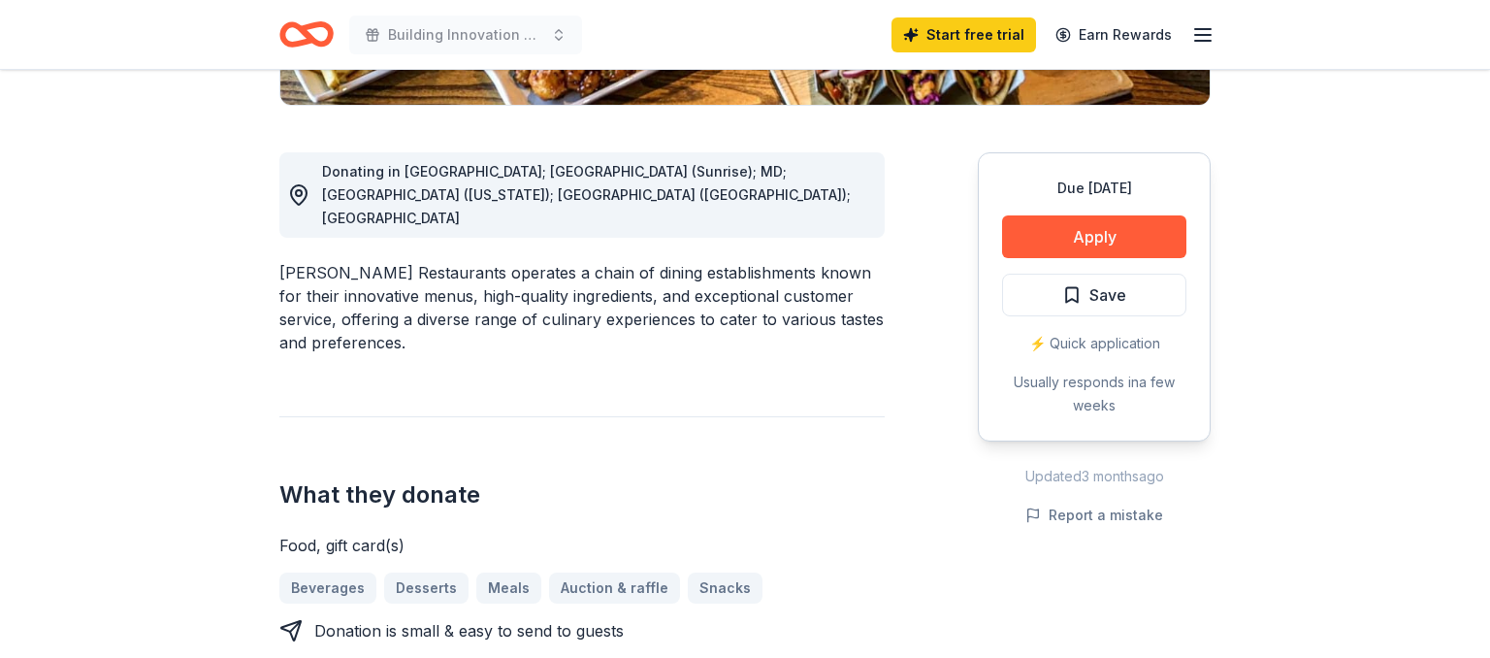
scroll to position [614, 0]
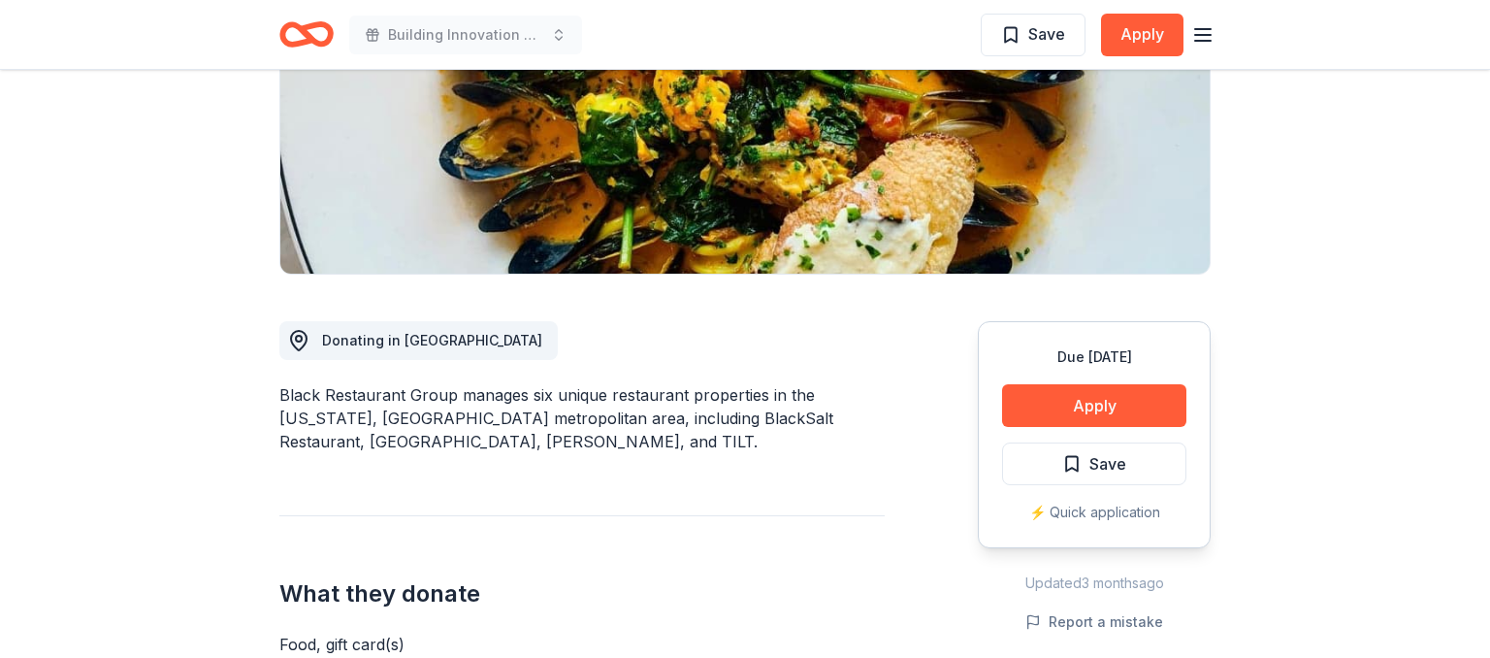
scroll to position [409, 0]
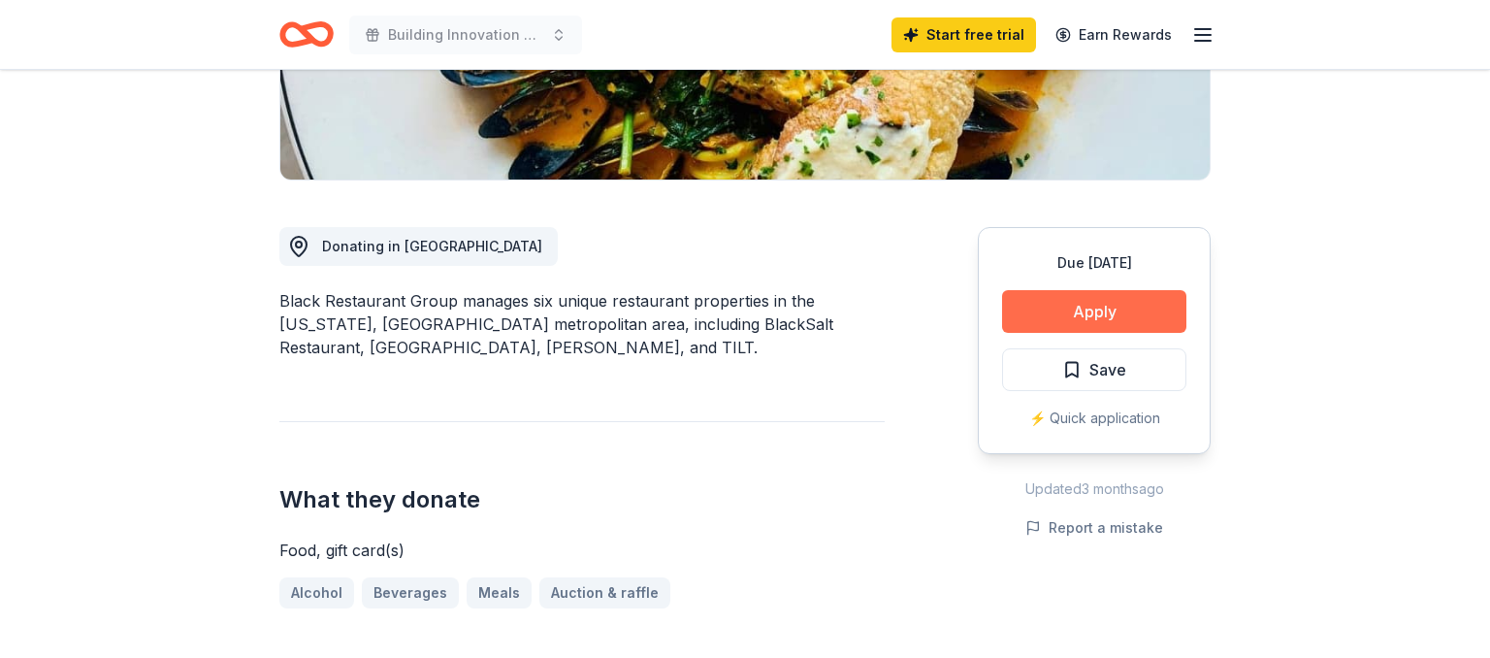
click at [1109, 297] on button "Apply" at bounding box center [1094, 311] width 184 height 43
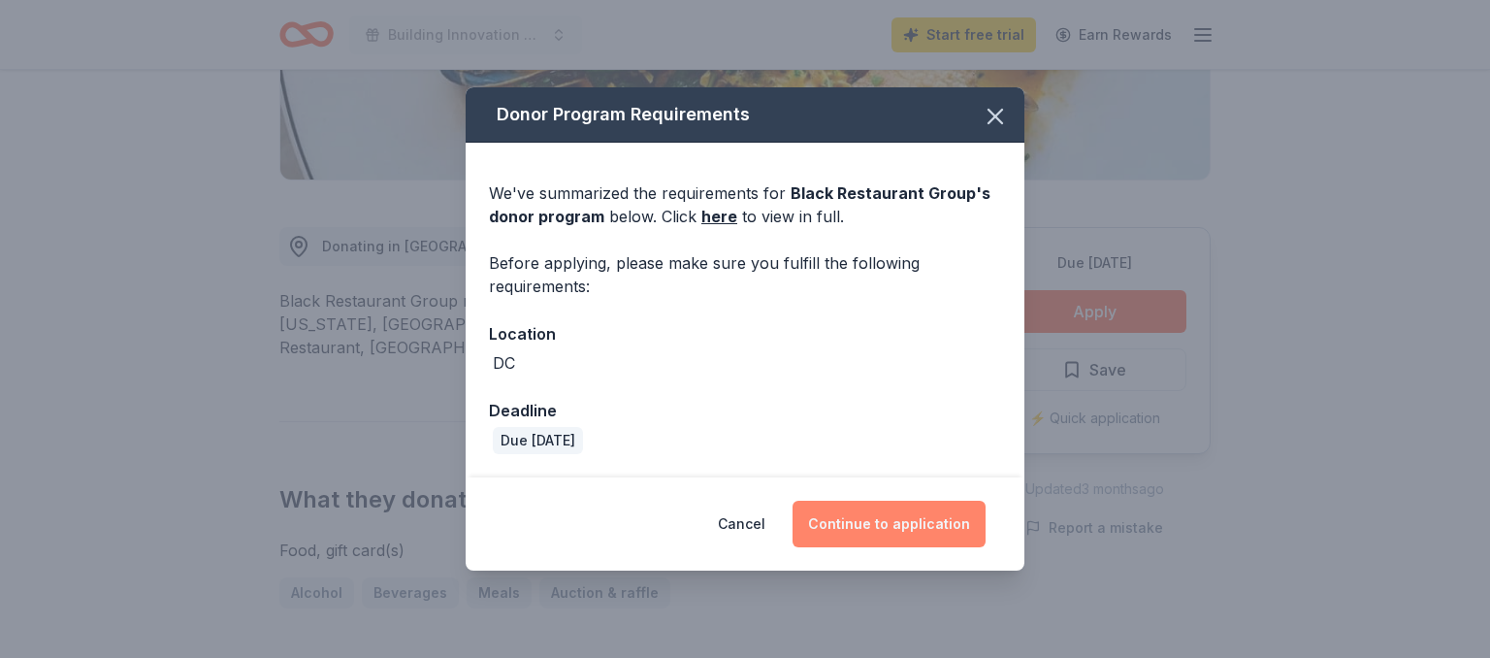
click at [882, 522] on button "Continue to application" at bounding box center [888, 524] width 193 height 47
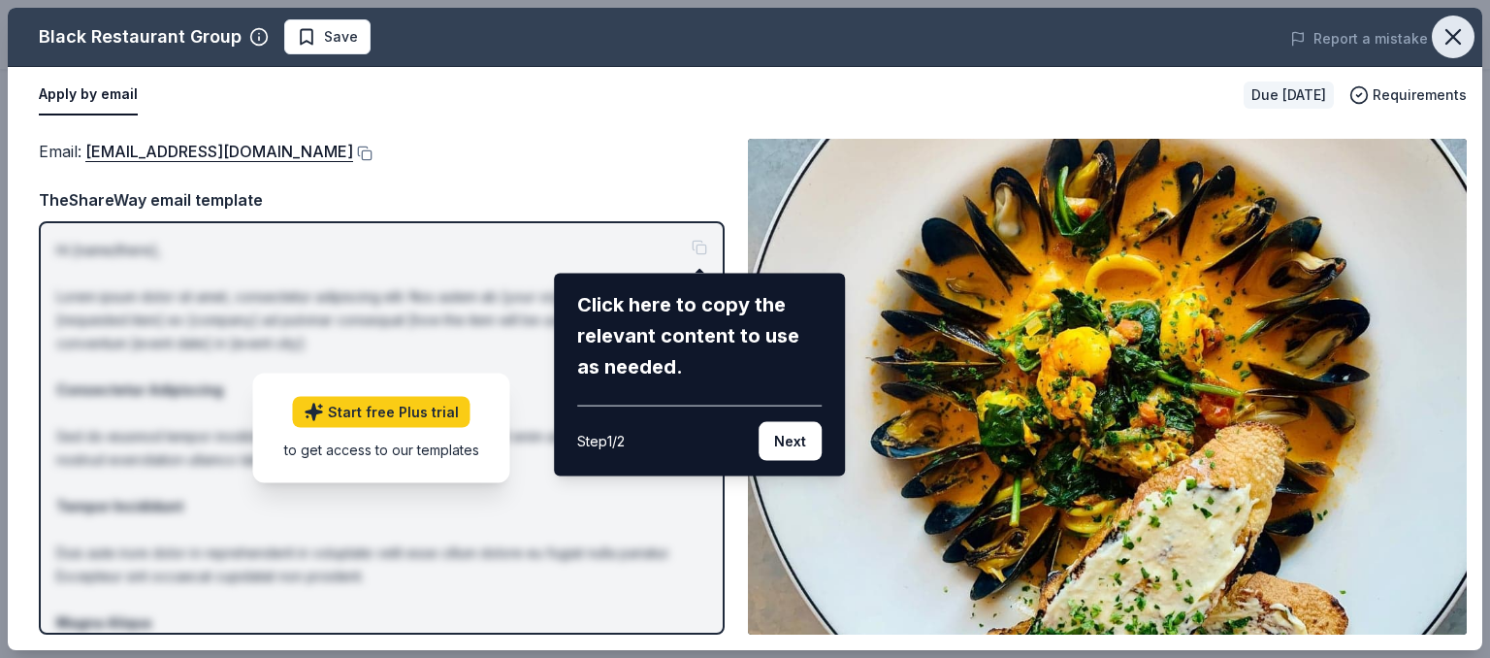
click at [1449, 37] on icon "button" at bounding box center [1452, 36] width 27 height 27
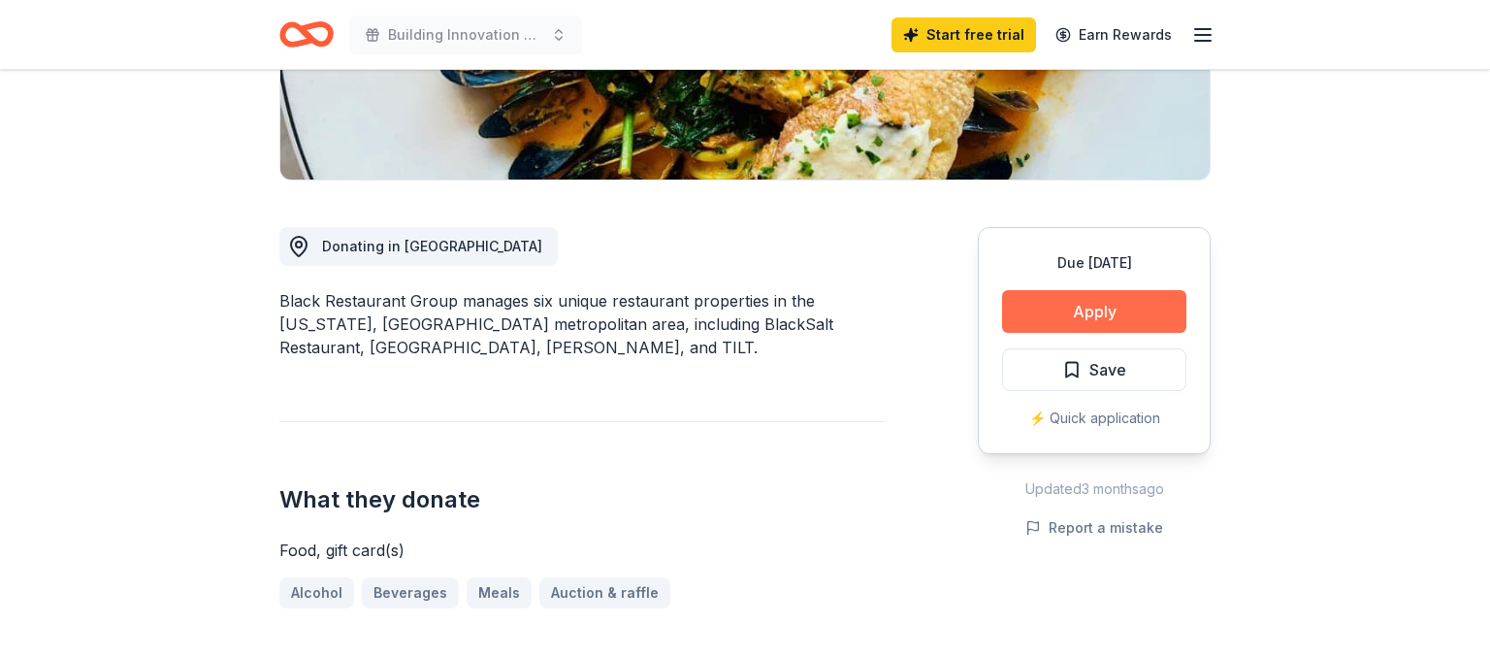
click at [1088, 313] on button "Apply" at bounding box center [1094, 311] width 184 height 43
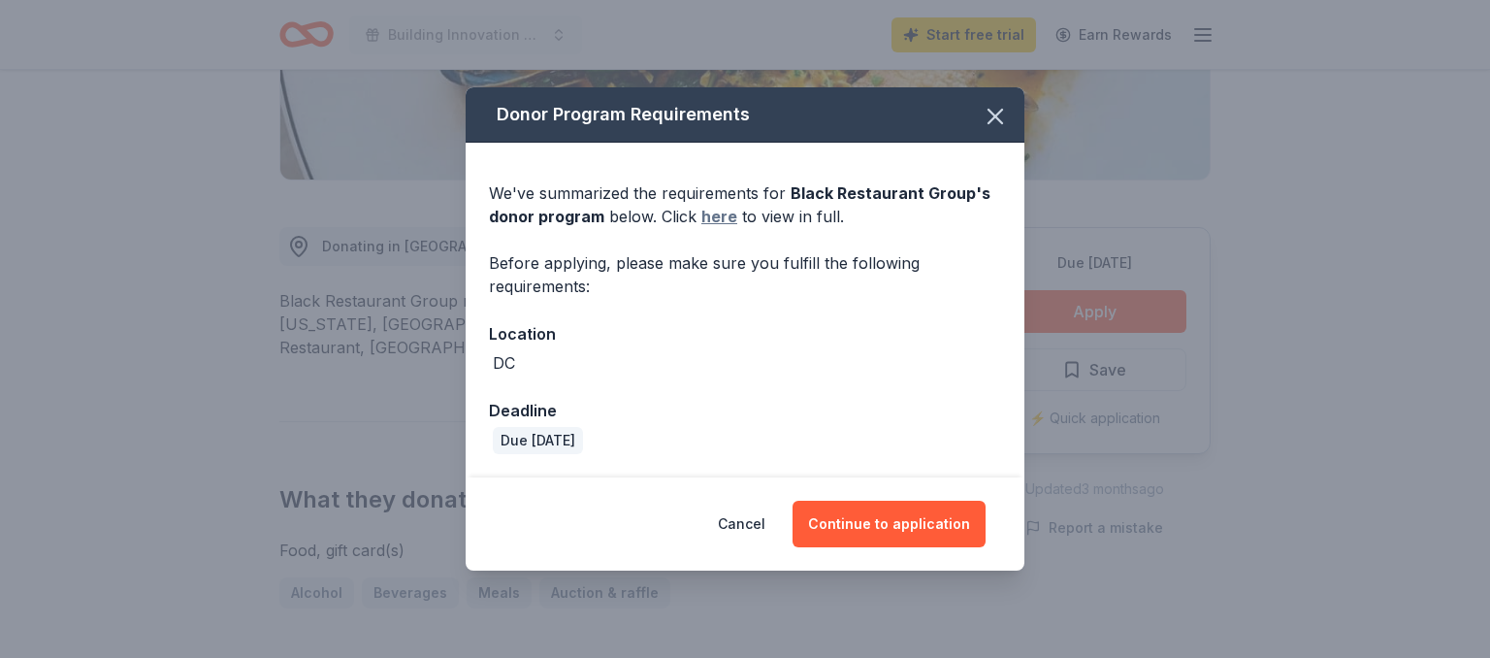
click at [704, 214] on link "here" at bounding box center [719, 216] width 36 height 23
click at [964, 530] on button "Continue to application" at bounding box center [888, 524] width 193 height 47
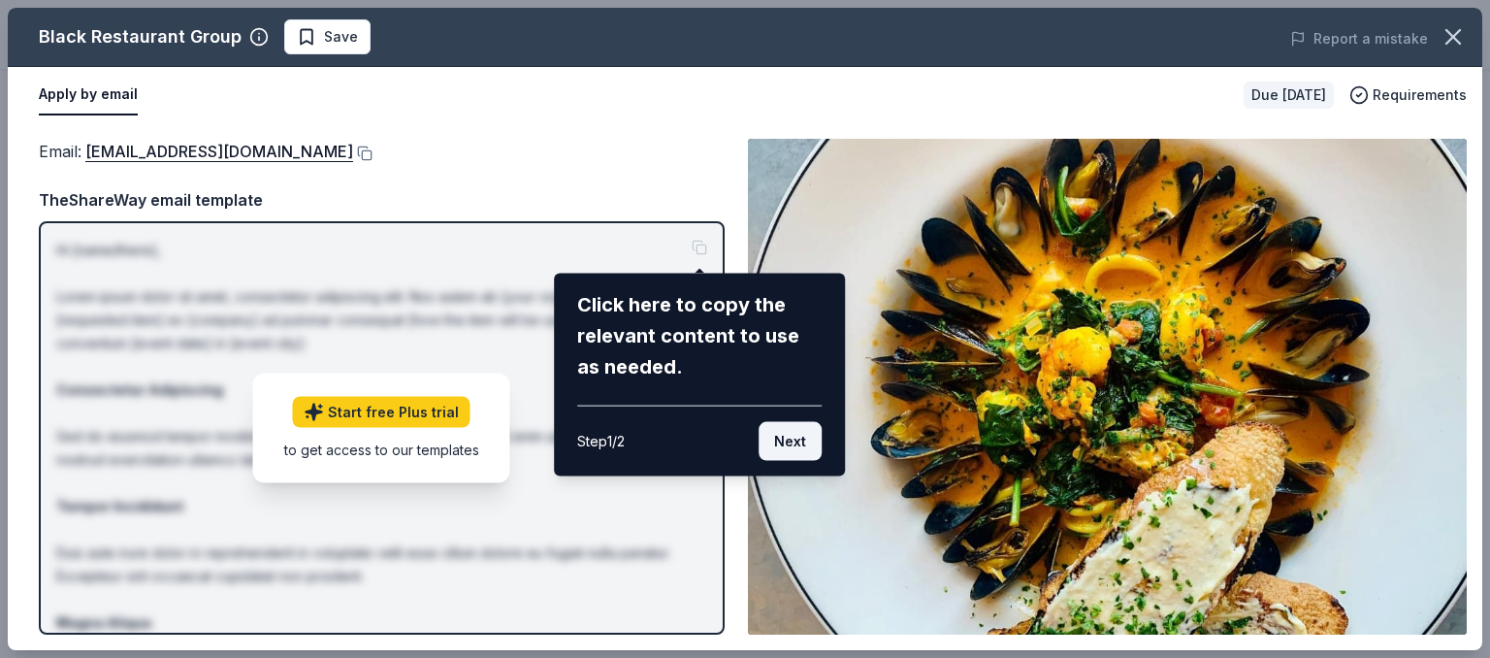
click at [786, 439] on button "Next" at bounding box center [790, 441] width 63 height 39
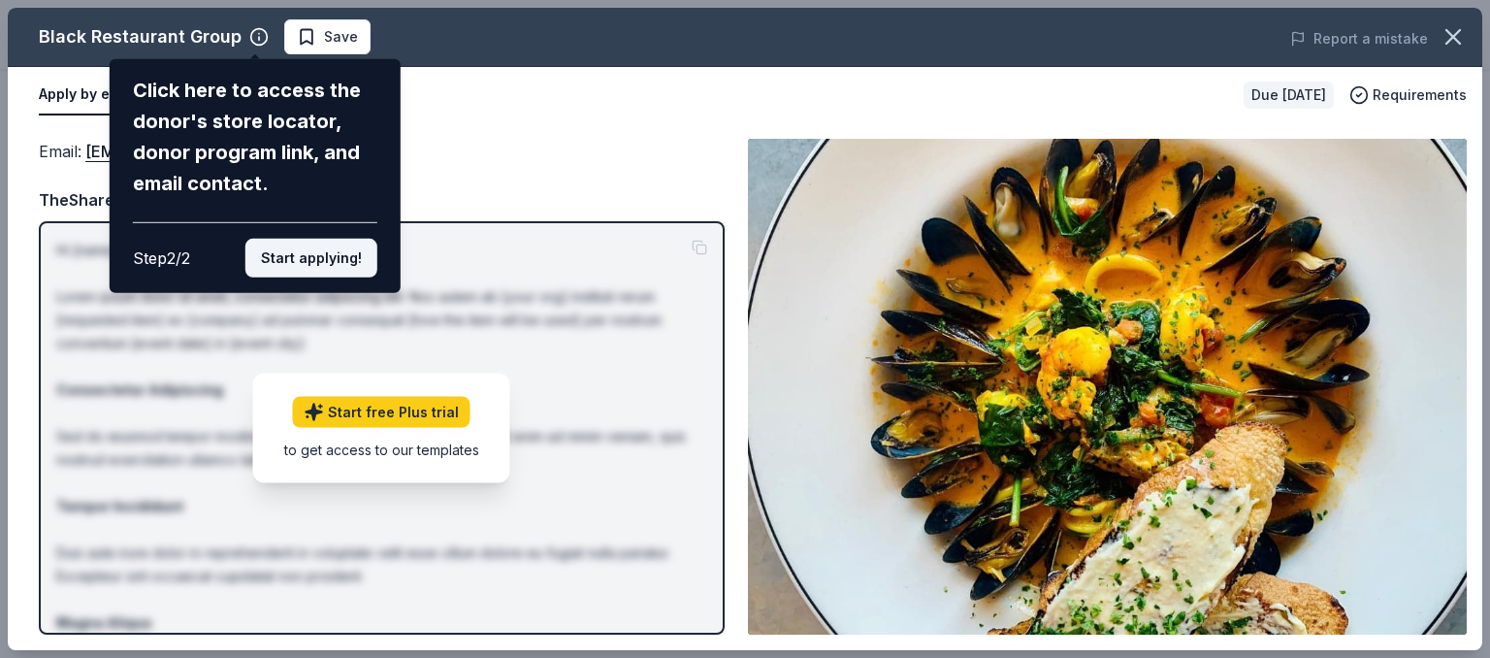
click at [311, 239] on button "Start applying!" at bounding box center [311, 258] width 132 height 39
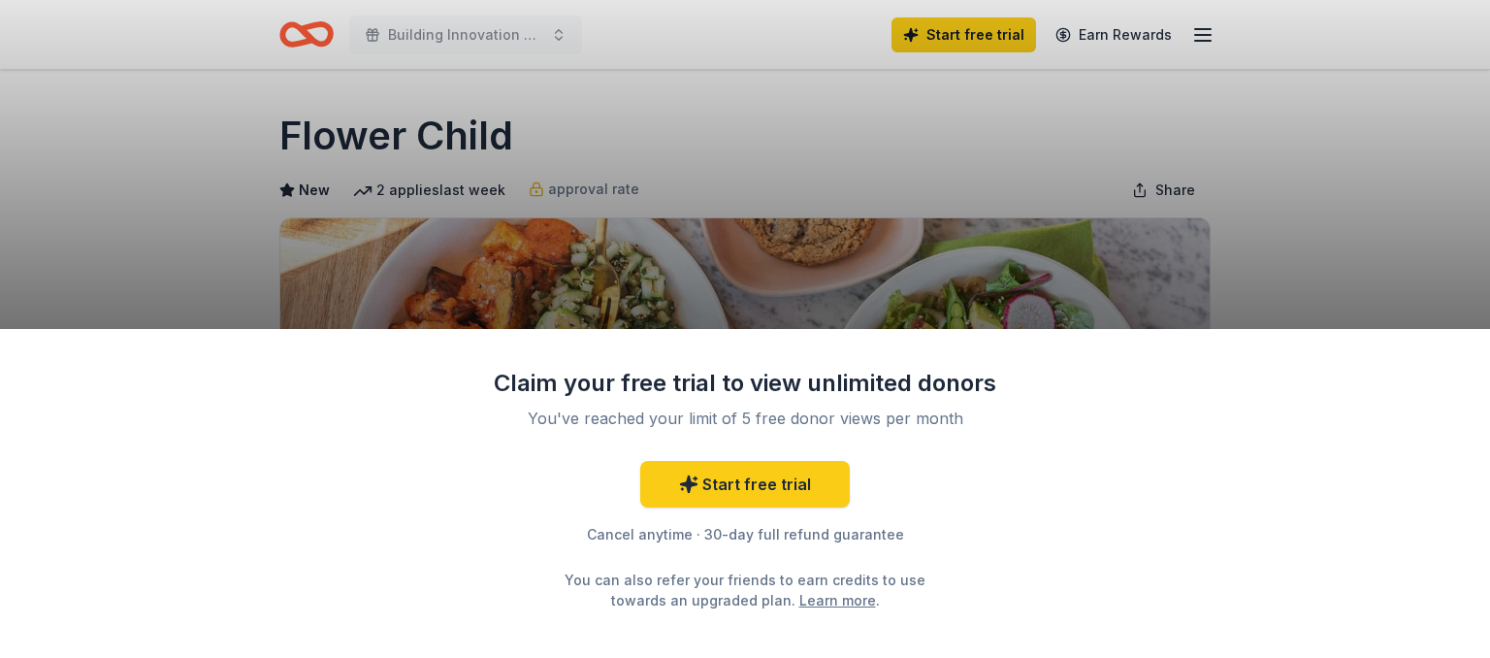
scroll to position [307, 0]
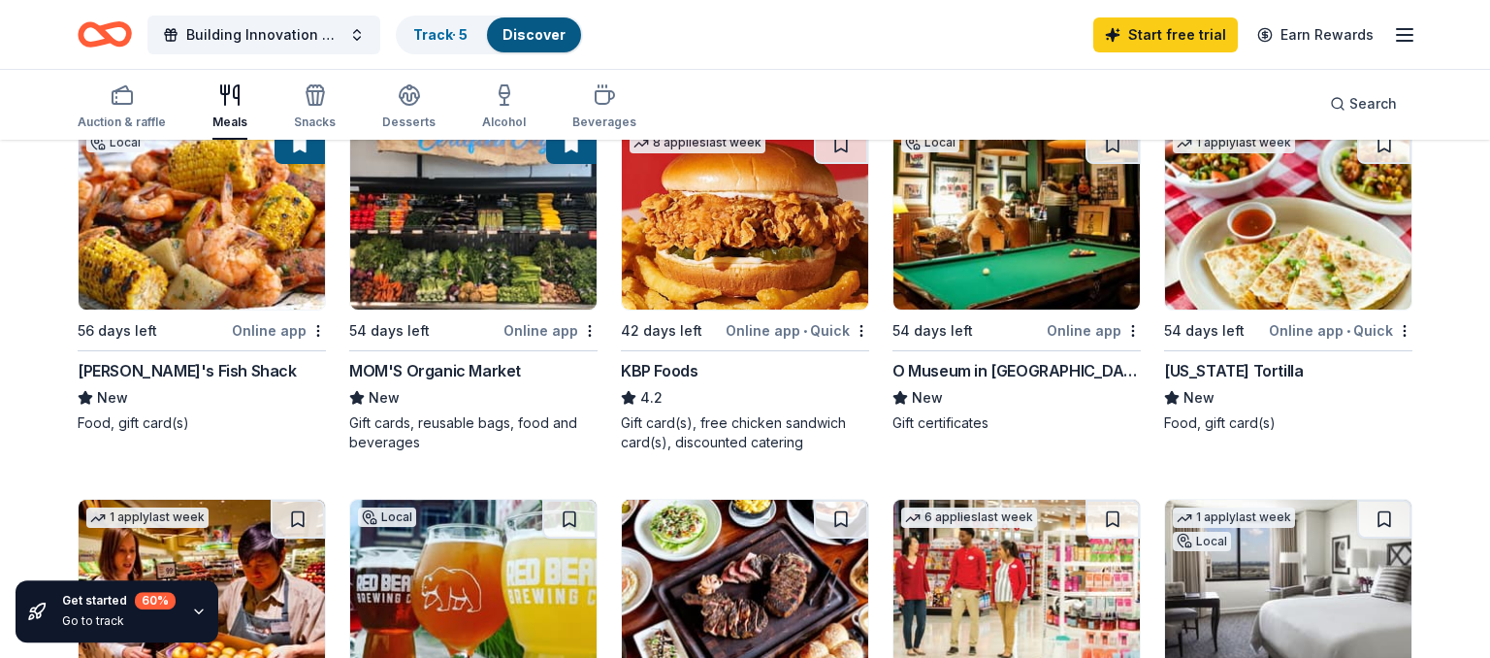
scroll to position [205, 0]
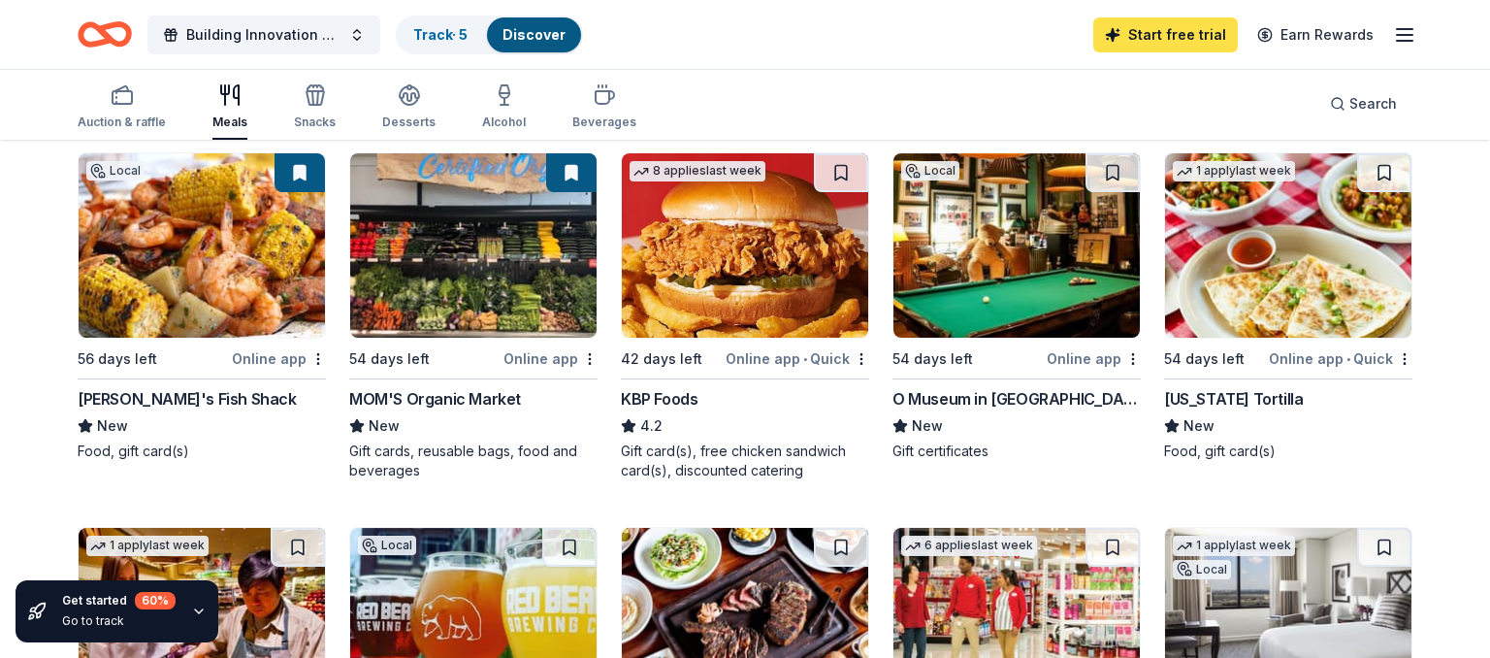
click at [1191, 39] on link "Start free trial" at bounding box center [1165, 34] width 145 height 35
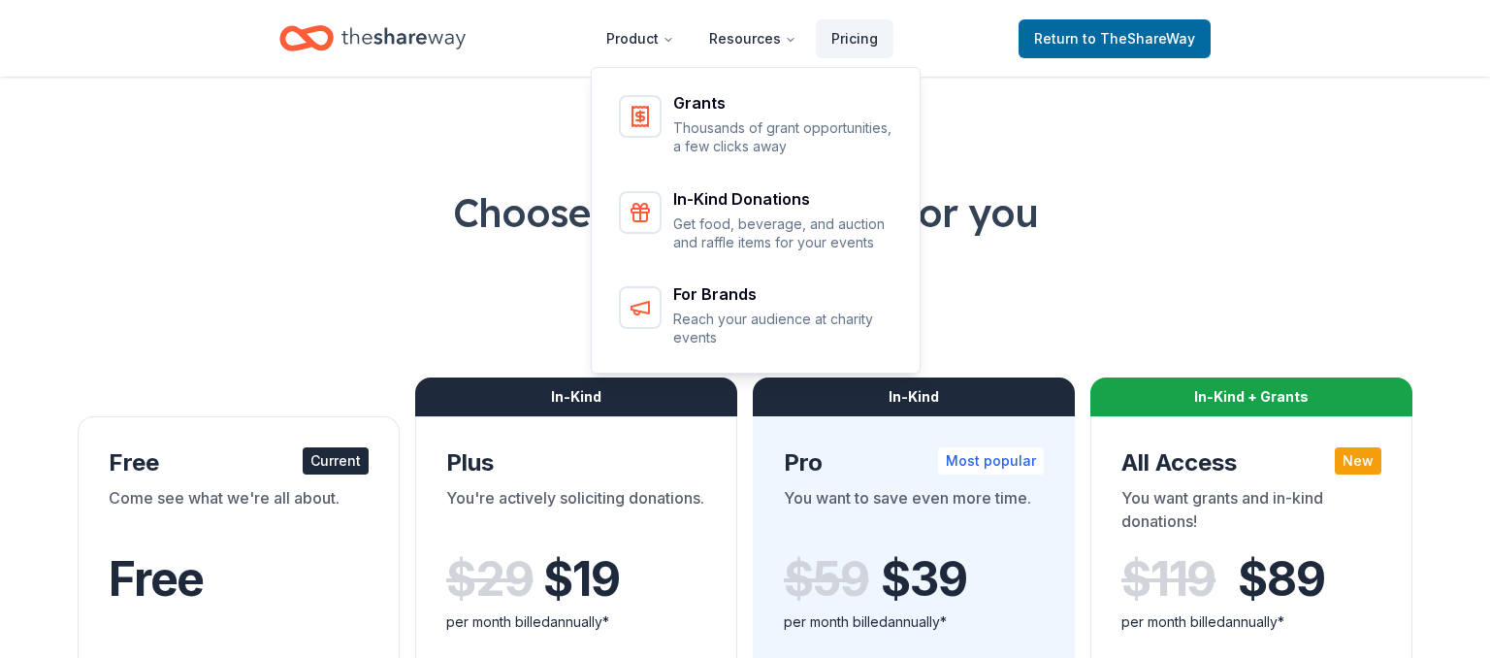
click at [404, 40] on icon "Home" at bounding box center [403, 37] width 124 height 21
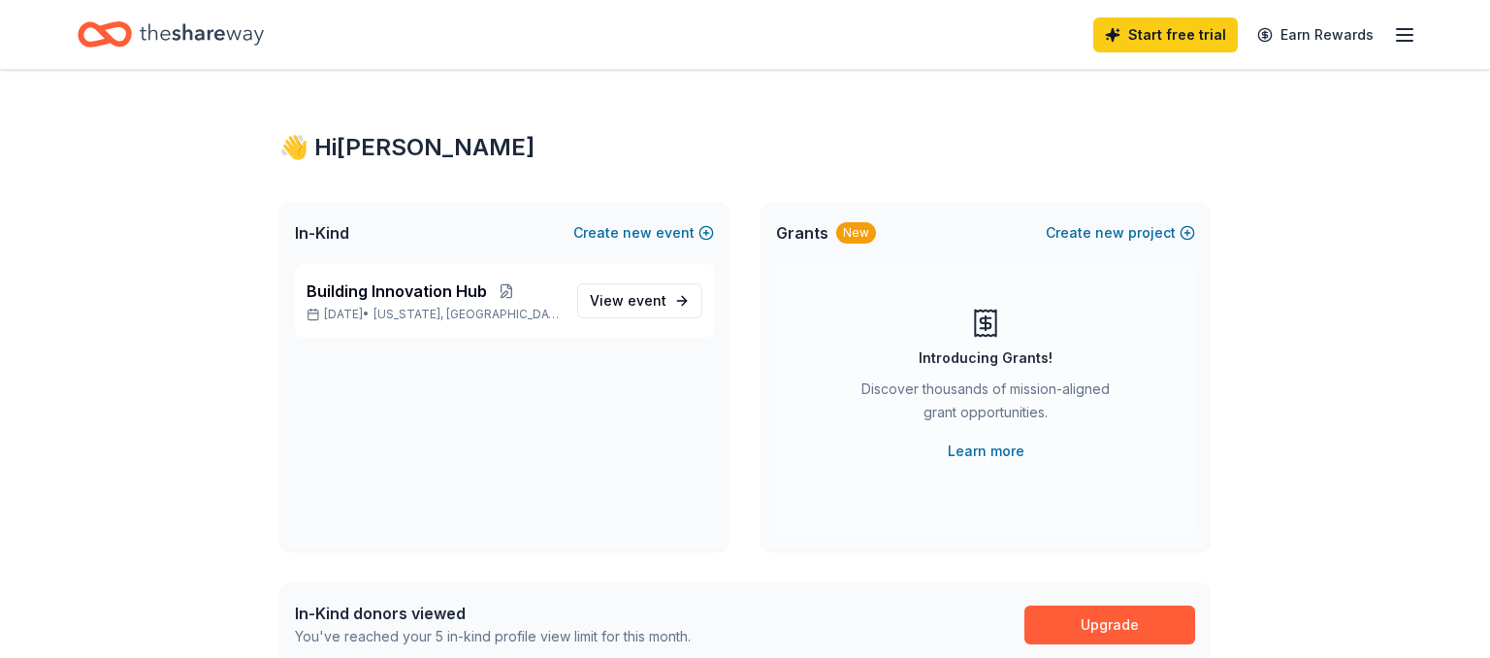
click at [995, 455] on link "Learn more" at bounding box center [986, 450] width 77 height 23
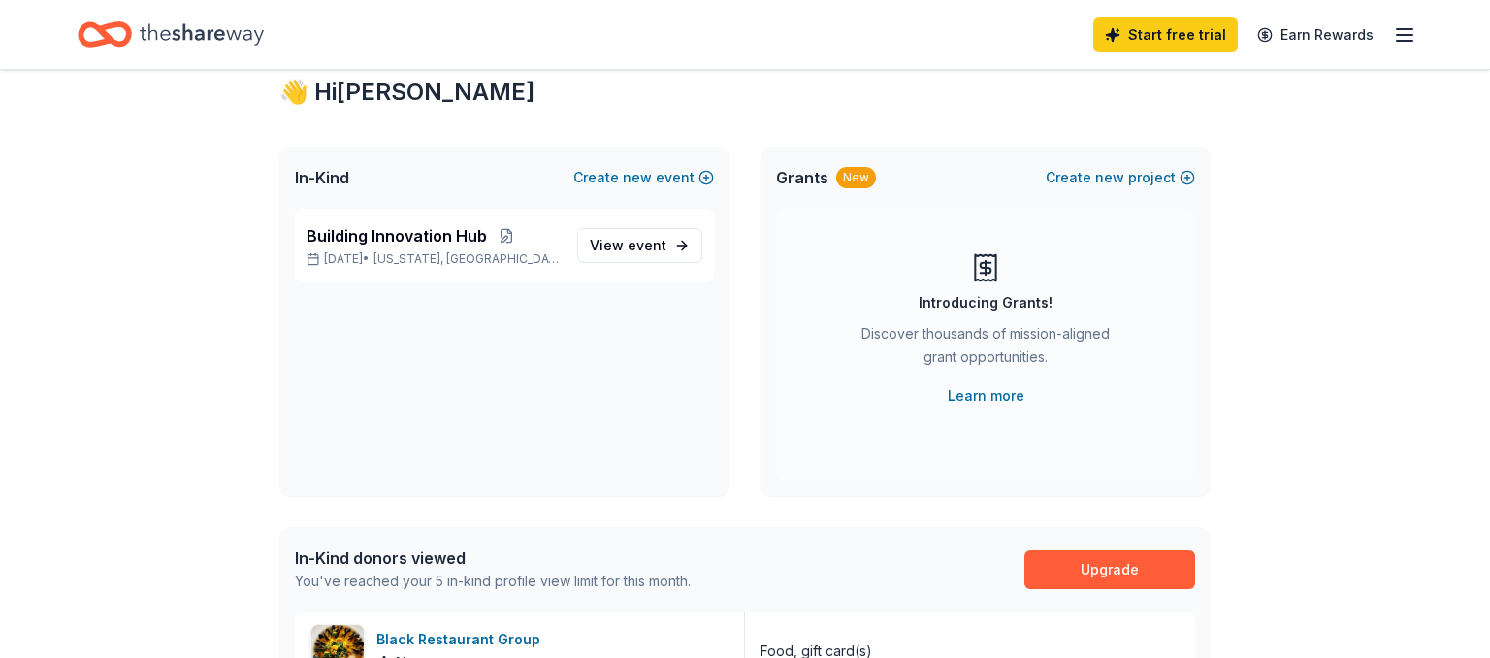
scroll to position [102, 0]
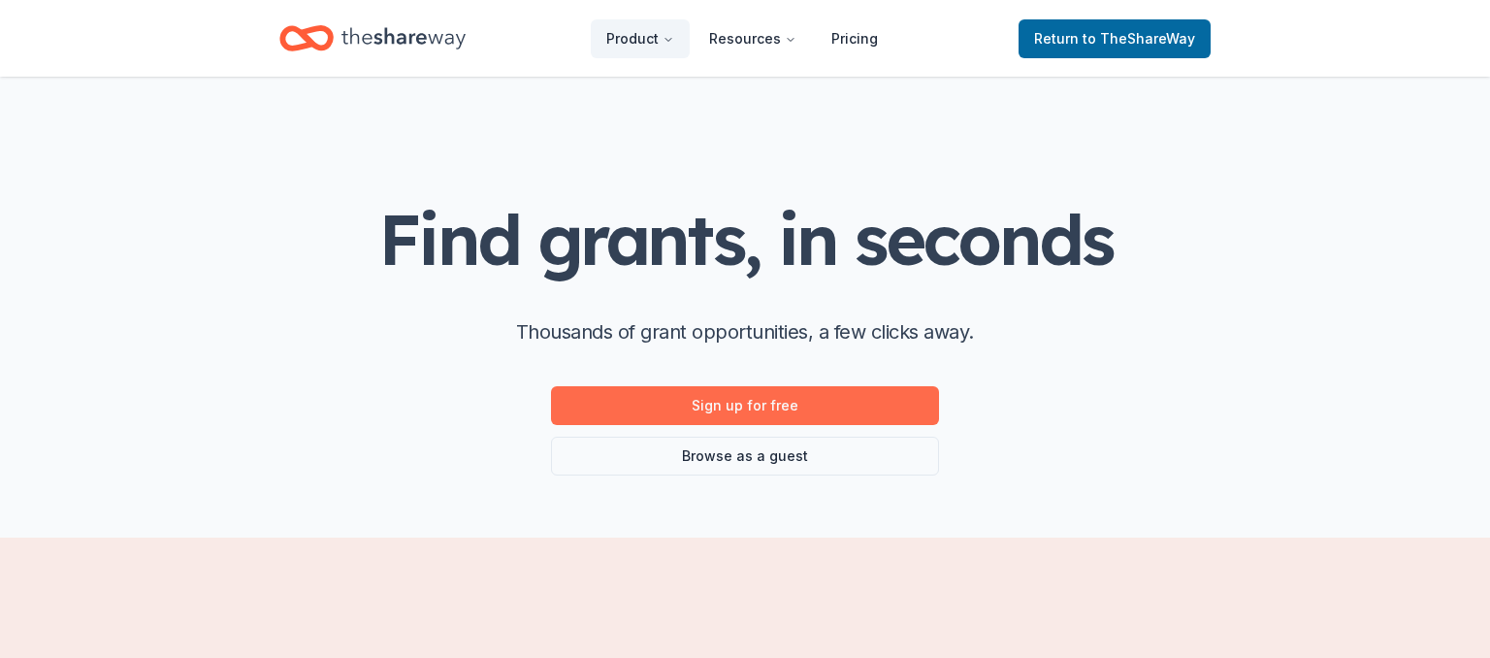
click at [758, 404] on link "Sign up for free" at bounding box center [745, 405] width 388 height 39
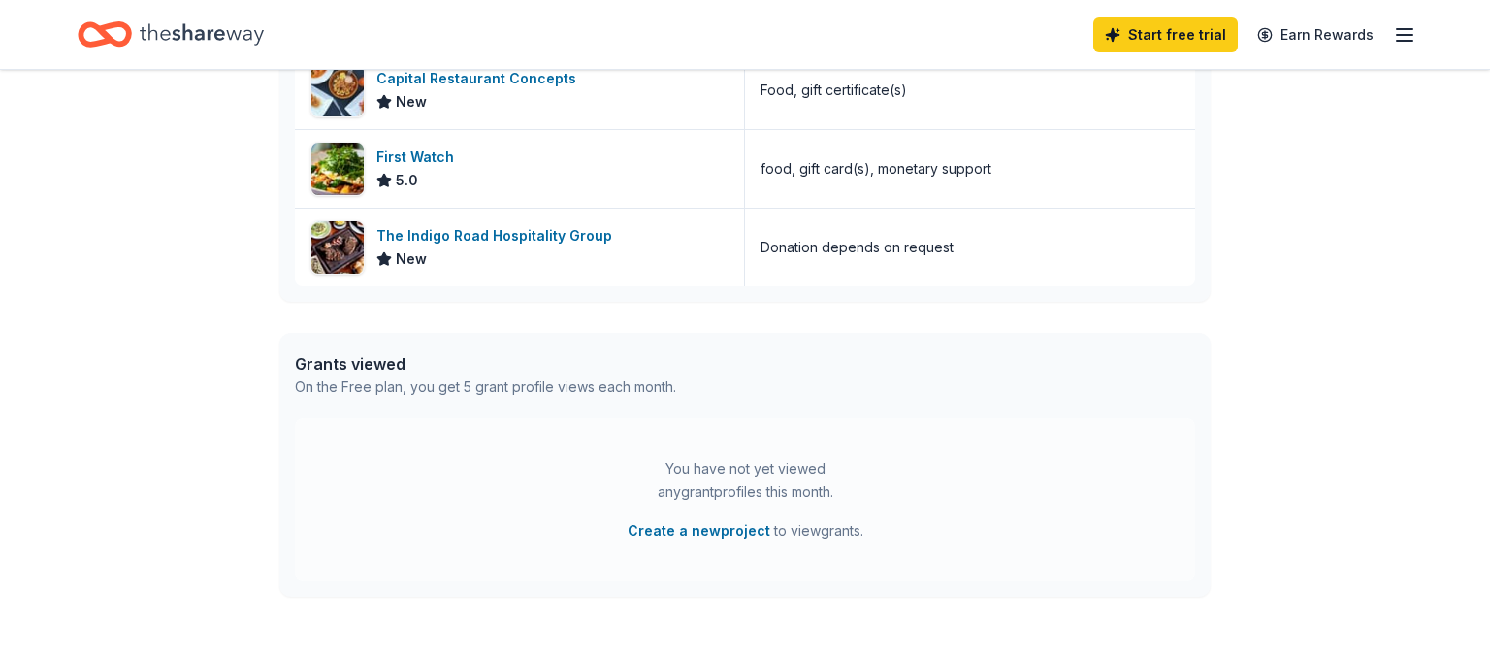
scroll to position [819, 0]
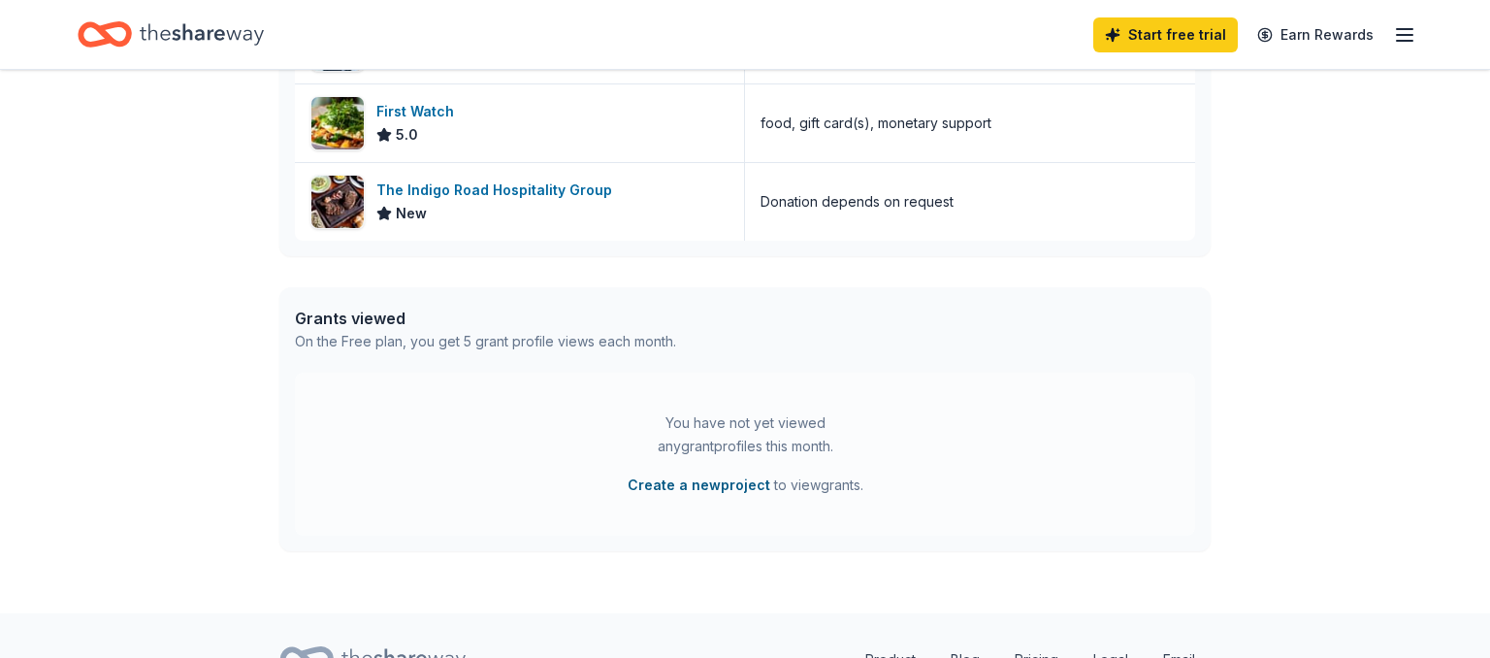
click at [668, 485] on button "Create a new project" at bounding box center [699, 484] width 143 height 23
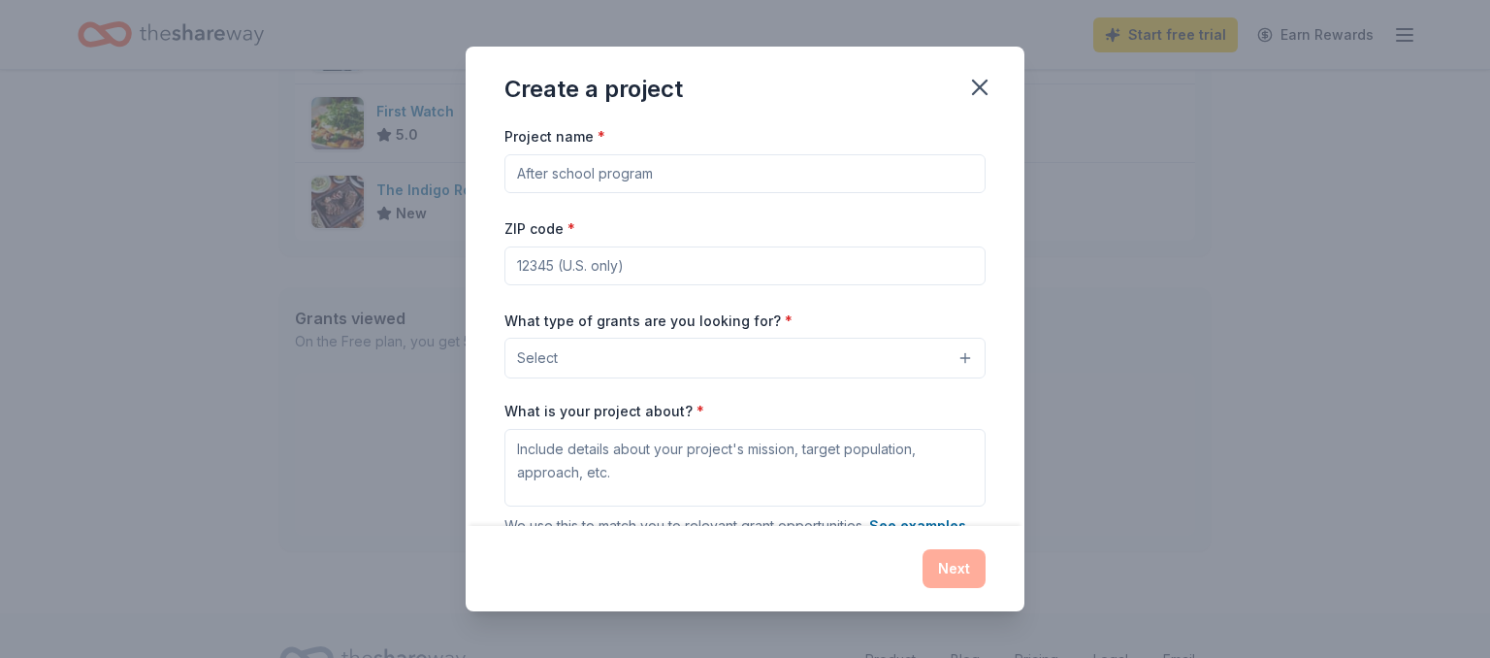
click at [693, 171] on input "Project name *" at bounding box center [744, 173] width 481 height 39
type input "C"
type input "R"
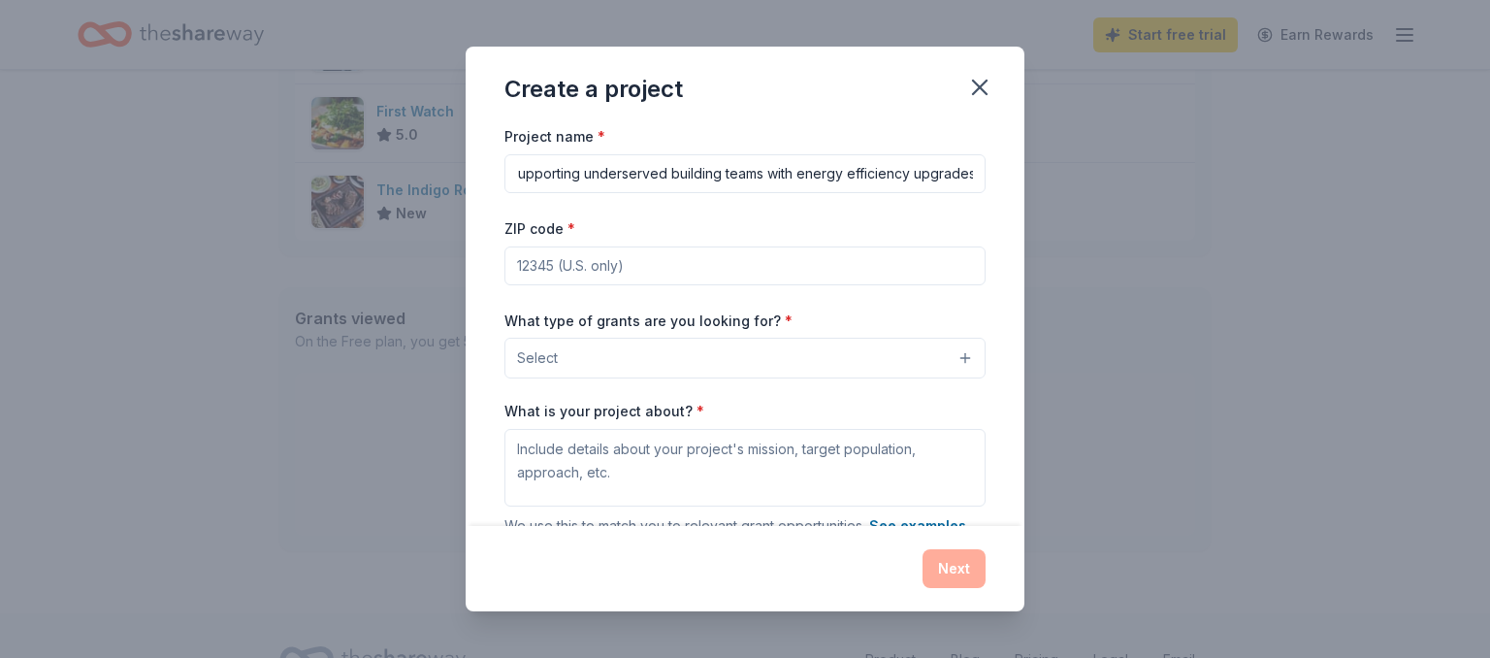
type input "Supporting underserved building teams with energy efficiency upgrades"
click at [629, 270] on input "ZIP code *" at bounding box center [744, 265] width 481 height 39
type input "20036"
click at [603, 352] on button "Select" at bounding box center [744, 358] width 481 height 41
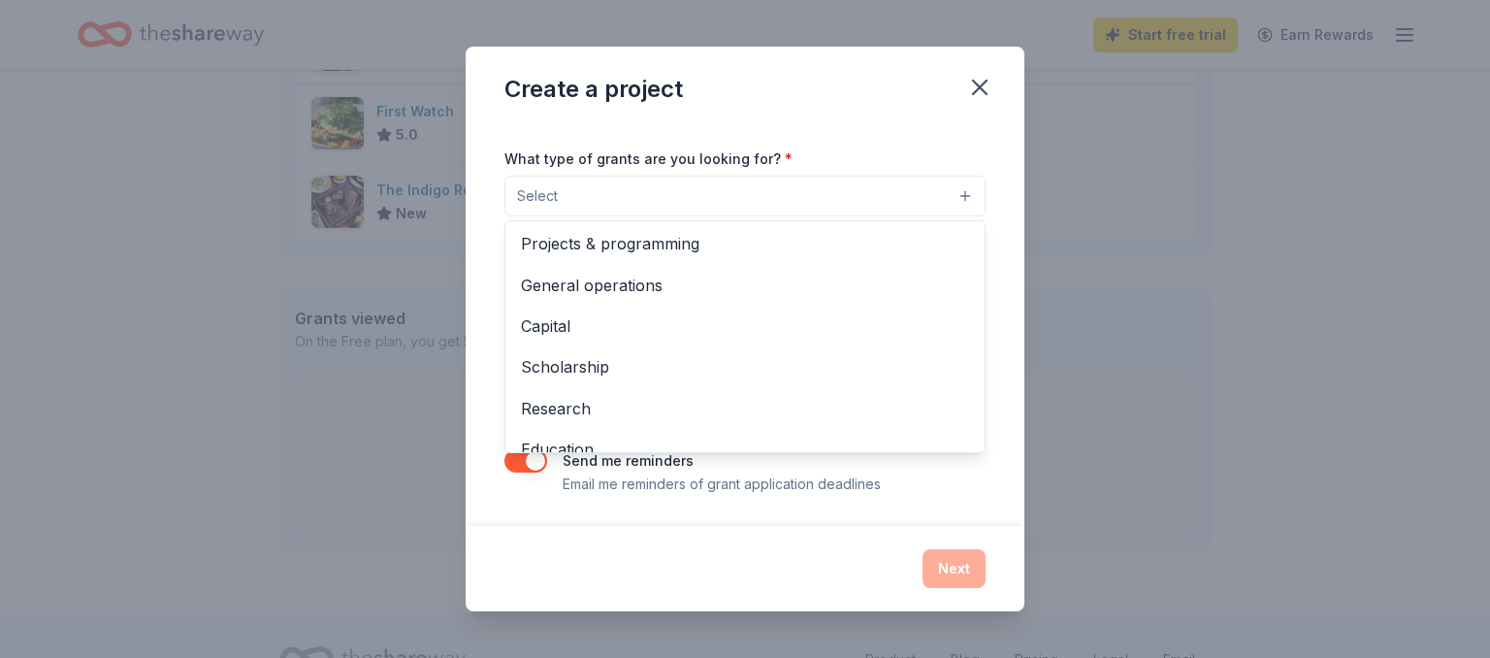
scroll to position [0, 0]
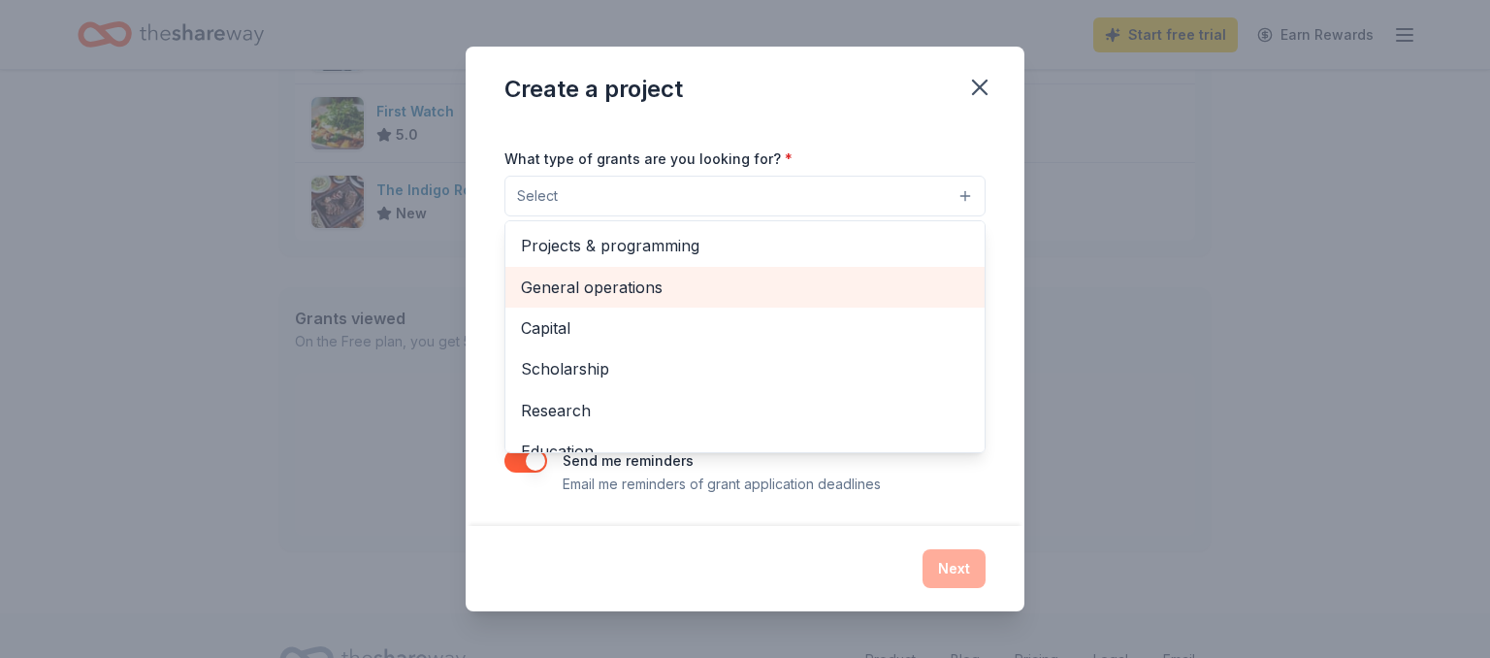
click at [654, 284] on span "General operations" at bounding box center [745, 287] width 448 height 25
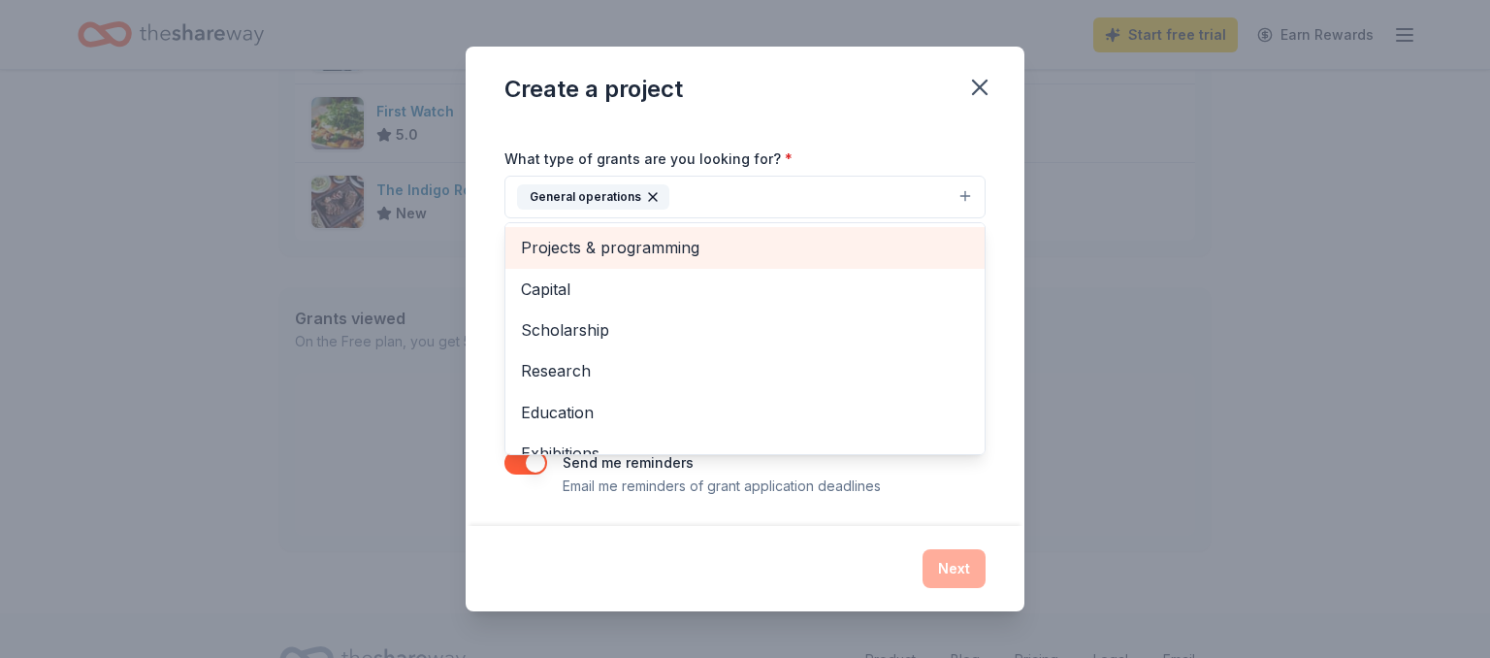
click at [658, 249] on span "Projects & programming" at bounding box center [745, 247] width 448 height 25
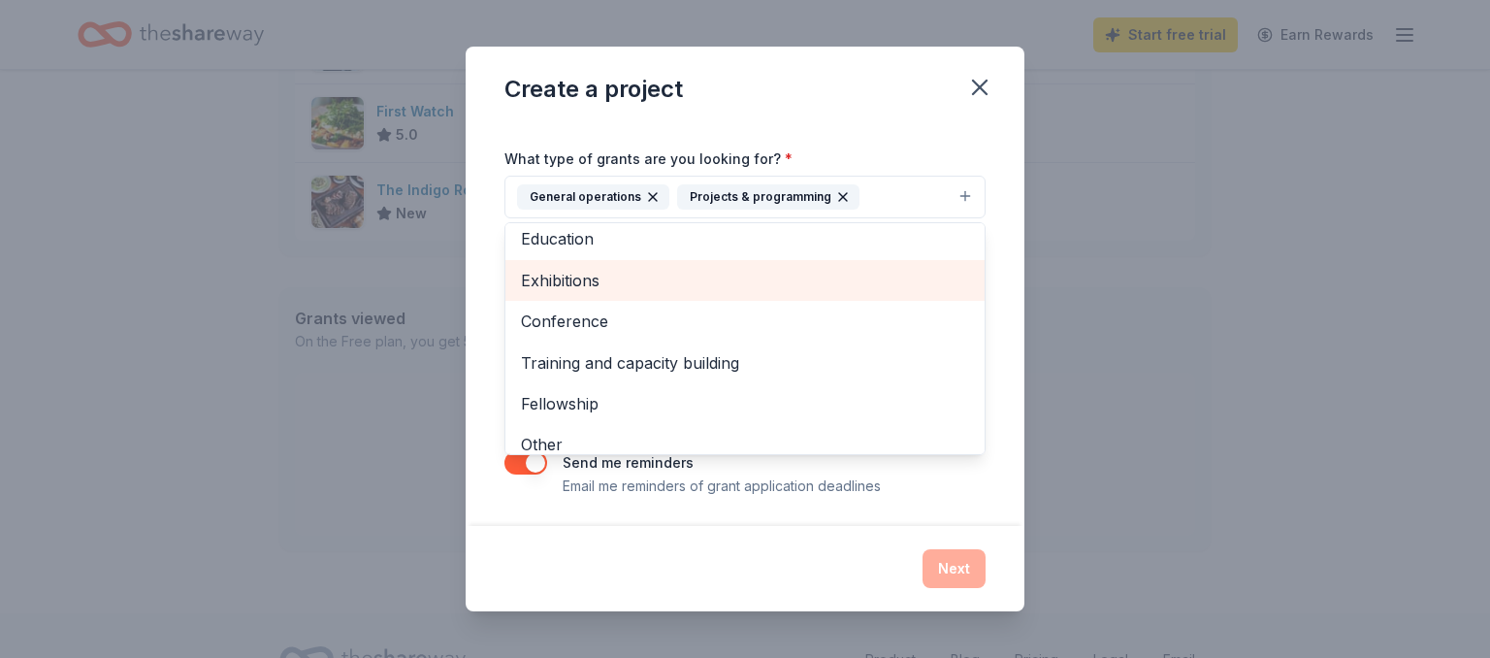
scroll to position [146, 0]
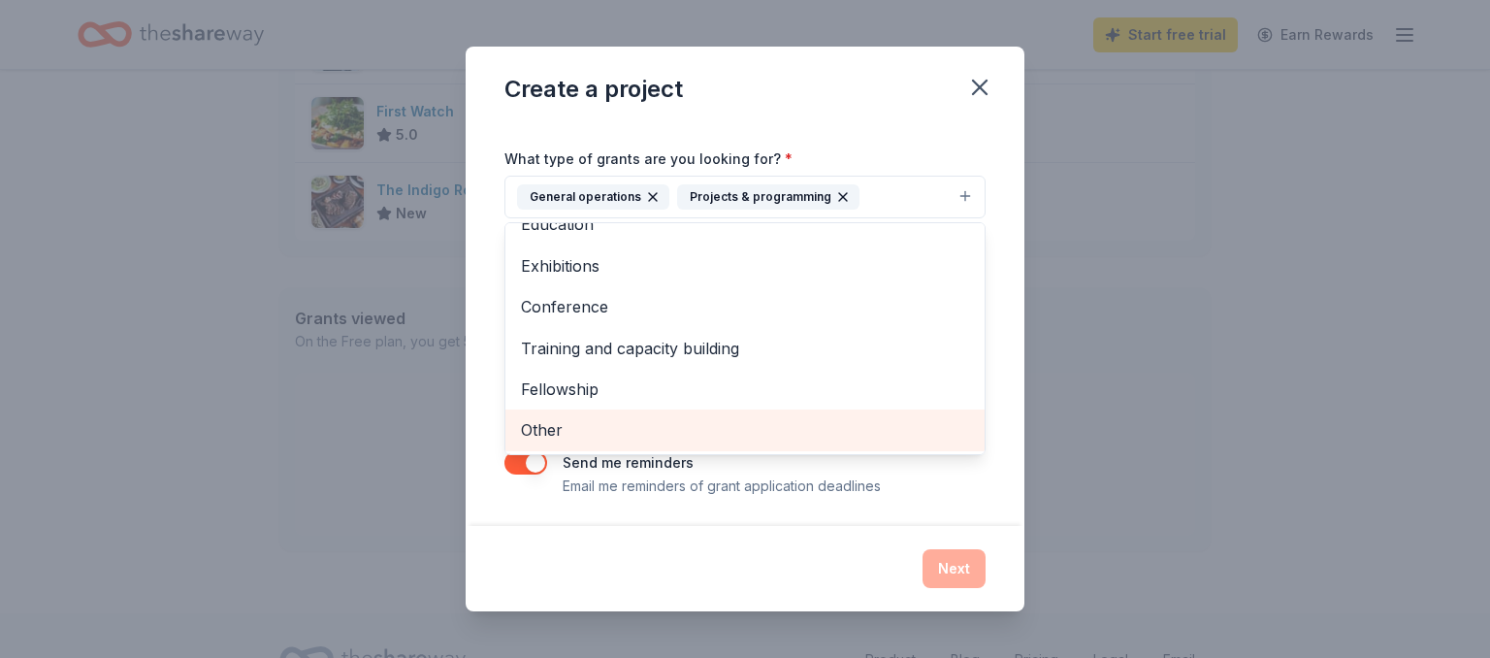
click at [611, 421] on span "Other" at bounding box center [745, 429] width 448 height 25
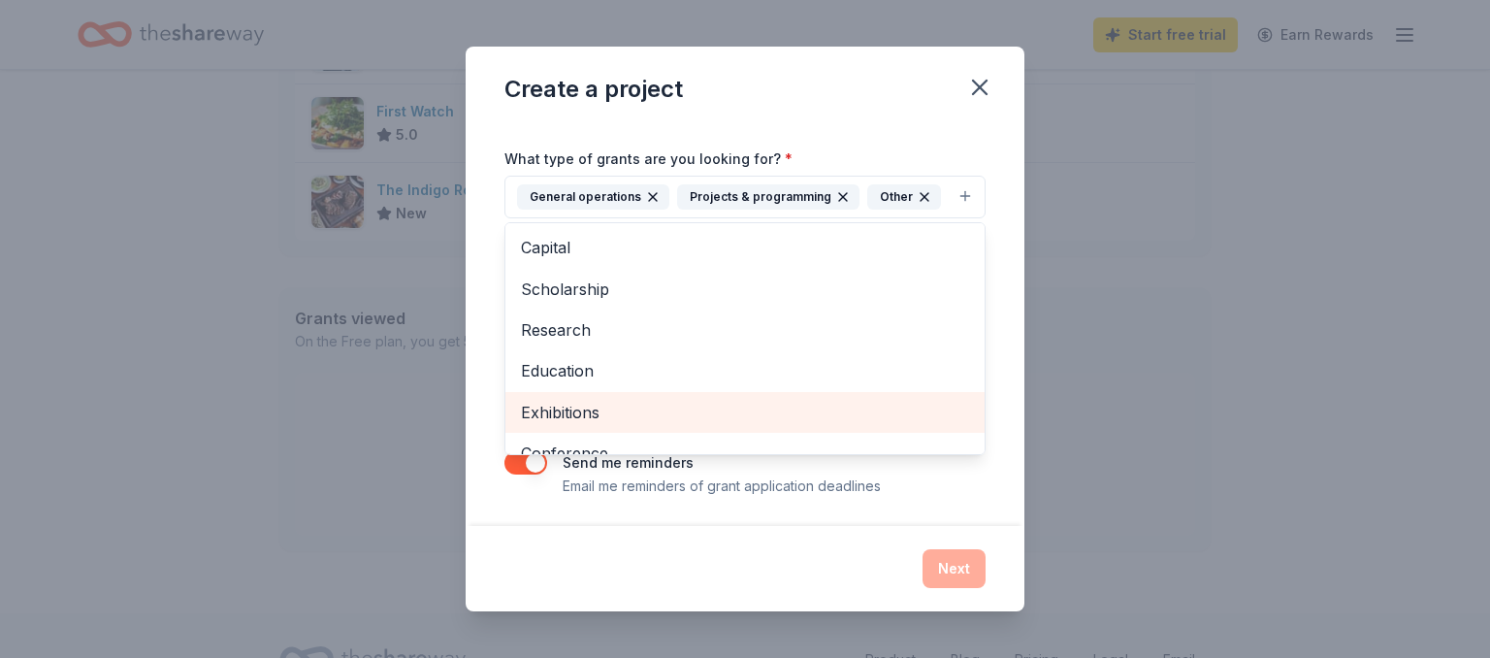
scroll to position [50, 0]
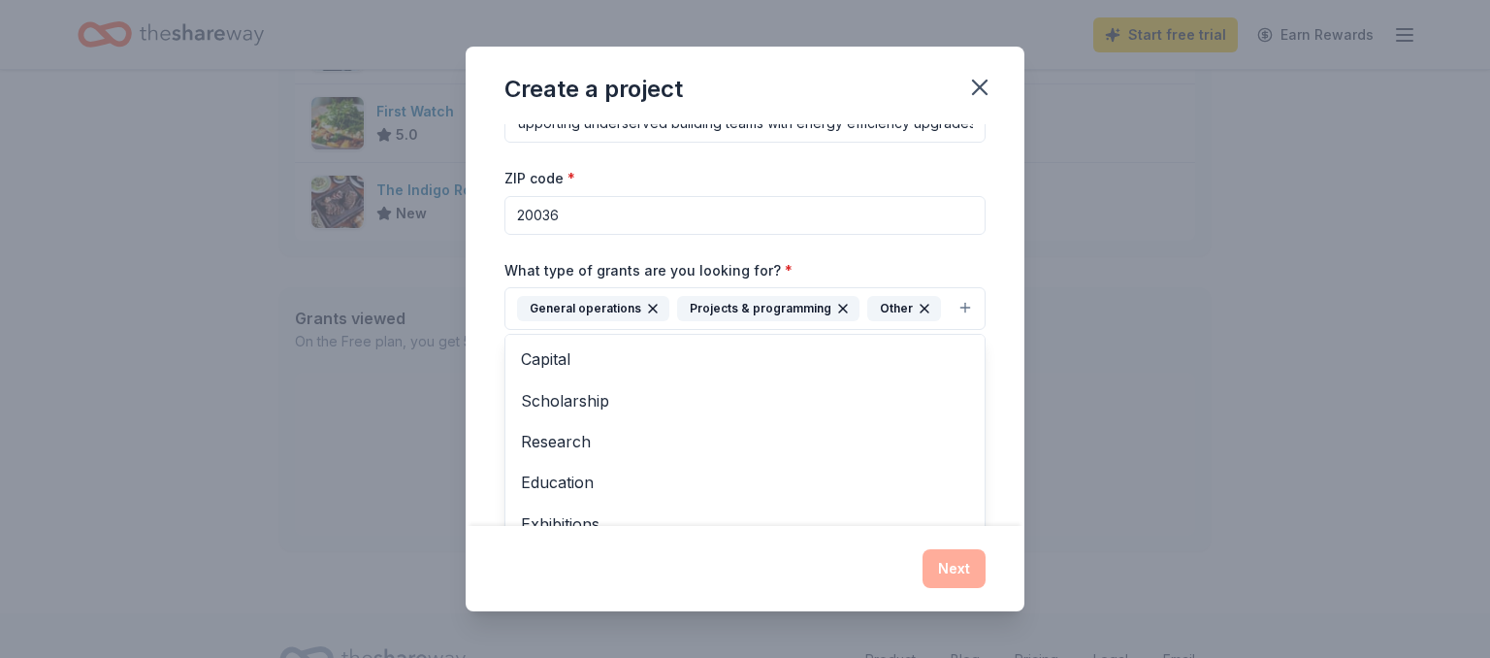
click at [579, 564] on div "Create a project Project name * Supporting underserved building teams with ener…" at bounding box center [745, 329] width 559 height 564
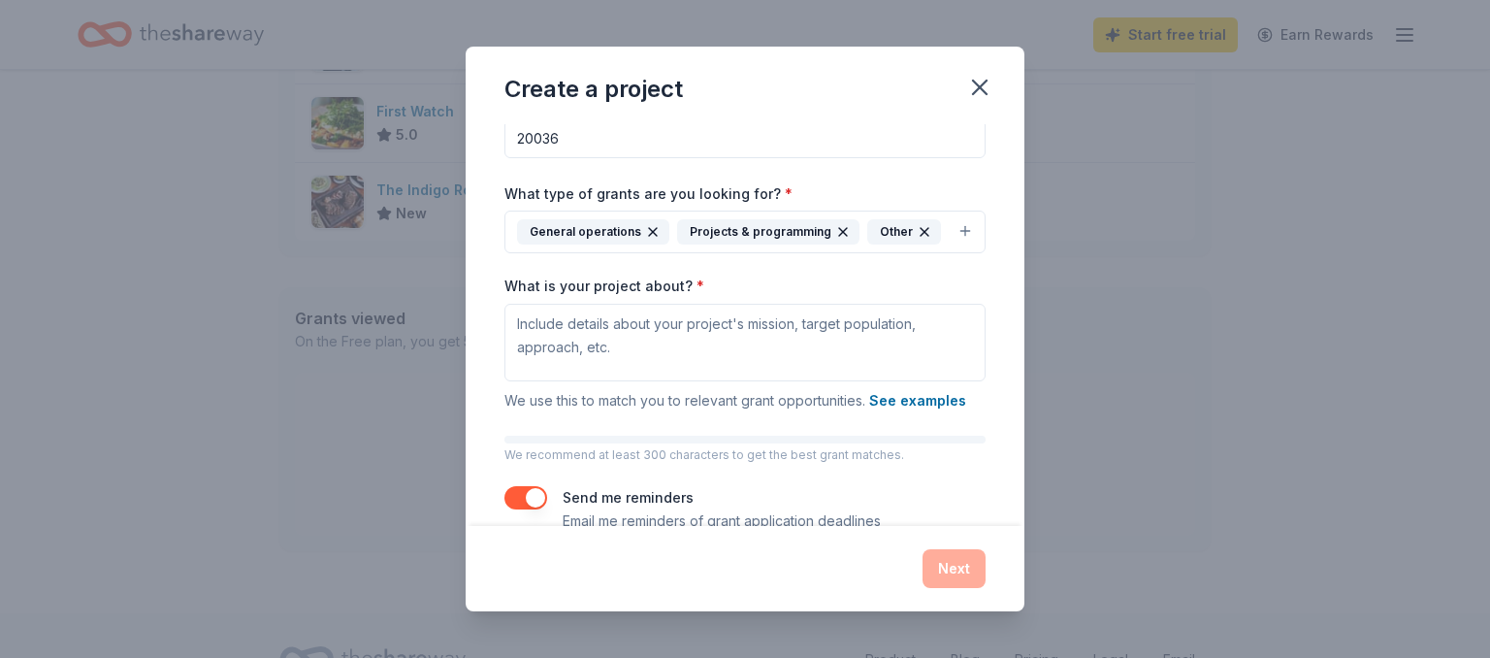
scroll to position [162, 0]
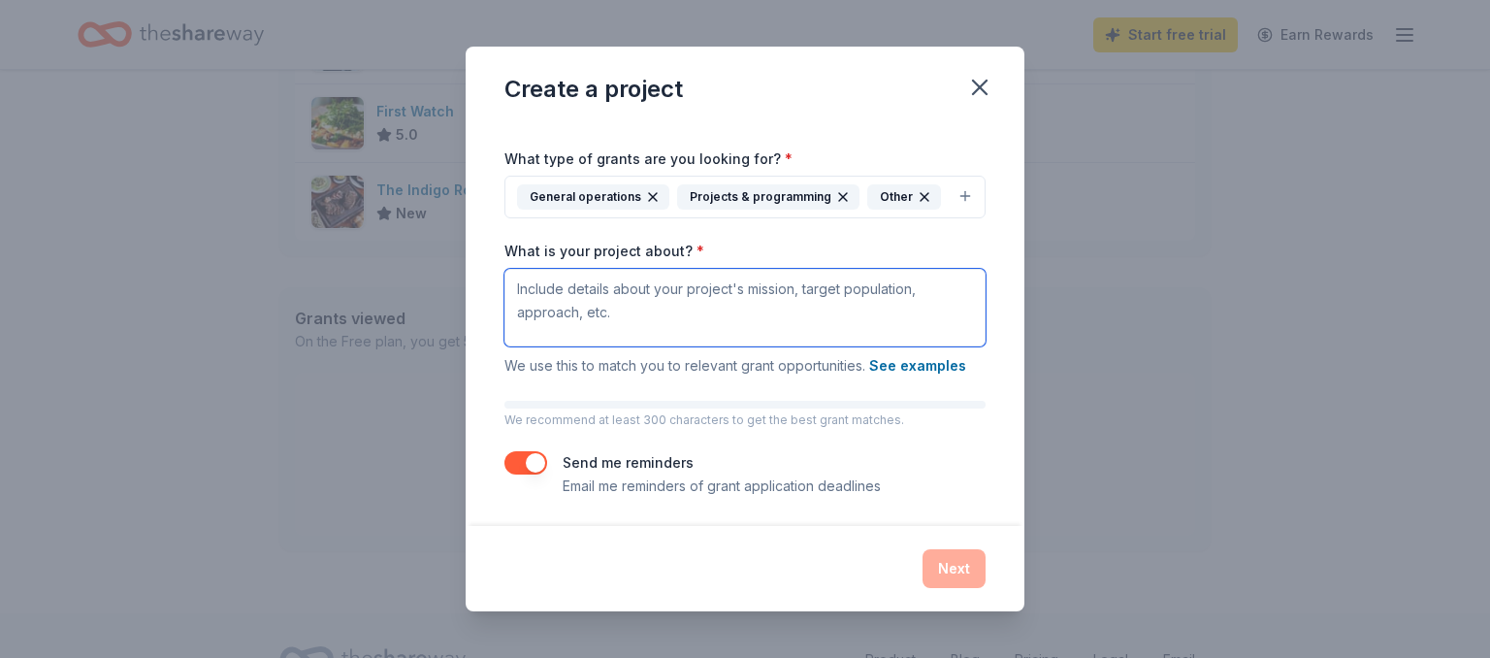
click at [623, 313] on textarea "What is your project about? *" at bounding box center [744, 308] width 481 height 78
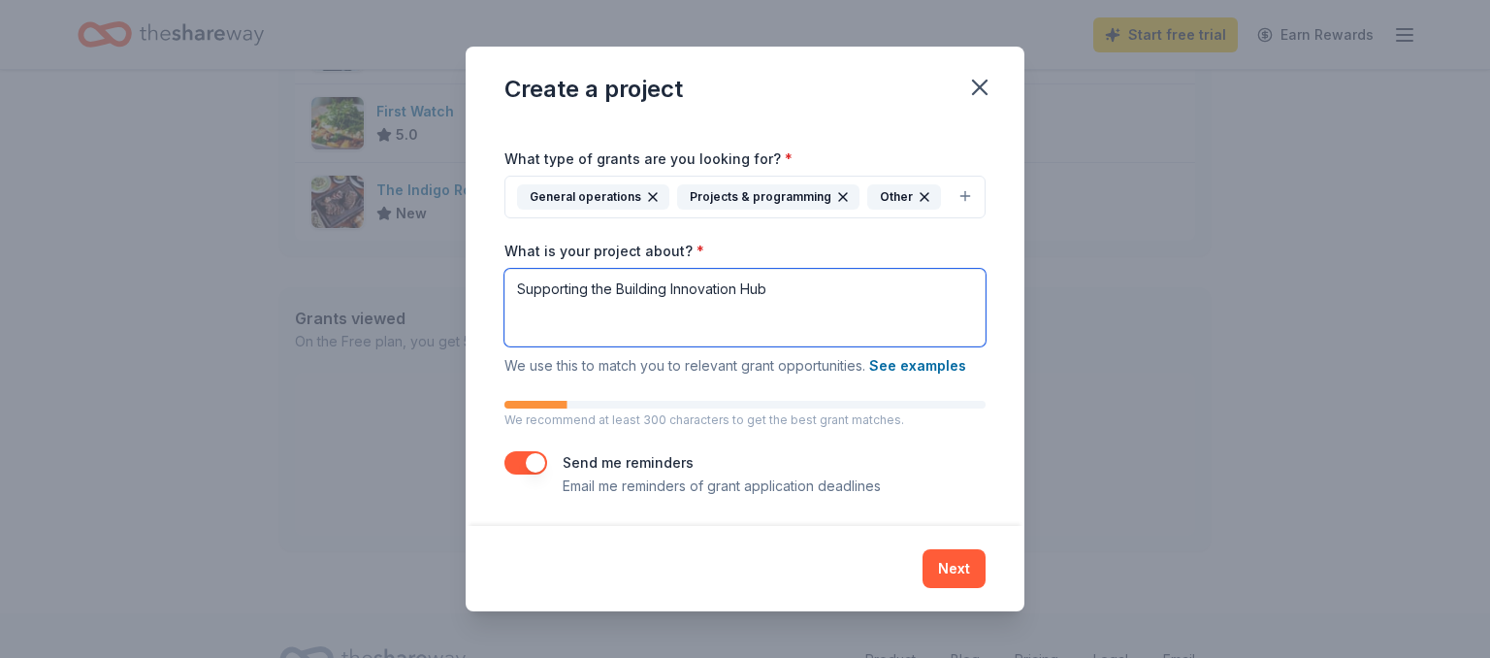
drag, startPoint x: 620, startPoint y: 282, endPoint x: 471, endPoint y: 264, distance: 149.6
click at [504, 285] on textarea "Supporting the Building Innovation Hub" at bounding box center [744, 308] width 481 height 78
click at [812, 289] on textarea "Through the Building Innovation Hub" at bounding box center [744, 308] width 481 height 78
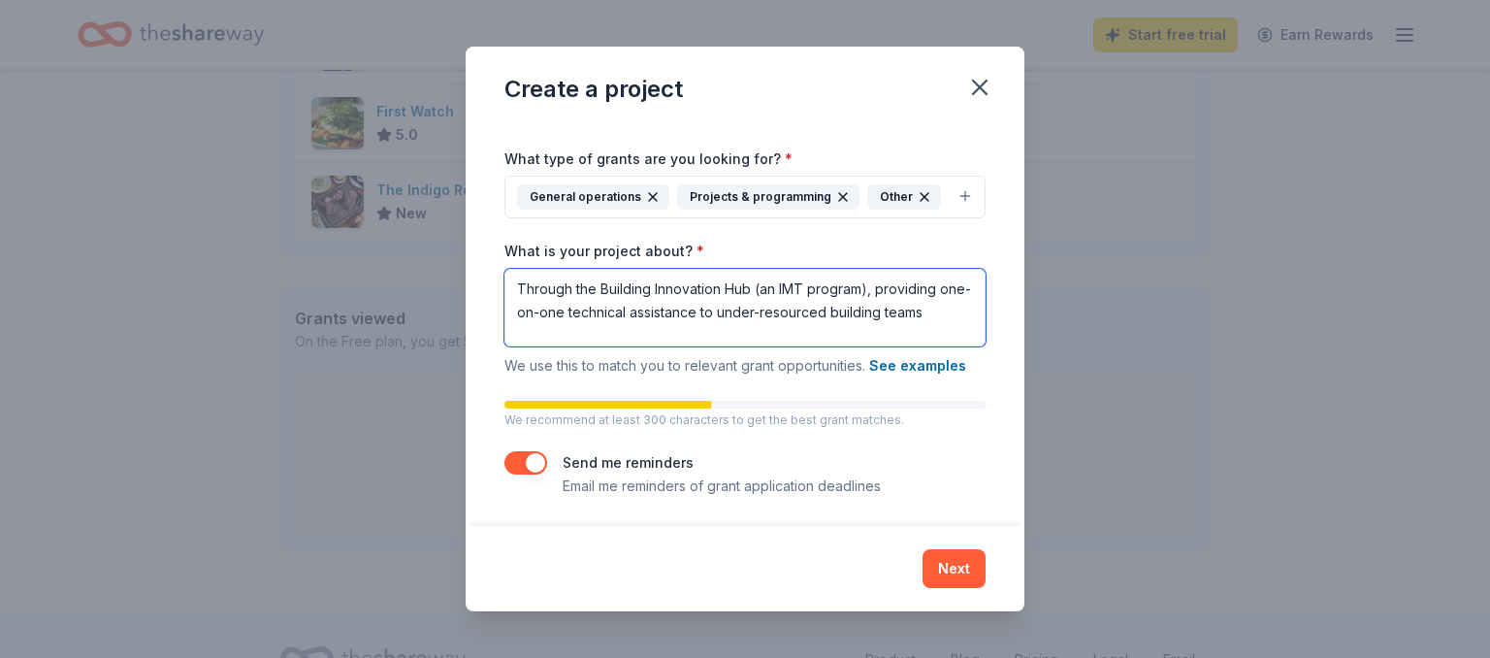
drag, startPoint x: 937, startPoint y: 293, endPoint x: 501, endPoint y: 250, distance: 438.6
click at [504, 281] on textarea "Through the Building Innovation Hub (an IMT program), providing one-on-one tech…" at bounding box center [744, 308] width 481 height 78
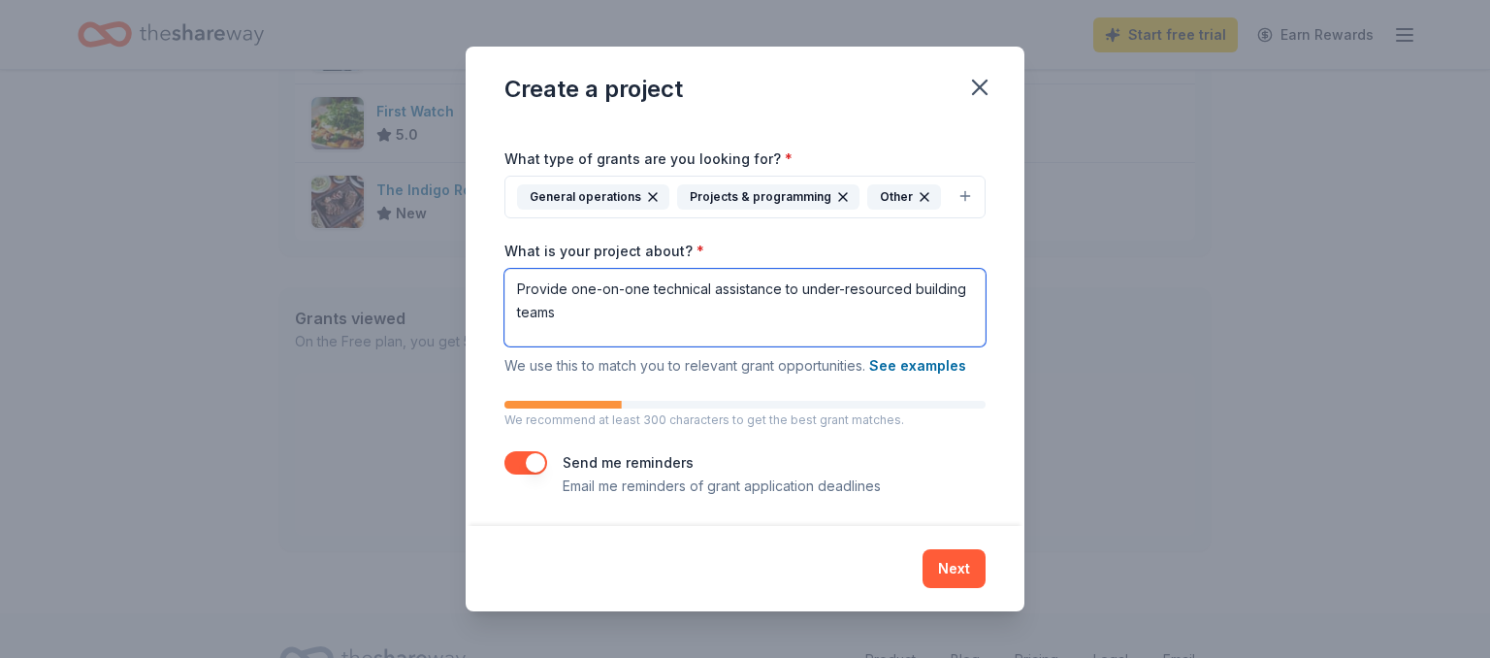
click at [588, 316] on textarea "Provide one-on-one technical assistance to under-resourced building teams" at bounding box center [744, 308] width 481 height 78
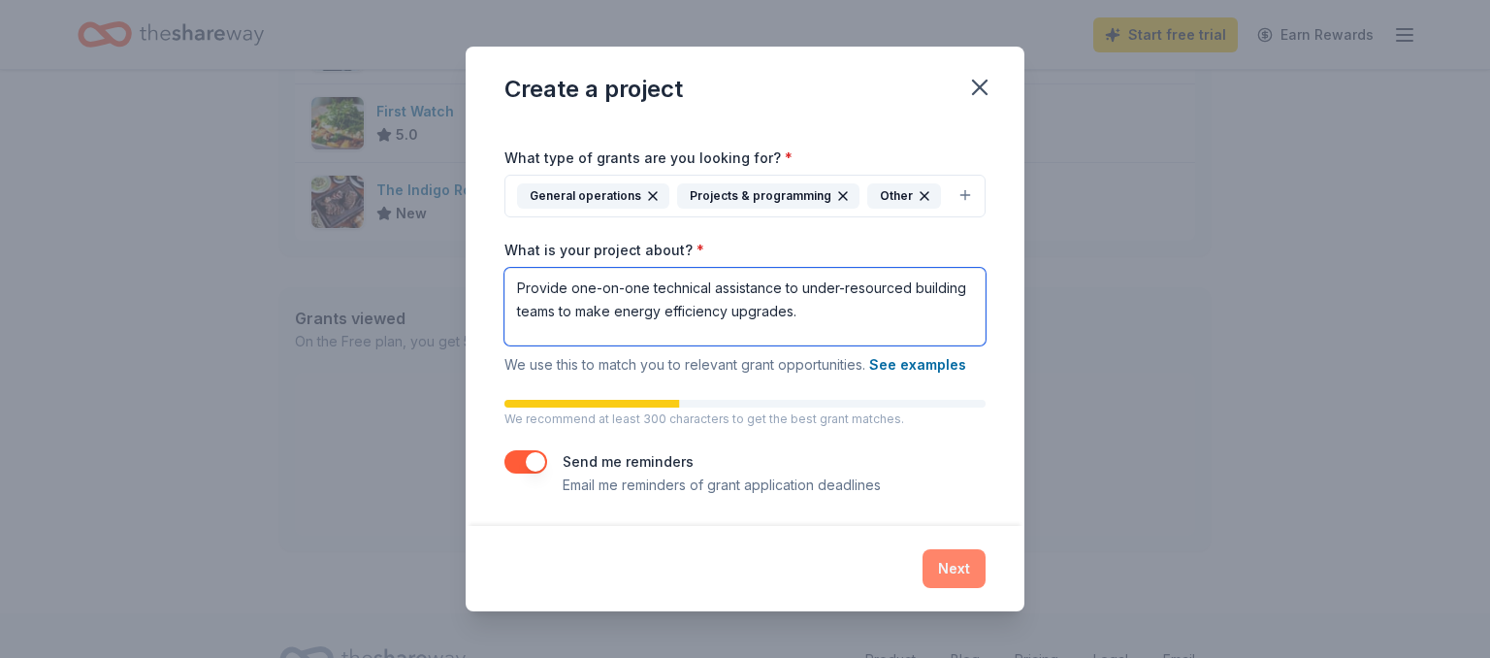
type textarea "Provide one-on-one technical assistance to under-resourced building teams to ma…"
click at [968, 565] on button "Next" at bounding box center [953, 568] width 63 height 39
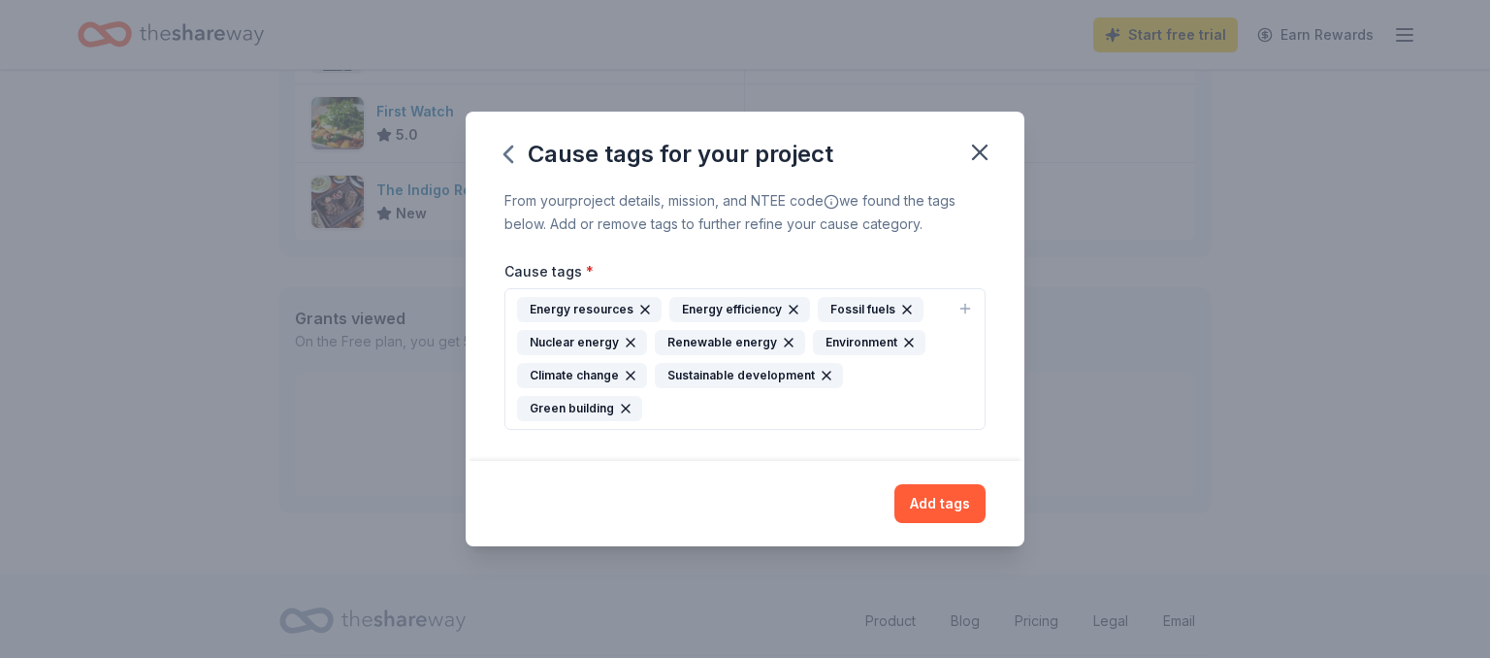
drag, startPoint x: 957, startPoint y: 507, endPoint x: 769, endPoint y: 498, distance: 188.4
click at [769, 498] on div "Add tags" at bounding box center [744, 503] width 481 height 39
click at [942, 501] on button "Add tags" at bounding box center [939, 503] width 91 height 39
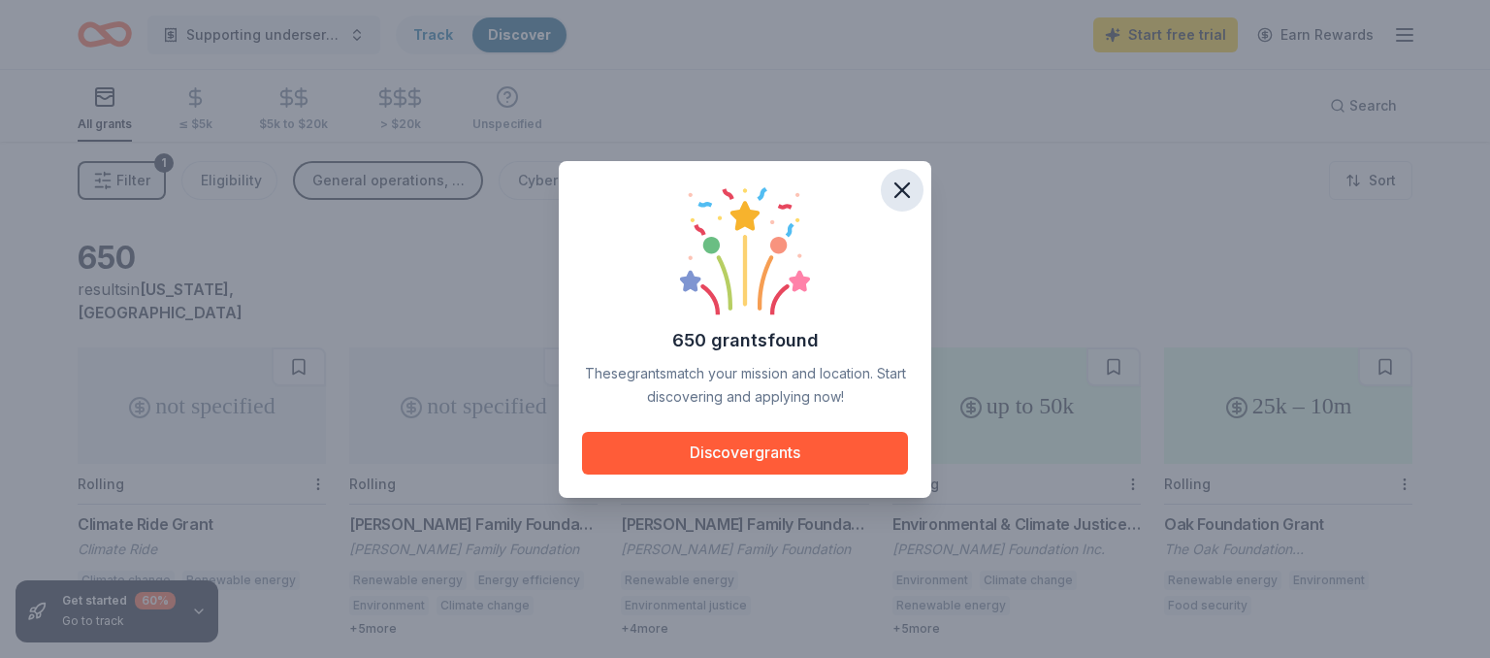
click at [902, 187] on icon "button" at bounding box center [902, 190] width 27 height 27
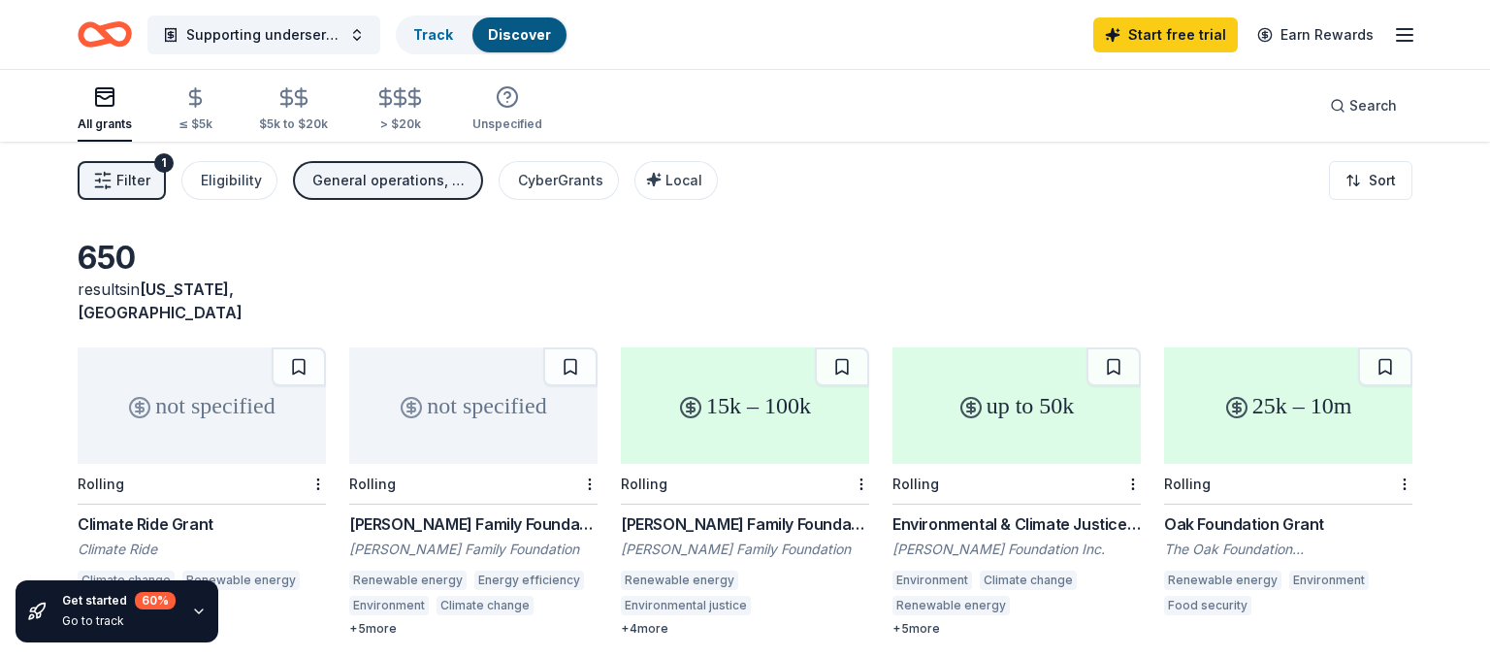
scroll to position [102, 0]
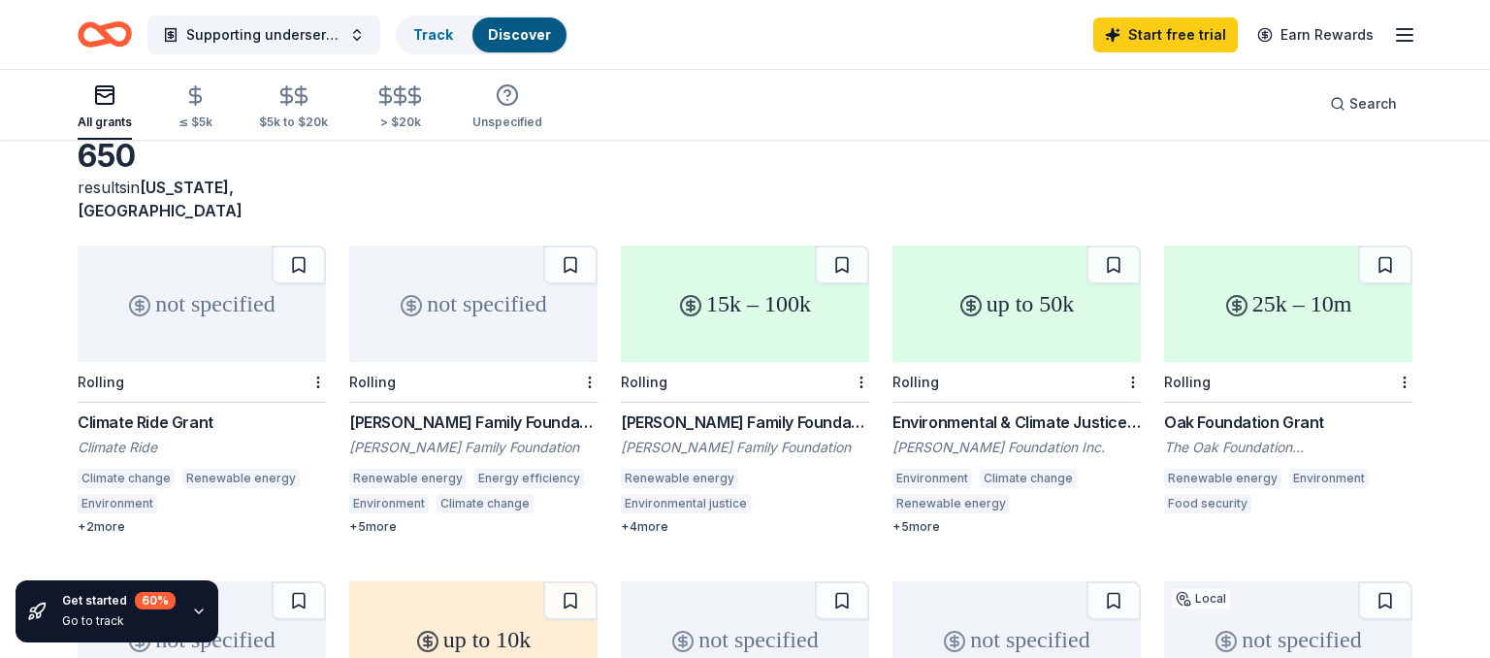
click at [458, 410] on div "[PERSON_NAME] Family Foundation Grant" at bounding box center [473, 421] width 248 height 23
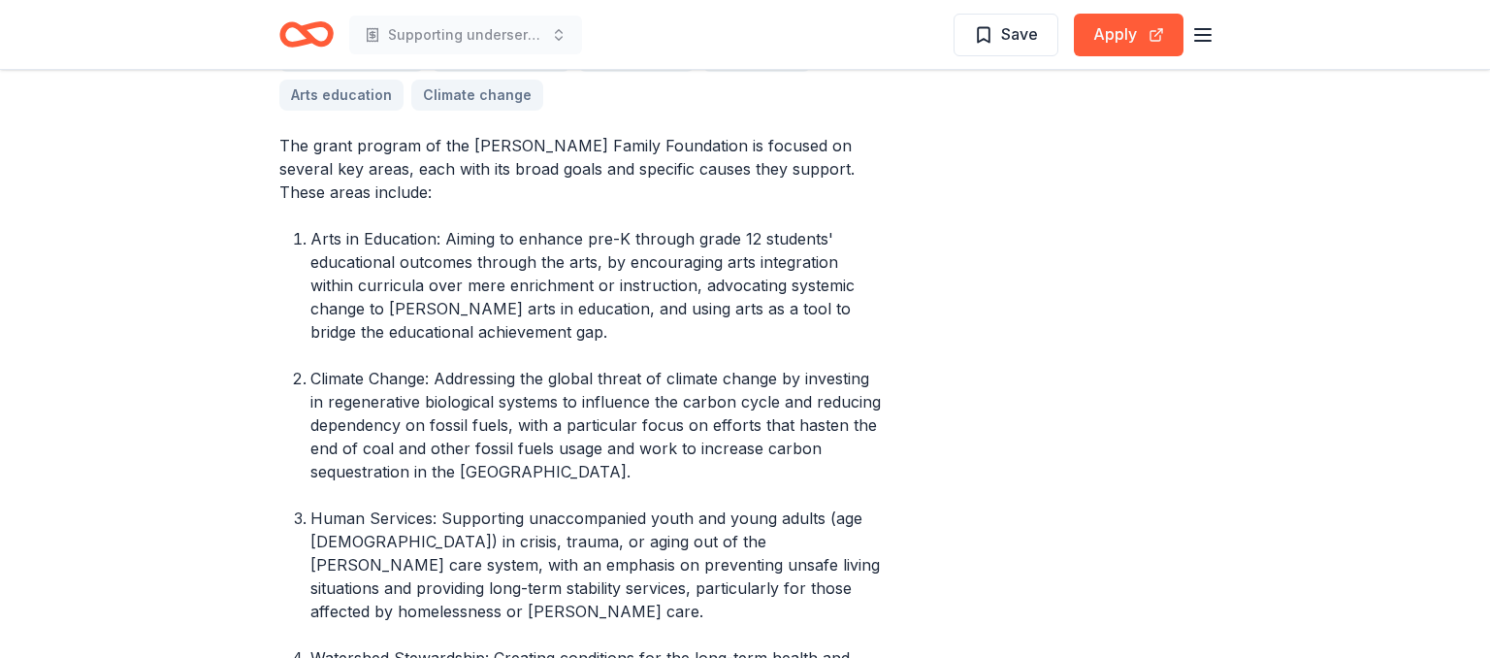
scroll to position [717, 0]
